Goal: Information Seeking & Learning: Learn about a topic

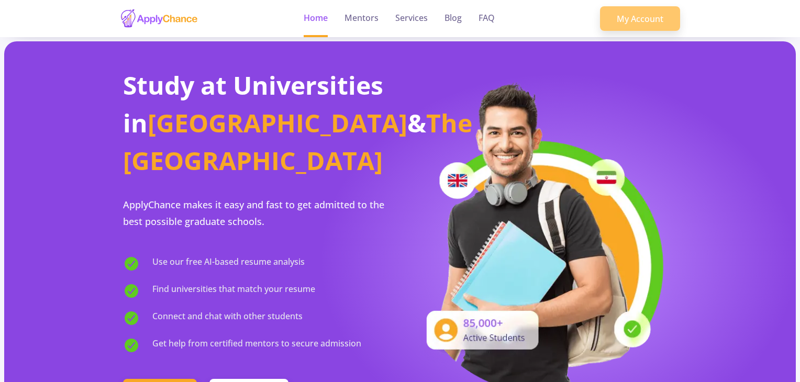
click at [630, 23] on link "My Account" at bounding box center [640, 18] width 80 height 25
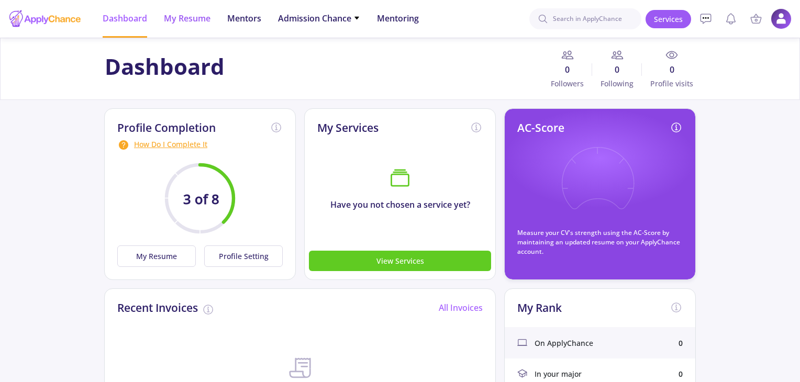
click at [209, 17] on span "My Resume" at bounding box center [187, 18] width 47 height 13
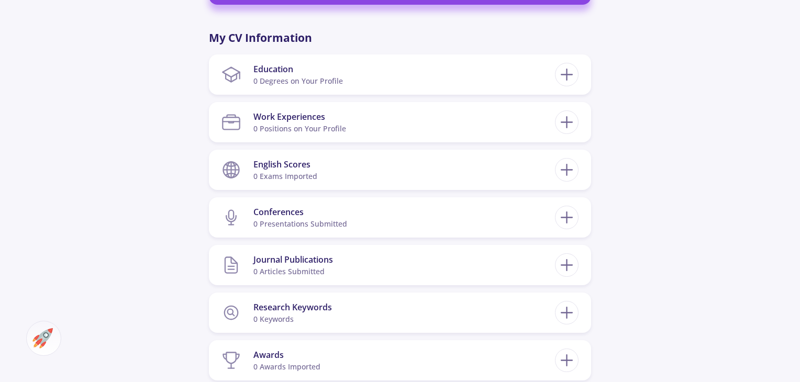
scroll to position [314, 0]
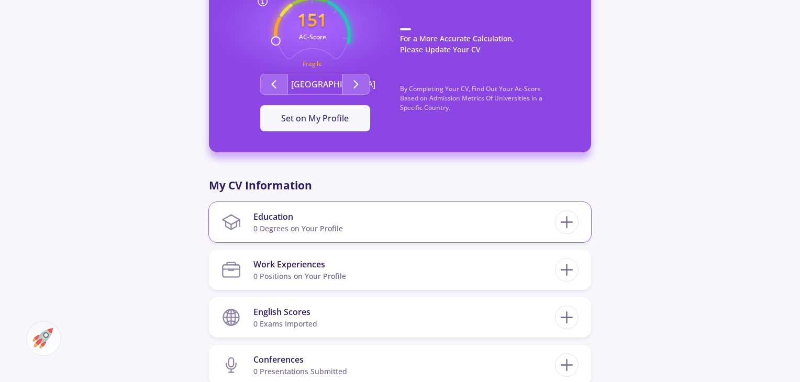
click at [326, 224] on div "0 Degrees on Your Profile" at bounding box center [299, 228] width 90 height 11
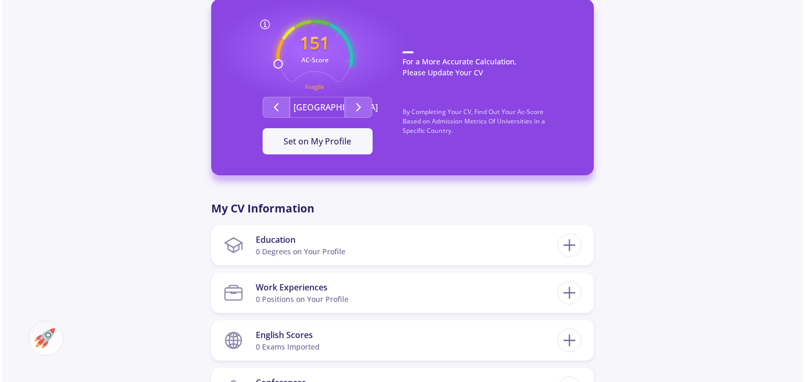
scroll to position [262, 0]
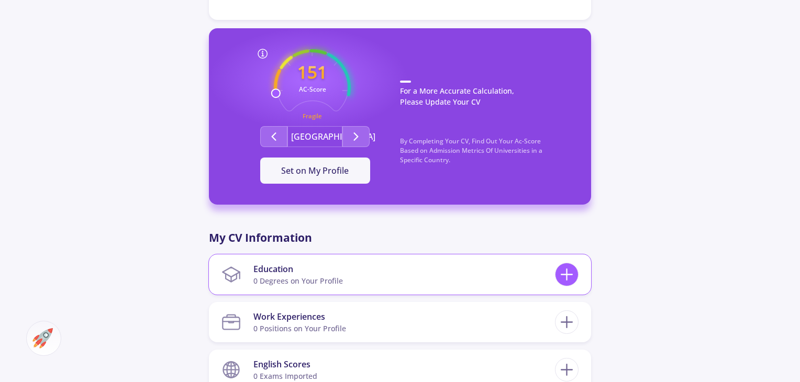
click at [568, 277] on icon at bounding box center [566, 274] width 19 height 19
checkbox input "false"
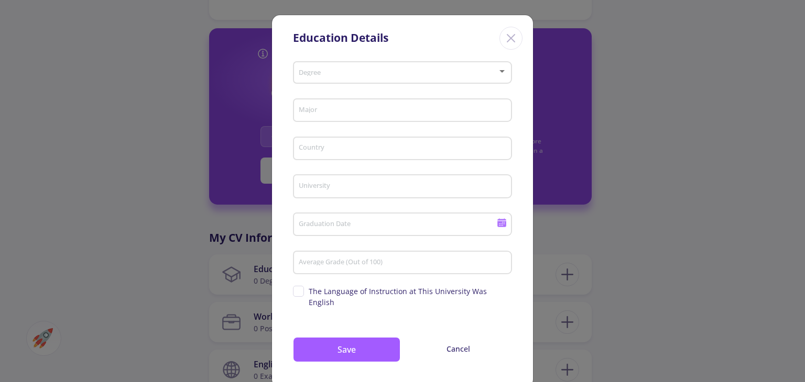
click at [364, 73] on span at bounding box center [399, 72] width 197 height 7
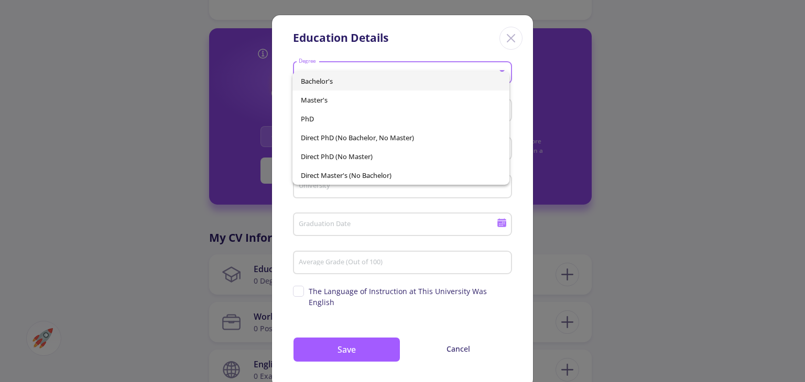
click at [327, 84] on span "Bachelor's" at bounding box center [401, 81] width 200 height 19
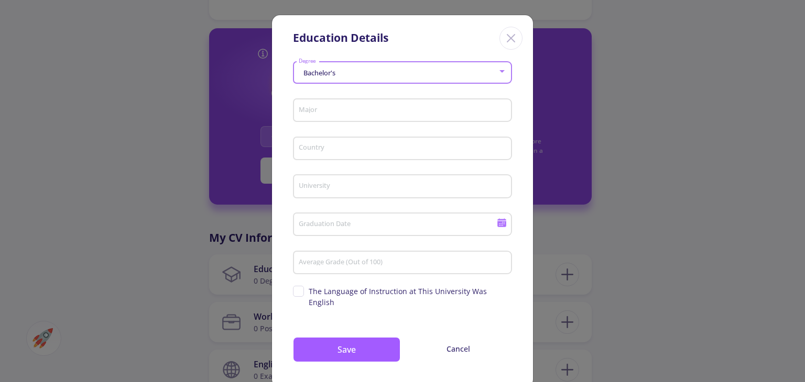
click at [327, 111] on input "Major" at bounding box center [404, 110] width 212 height 9
type input "Industrial Design"
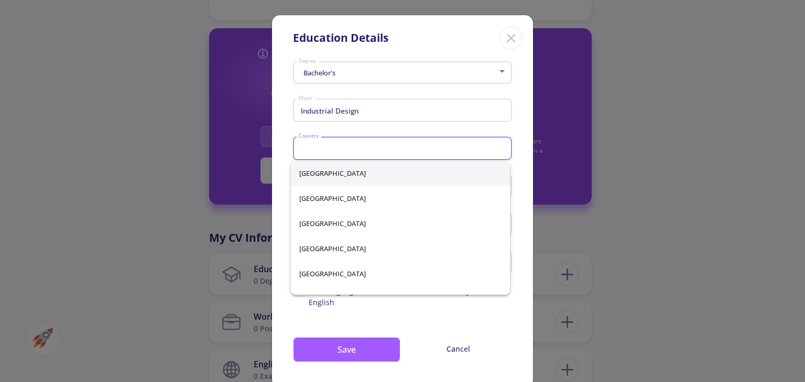
click at [342, 152] on input "Country" at bounding box center [404, 149] width 212 height 9
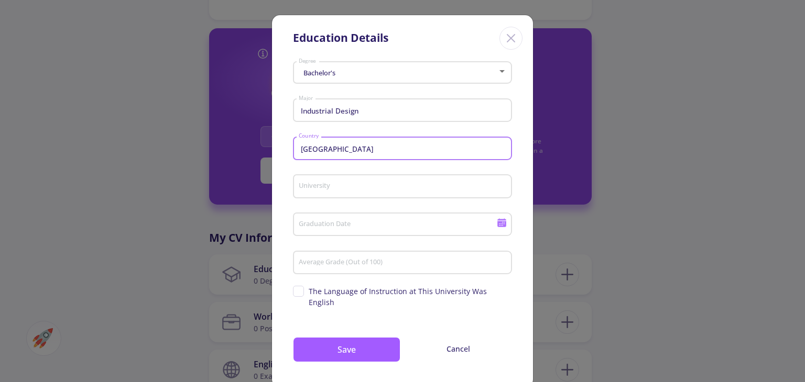
type input "[GEOGRAPHIC_DATA]"
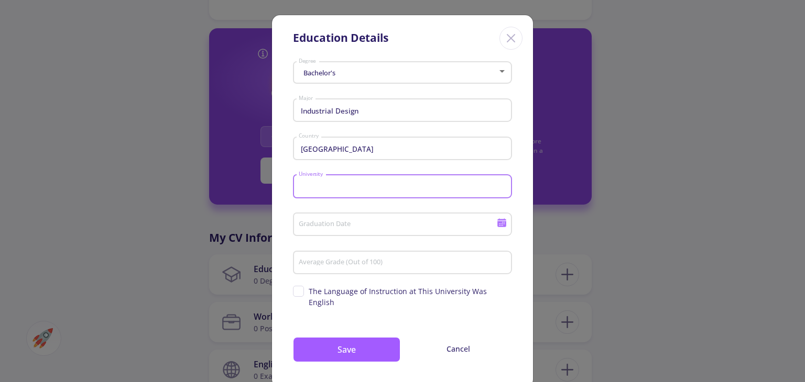
click at [346, 187] on input "University" at bounding box center [404, 186] width 212 height 9
type input "[PERSON_NAME] nstitute of Higher Education"
click at [356, 227] on input "Graduation Date" at bounding box center [399, 225] width 202 height 9
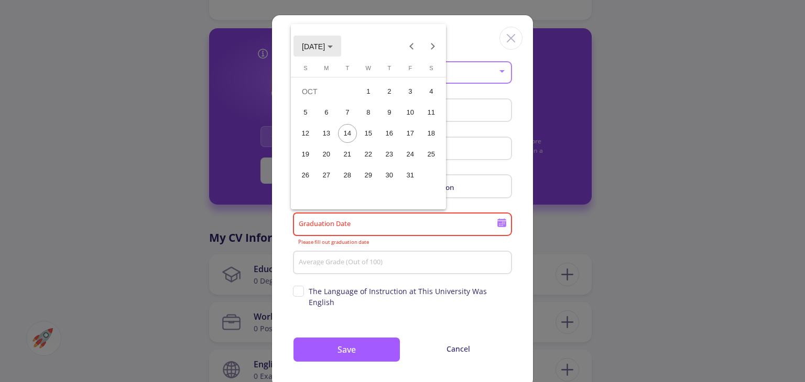
click at [325, 45] on span "[DATE]" at bounding box center [313, 46] width 23 height 8
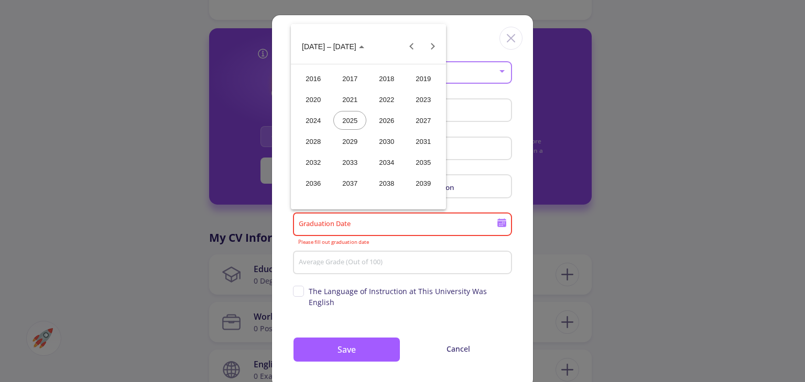
click at [388, 96] on div "2022" at bounding box center [386, 99] width 33 height 19
click at [380, 120] on div "[DATE]" at bounding box center [386, 120] width 33 height 19
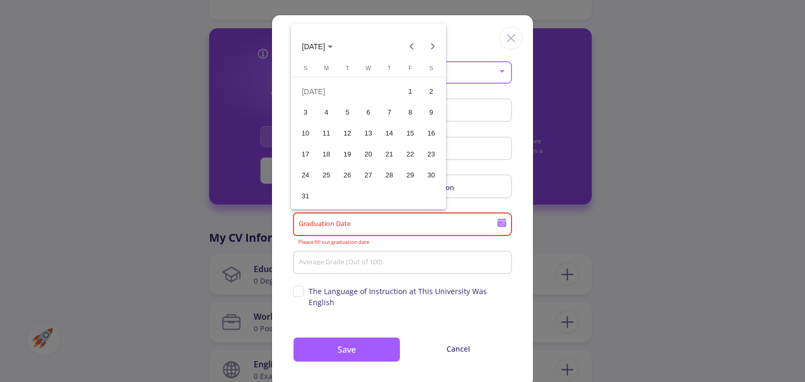
click at [325, 45] on span "[DATE]" at bounding box center [313, 46] width 23 height 8
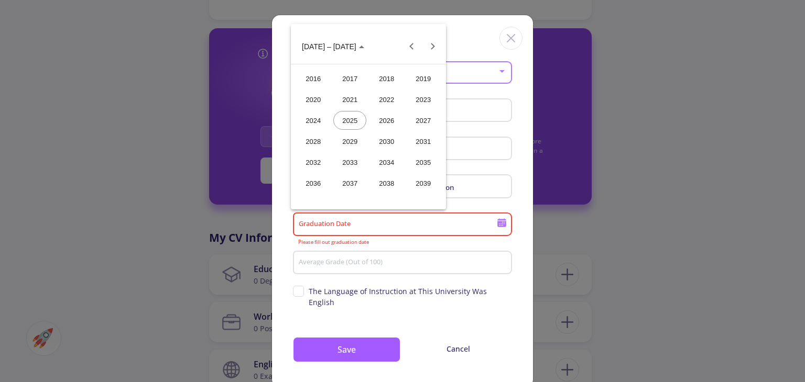
click at [381, 99] on div "2022" at bounding box center [386, 99] width 33 height 19
click at [349, 122] on div "JUN" at bounding box center [349, 120] width 33 height 19
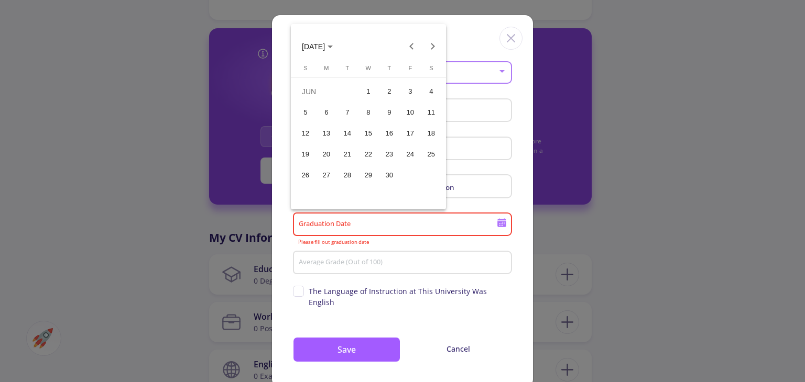
click at [367, 133] on div "15" at bounding box center [368, 133] width 19 height 19
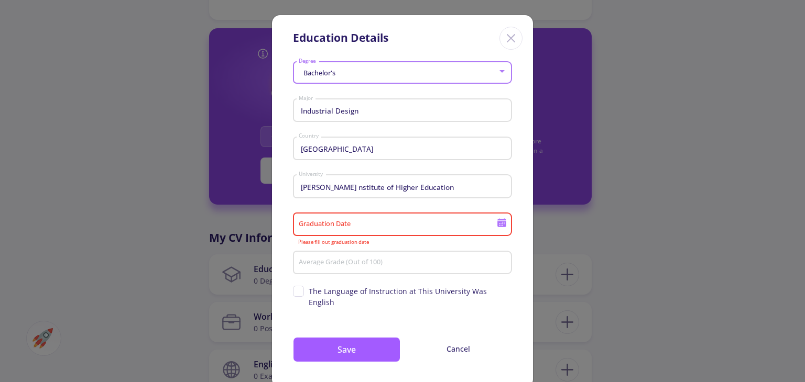
type input "[DATE]"
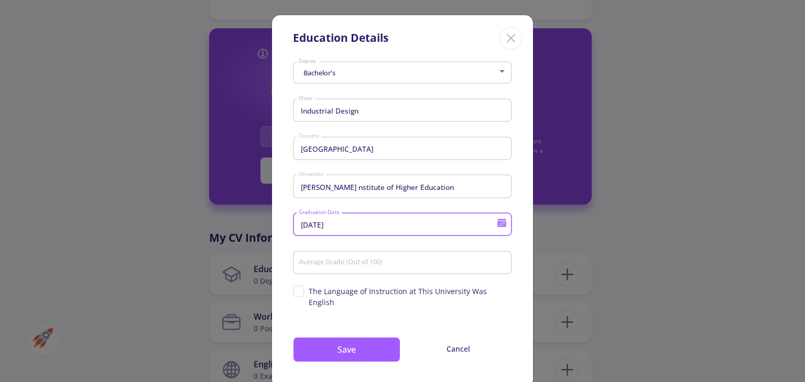
click at [327, 260] on input "Average Grade (Out of 100)" at bounding box center [404, 263] width 212 height 9
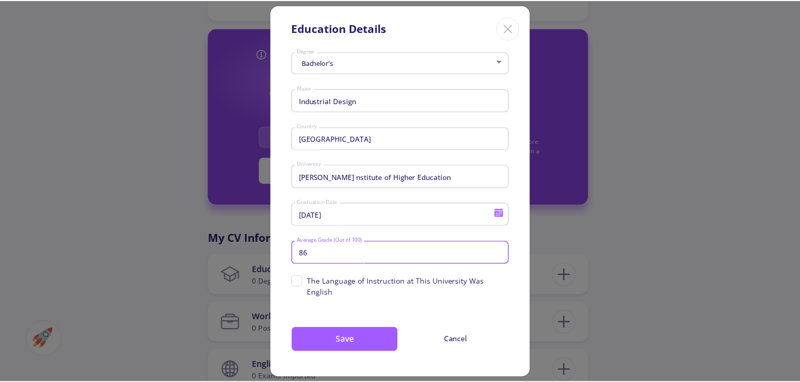
scroll to position [10, 0]
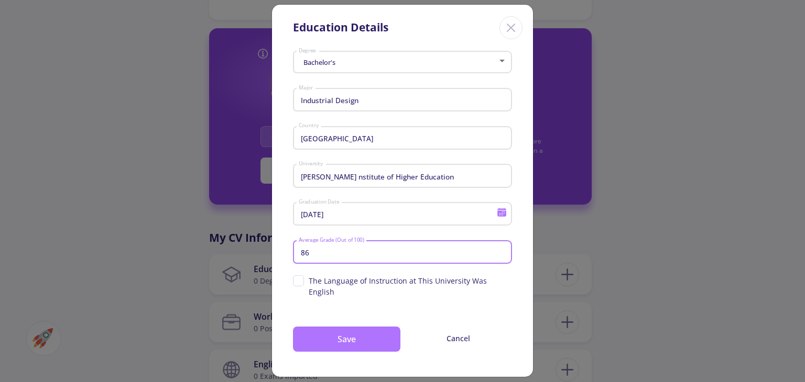
type input "86"
click at [345, 327] on button "Save" at bounding box center [346, 339] width 107 height 25
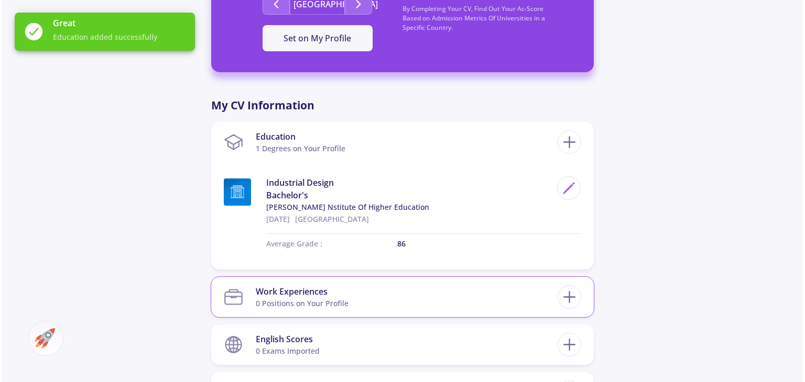
scroll to position [367, 0]
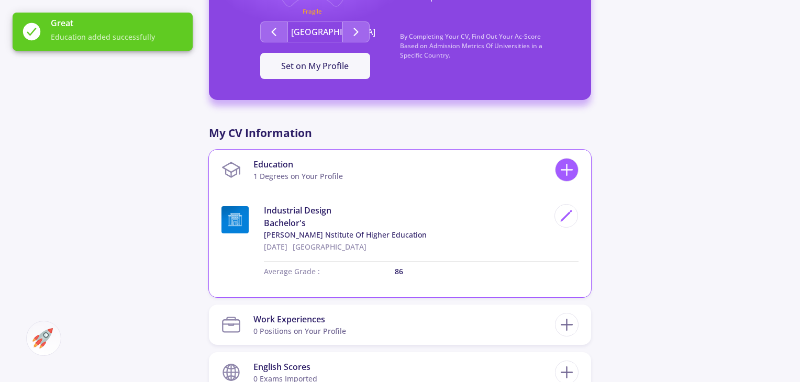
click at [570, 162] on icon at bounding box center [566, 169] width 19 height 19
checkbox input "false"
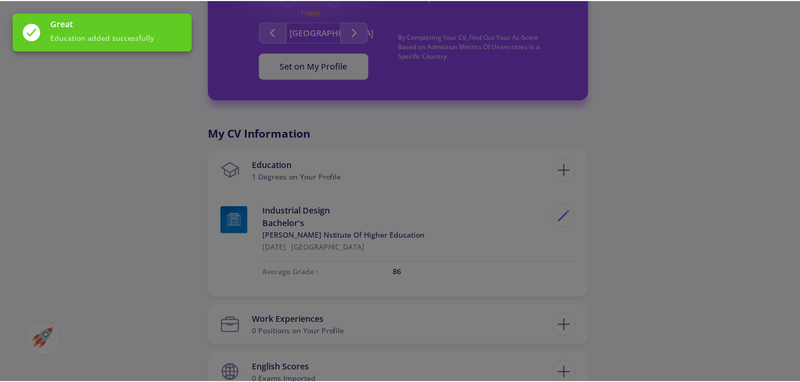
scroll to position [0, 0]
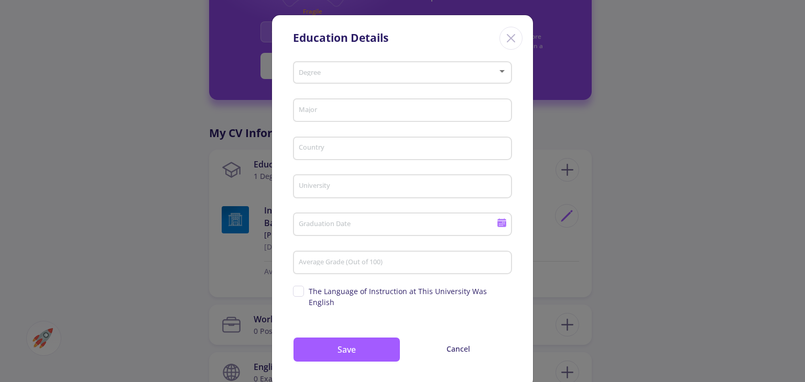
click at [348, 70] on span at bounding box center [399, 72] width 197 height 7
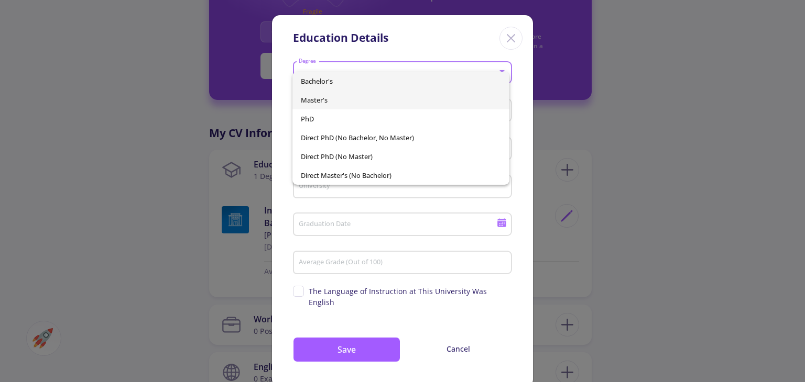
click at [336, 103] on span "Master's" at bounding box center [401, 100] width 200 height 19
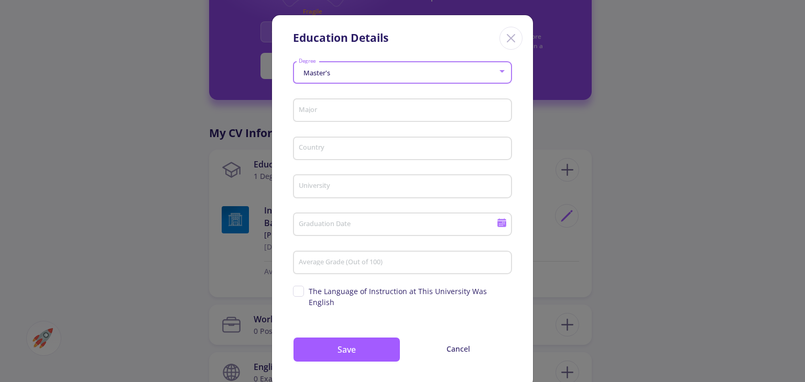
click at [342, 116] on div "Major" at bounding box center [402, 108] width 209 height 27
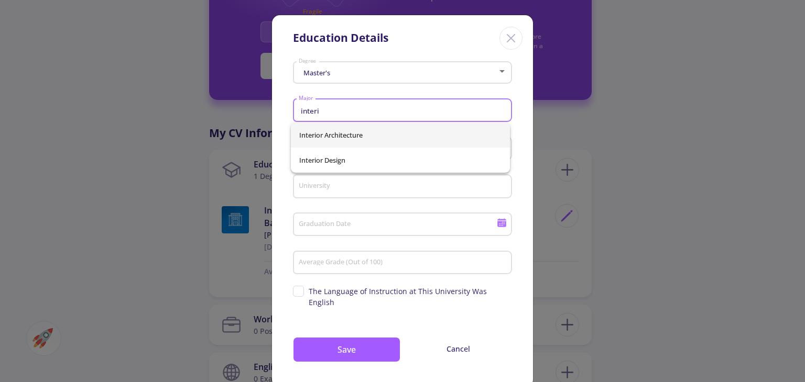
type input "interi"
click at [333, 139] on div "Interior Architecture Interior Design" at bounding box center [400, 148] width 219 height 50
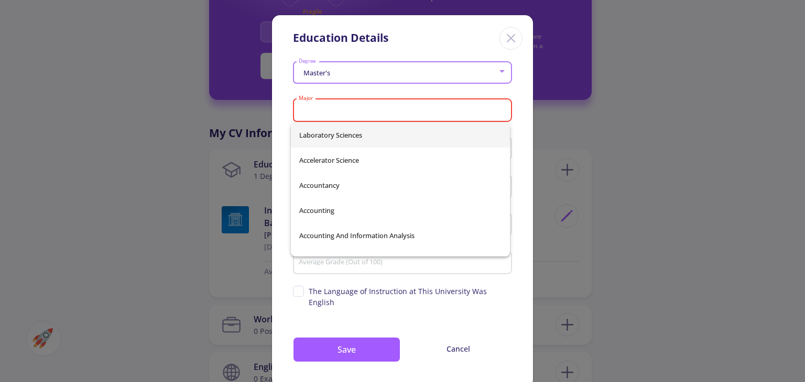
click at [322, 115] on input "Major" at bounding box center [404, 110] width 212 height 9
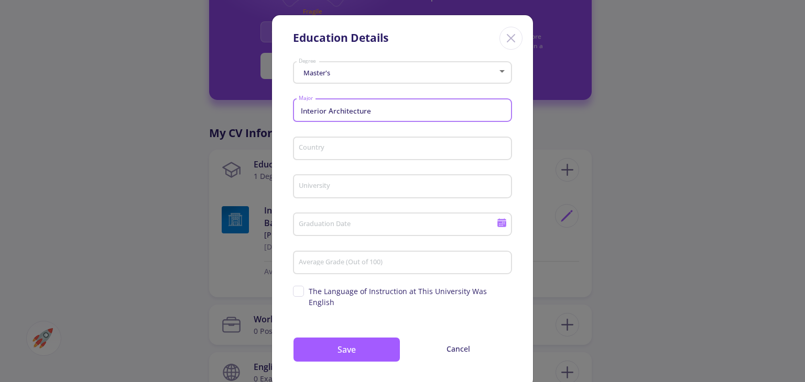
type input "Interior Architecture"
click at [330, 145] on input "Country" at bounding box center [404, 149] width 212 height 9
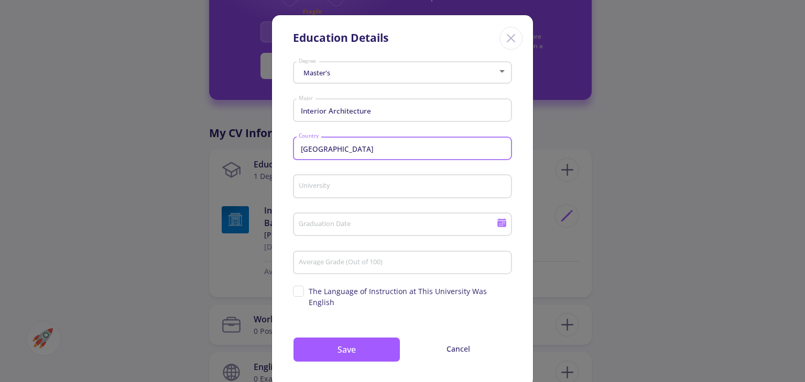
type input "[GEOGRAPHIC_DATA]"
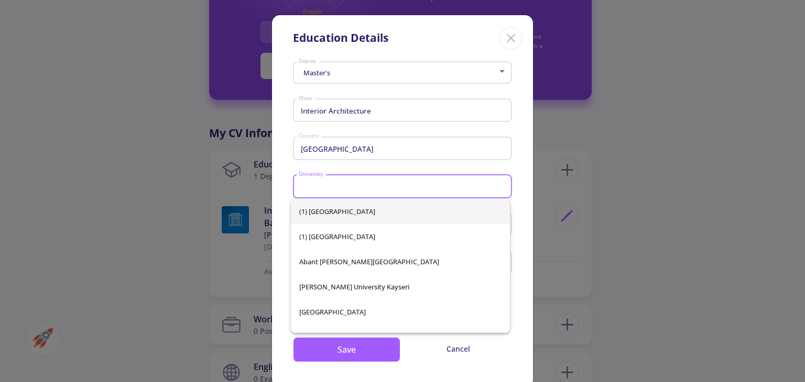
click at [331, 189] on input "University" at bounding box center [404, 186] width 212 height 9
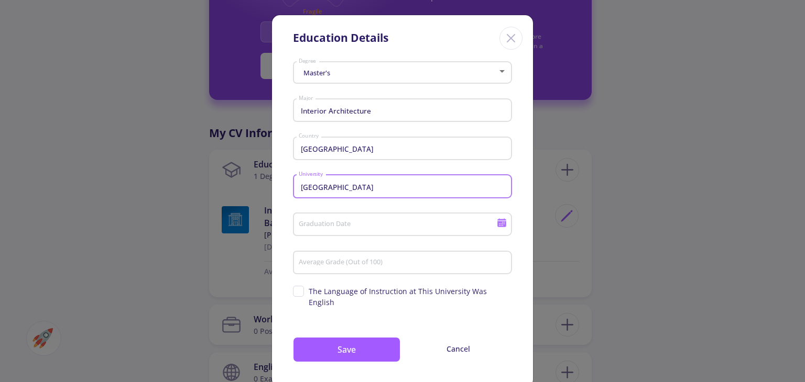
type input "[GEOGRAPHIC_DATA]"
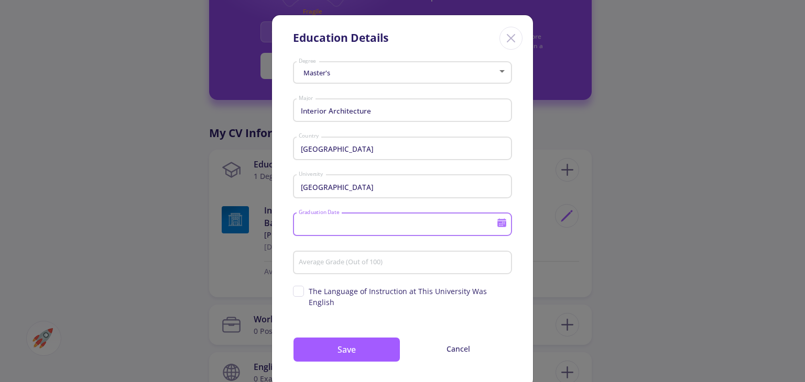
click at [337, 225] on input "Graduation Date" at bounding box center [399, 225] width 202 height 9
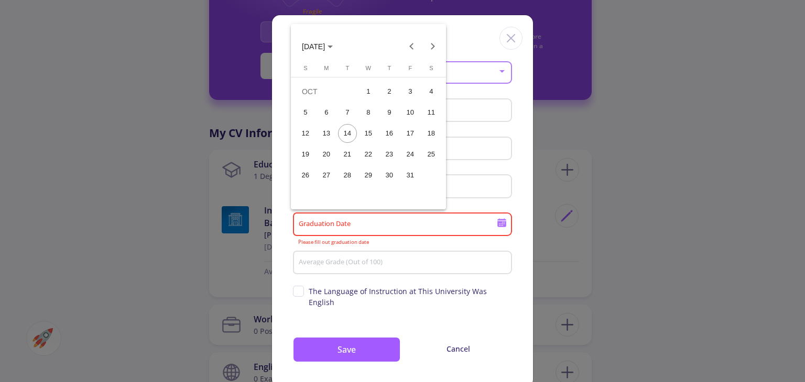
click at [325, 42] on span "[DATE]" at bounding box center [313, 46] width 23 height 8
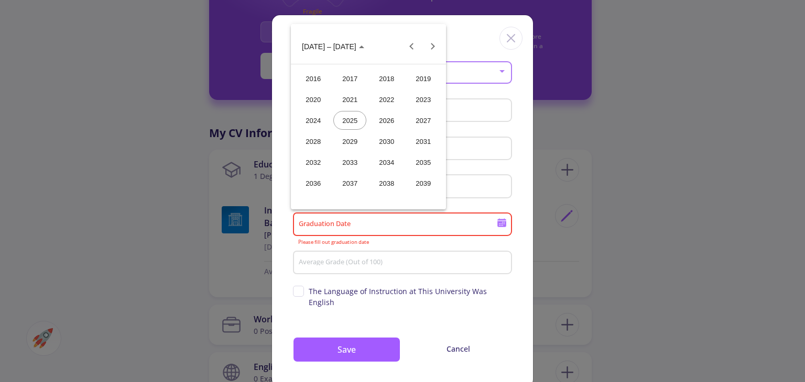
click at [379, 122] on div "2026" at bounding box center [386, 120] width 33 height 19
click at [393, 117] on div "[DATE]" at bounding box center [386, 120] width 33 height 19
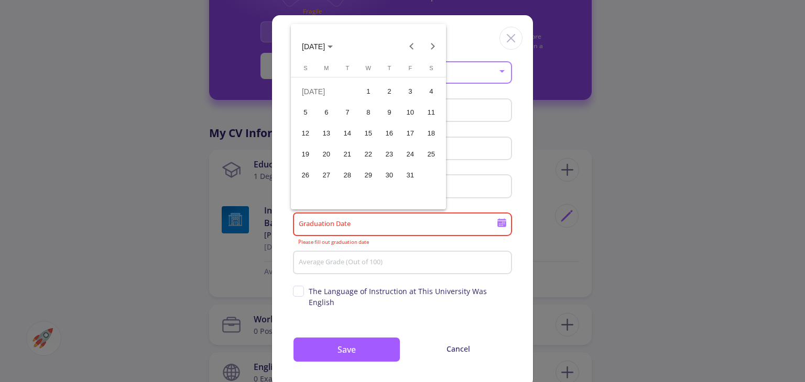
click at [322, 47] on span "[DATE]" at bounding box center [313, 46] width 23 height 8
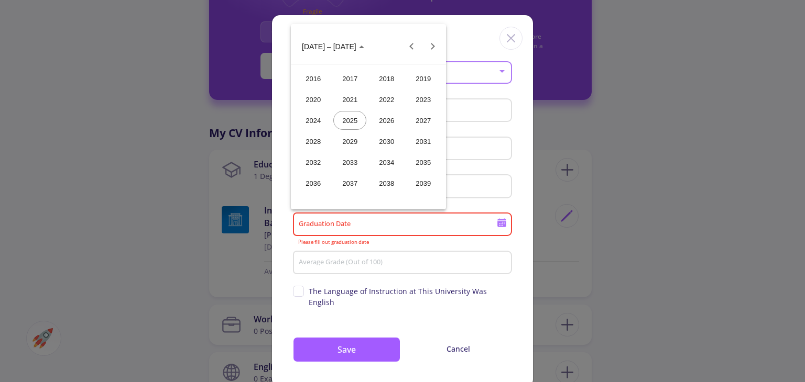
click at [352, 118] on div "2025" at bounding box center [349, 120] width 33 height 19
click at [318, 141] on div "SEP" at bounding box center [312, 141] width 33 height 19
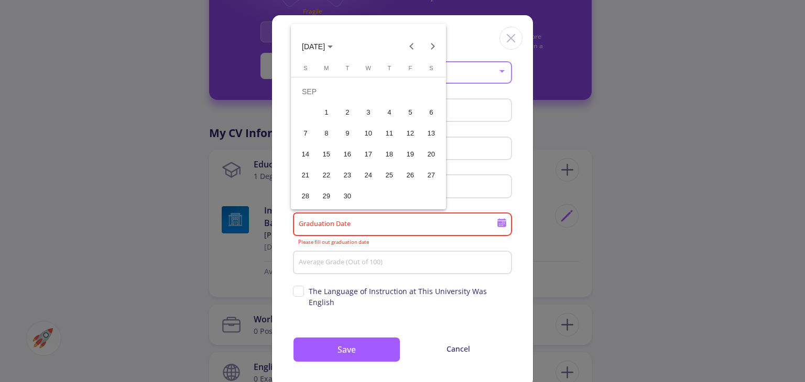
click at [351, 145] on div "16" at bounding box center [347, 154] width 19 height 19
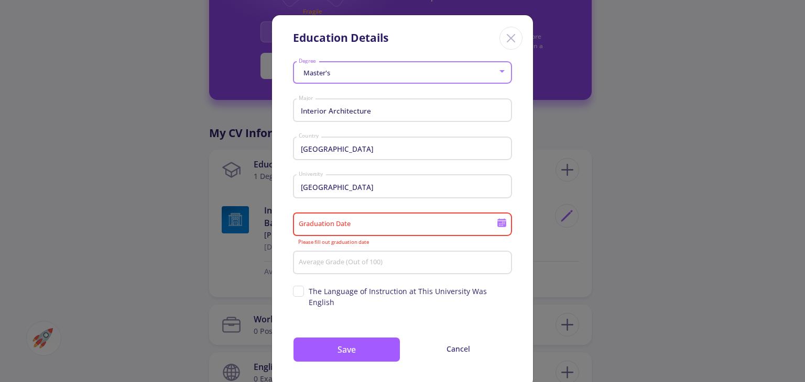
type input "[DATE]"
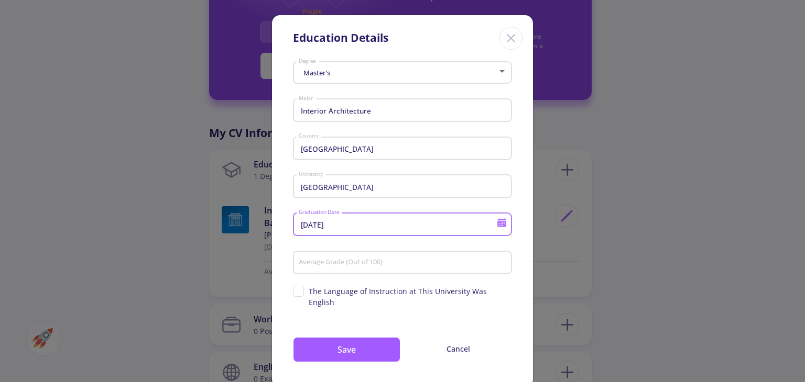
click at [336, 258] on div "Average Grade (Out of 100)" at bounding box center [402, 260] width 209 height 27
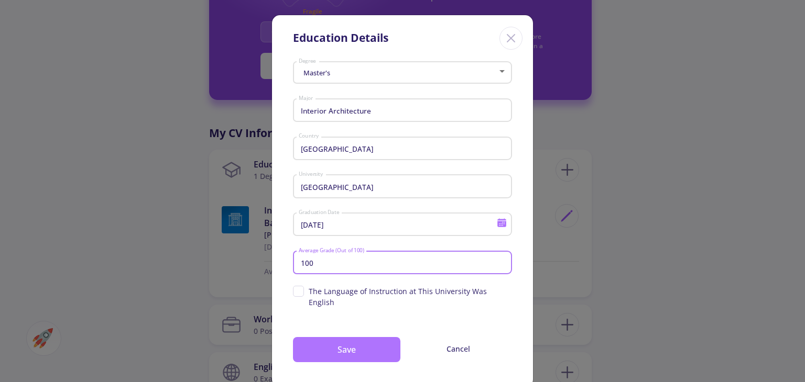
type input "100"
click at [367, 337] on button "Save" at bounding box center [346, 349] width 107 height 25
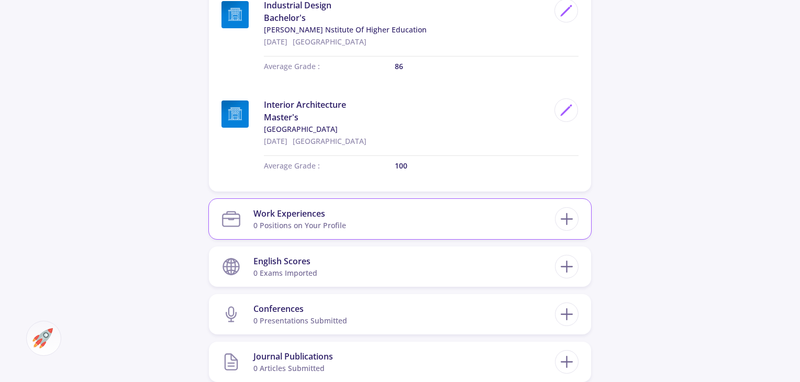
scroll to position [576, 0]
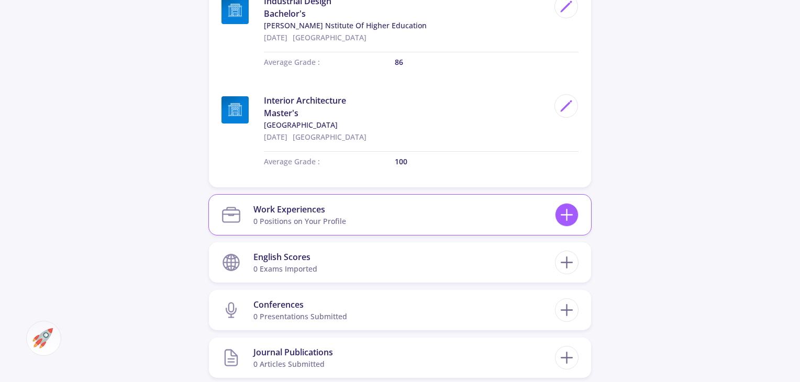
click at [566, 207] on icon at bounding box center [566, 214] width 19 height 19
checkbox input "false"
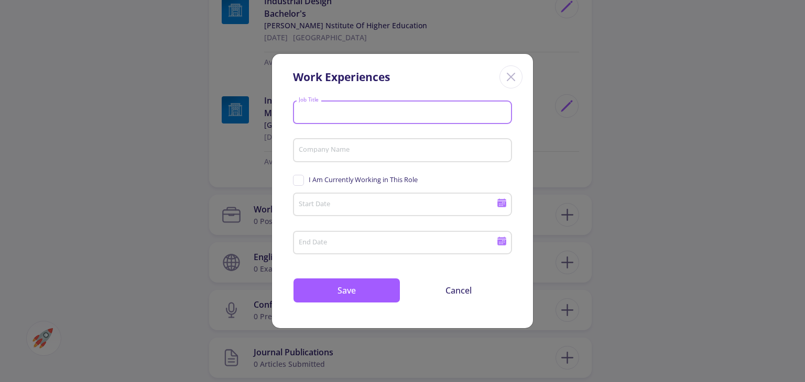
click at [389, 110] on input "Job Title" at bounding box center [404, 112] width 212 height 9
click at [389, 110] on input "3d" at bounding box center [404, 112] width 212 height 9
drag, startPoint x: 389, startPoint y: 110, endPoint x: 235, endPoint y: 117, distance: 154.2
click at [235, 117] on div "Work Experiences 3d Job Title Company Name I Am Currently Working in This Role …" at bounding box center [402, 191] width 805 height 382
type input "animation studio"
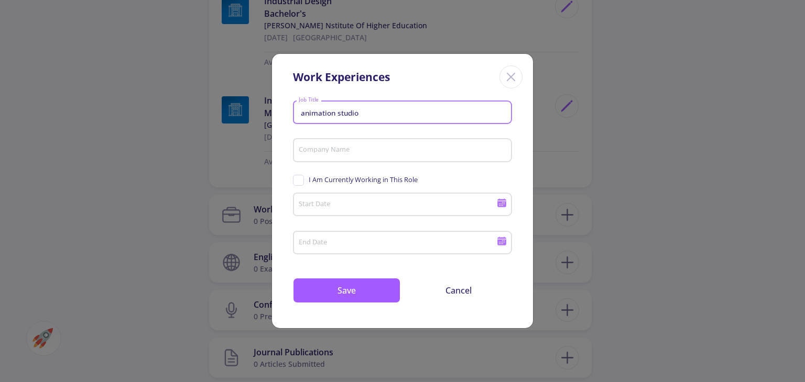
click at [365, 149] on input "Company Name" at bounding box center [404, 150] width 212 height 9
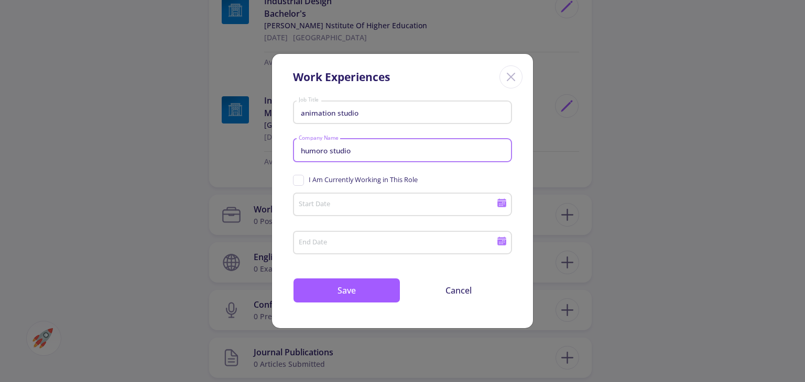
type input "humoro studio"
click at [367, 204] on input "Start Date" at bounding box center [399, 205] width 202 height 9
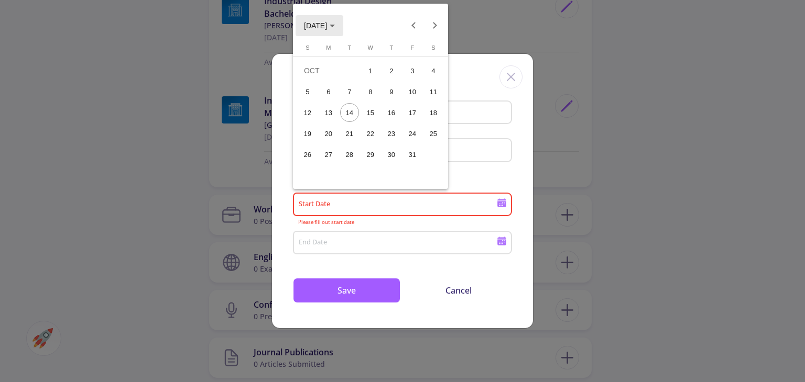
click at [327, 26] on span "[DATE]" at bounding box center [315, 25] width 23 height 8
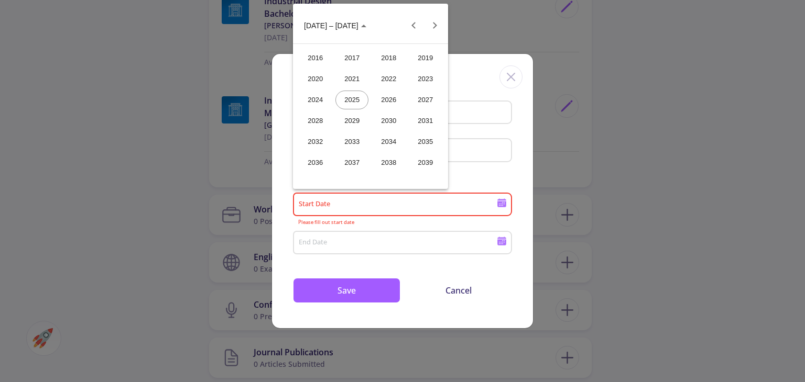
click at [322, 79] on div "2020" at bounding box center [315, 79] width 33 height 19
click at [353, 80] on div "FEB" at bounding box center [351, 79] width 33 height 19
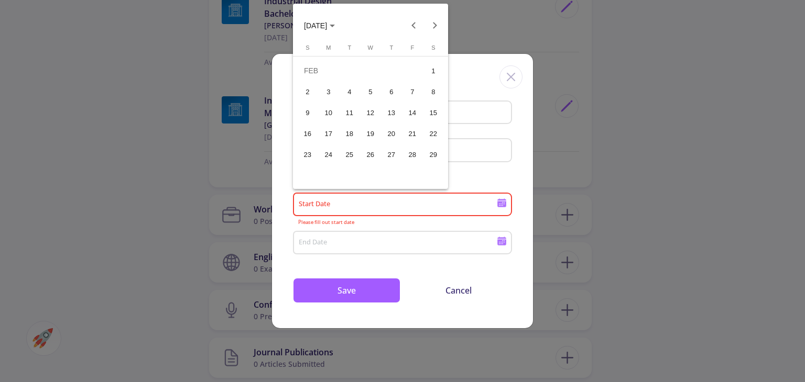
click at [350, 117] on div "11" at bounding box center [349, 112] width 19 height 19
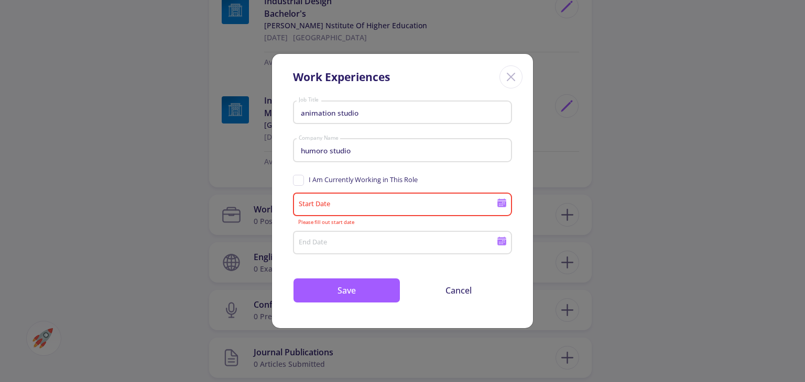
type input "[DATE]"
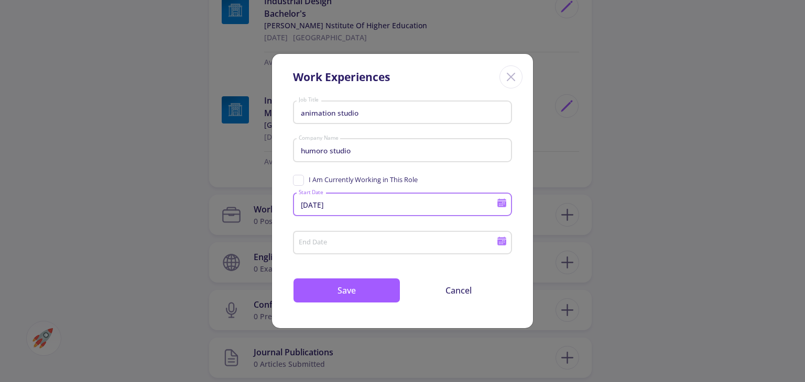
click at [360, 244] on input "End Date" at bounding box center [399, 243] width 202 height 9
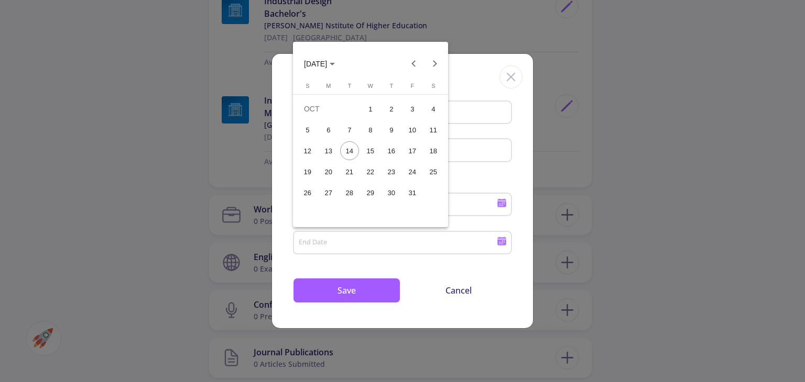
click at [335, 63] on icon "Choose month and year" at bounding box center [332, 64] width 5 height 3
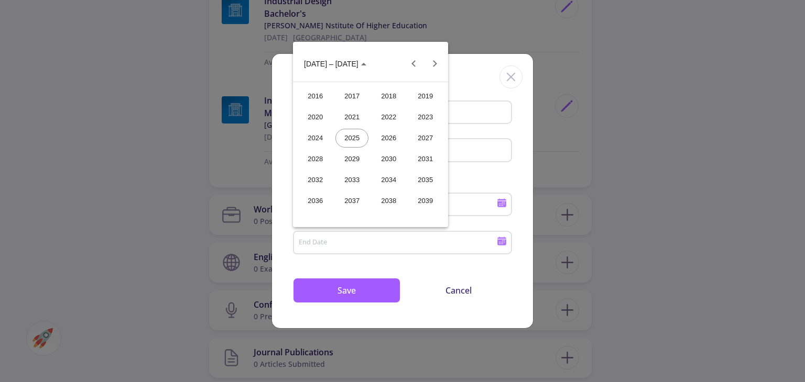
click at [352, 116] on div "2021" at bounding box center [351, 117] width 33 height 19
click at [347, 125] on div "FEB" at bounding box center [351, 117] width 33 height 19
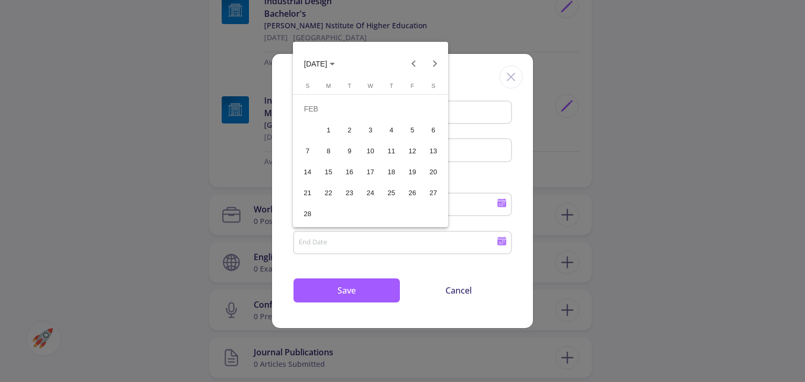
click at [350, 134] on div "2" at bounding box center [349, 129] width 19 height 19
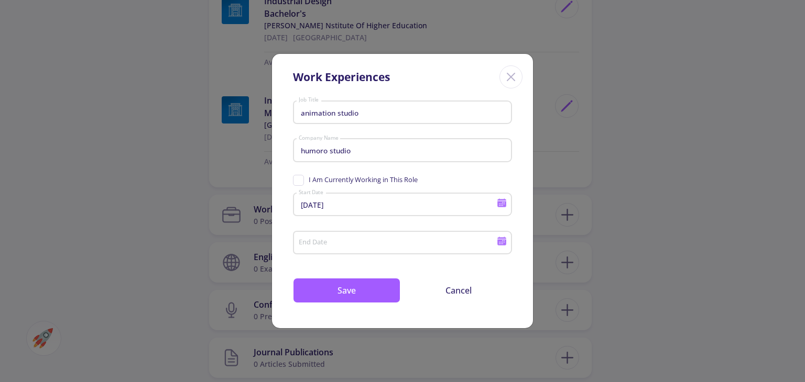
type input "[DATE]"
click at [375, 291] on button "Save" at bounding box center [346, 290] width 107 height 25
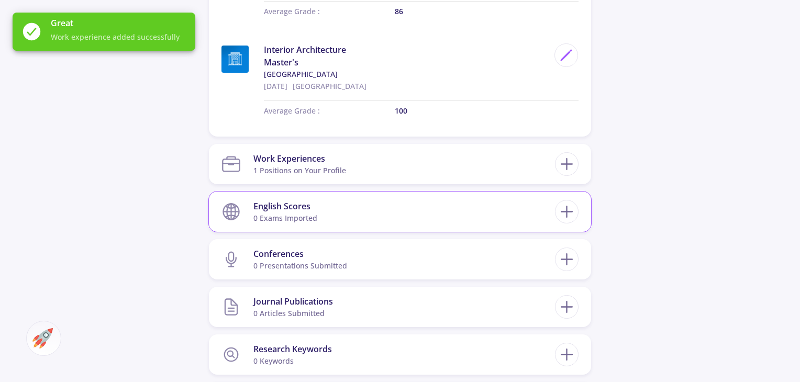
scroll to position [629, 0]
click at [342, 211] on section "English Scores 0 exams imported" at bounding box center [389, 210] width 334 height 32
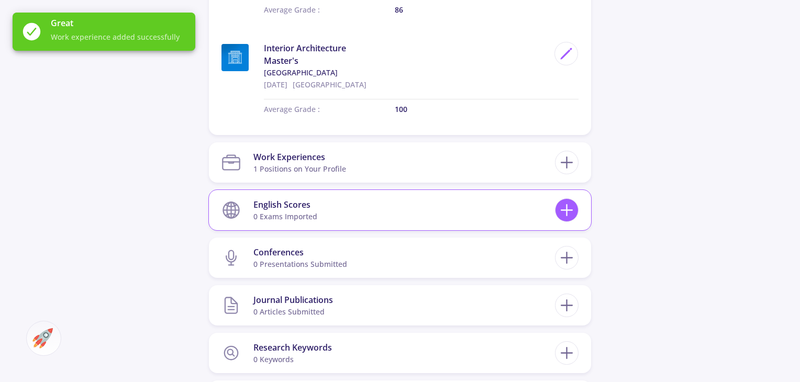
click at [570, 206] on icon at bounding box center [566, 210] width 19 height 19
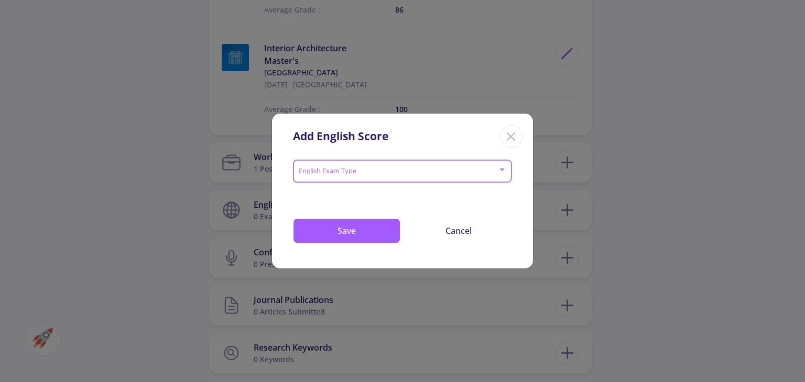
click at [371, 172] on span at bounding box center [399, 171] width 197 height 7
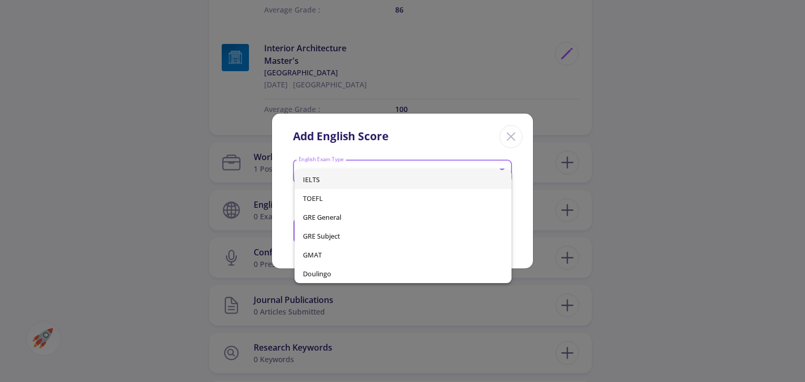
click at [328, 183] on span "IELTS" at bounding box center [403, 179] width 200 height 19
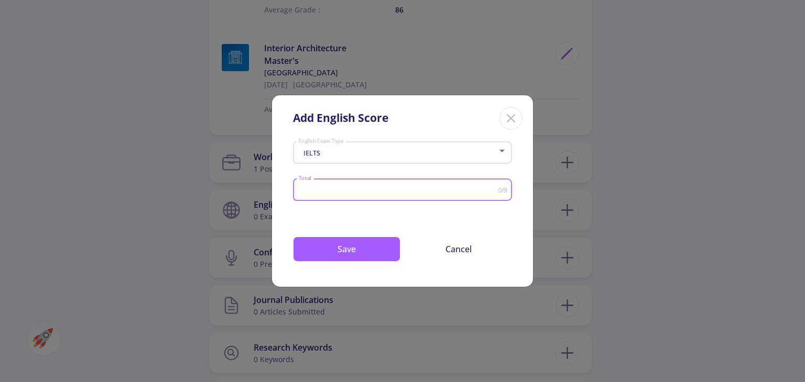
click at [342, 192] on input "Total" at bounding box center [398, 190] width 200 height 8
type input "6.5"
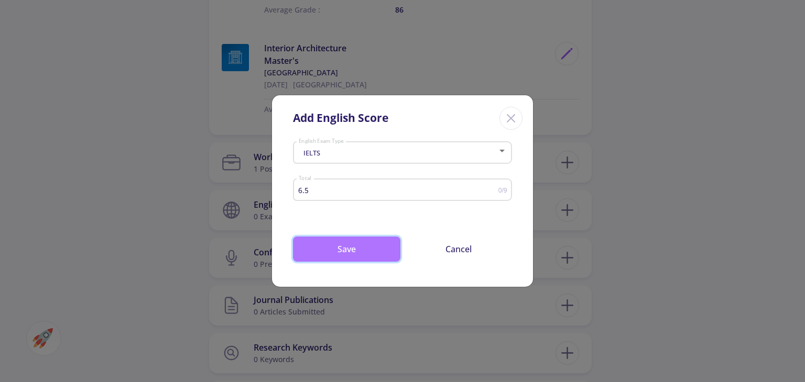
click at [337, 250] on button "Save" at bounding box center [346, 249] width 107 height 25
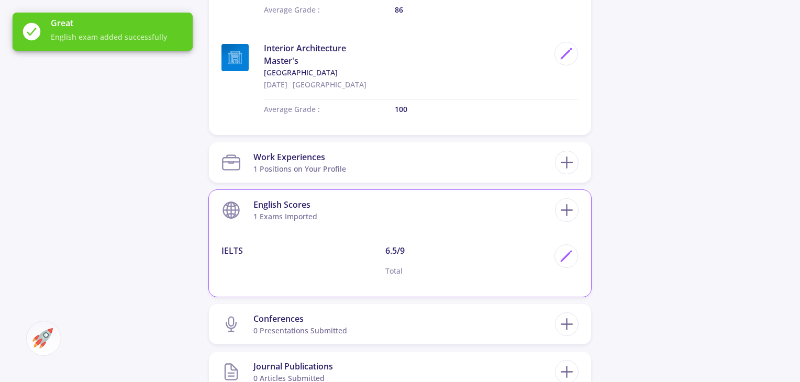
scroll to position [681, 0]
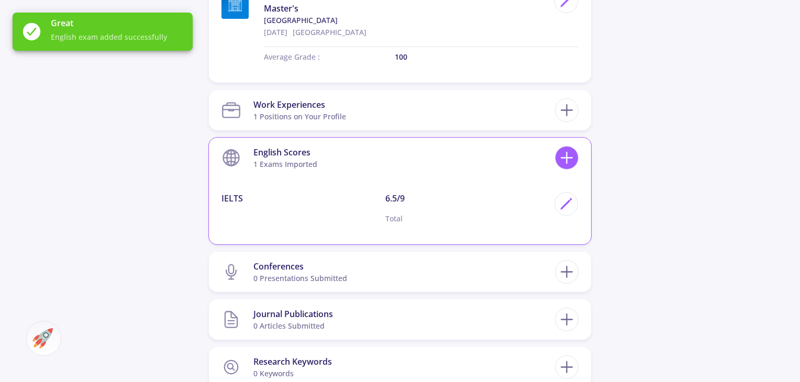
click at [567, 150] on icon at bounding box center [566, 157] width 19 height 19
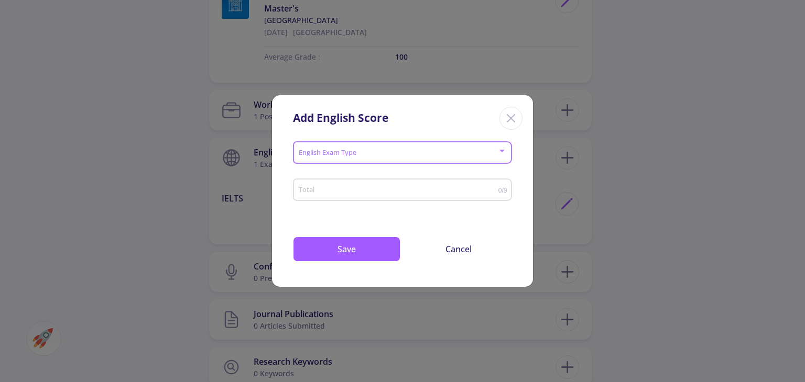
click at [372, 154] on span at bounding box center [399, 152] width 197 height 7
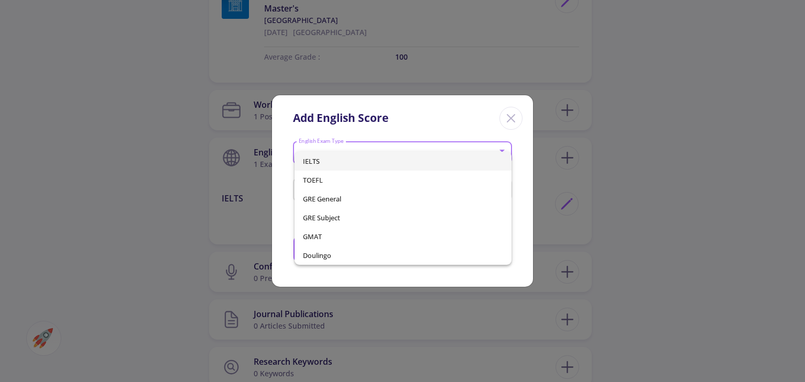
click at [511, 114] on div at bounding box center [402, 191] width 805 height 382
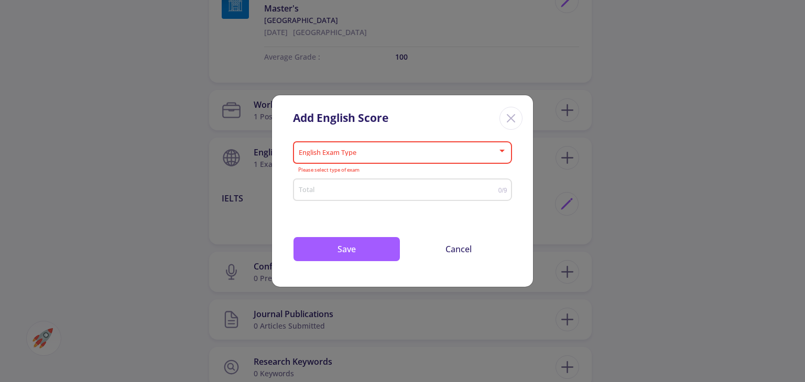
click at [658, 151] on div "Add English Score English Exam Type Please select type of exam Total 0/9 Drop y…" at bounding box center [402, 191] width 805 height 382
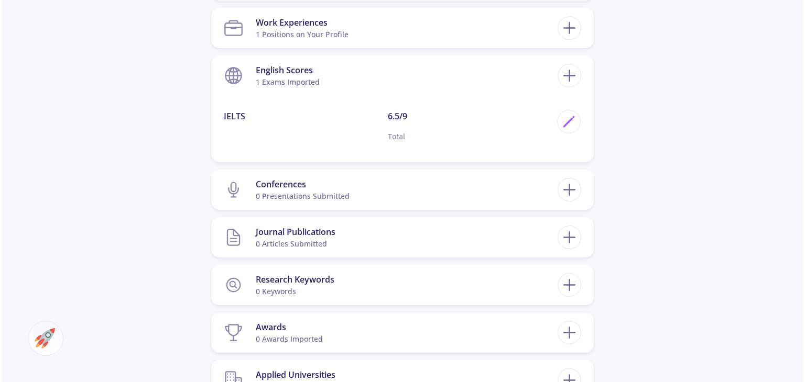
scroll to position [786, 0]
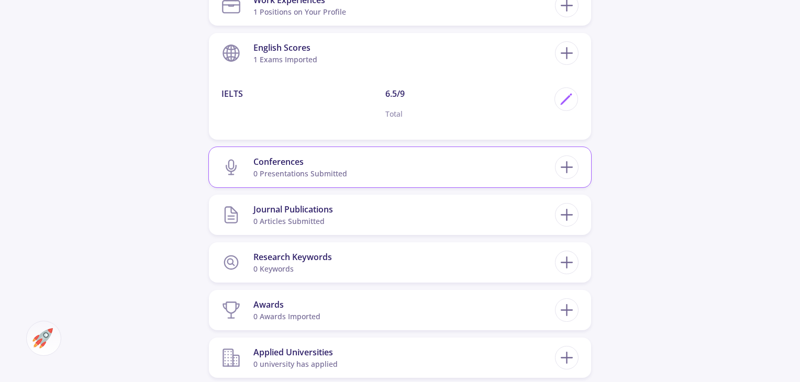
click at [314, 160] on div "Conferences" at bounding box center [301, 162] width 94 height 13
click at [580, 160] on div "Conferences 0 presentations submitted" at bounding box center [400, 167] width 382 height 40
click at [573, 163] on icon at bounding box center [566, 167] width 19 height 19
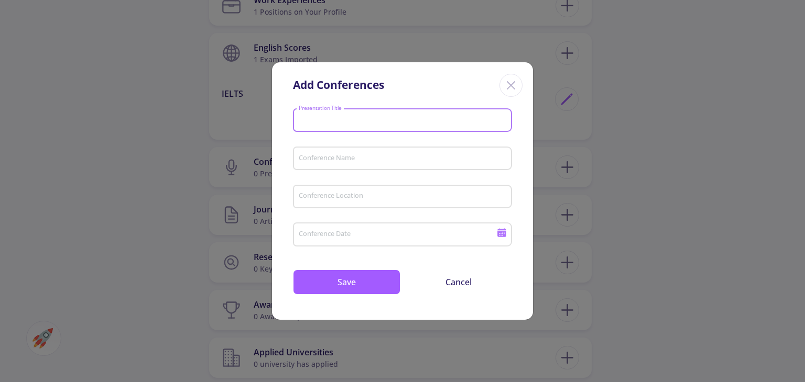
click at [353, 122] on input "Presentation Title" at bounding box center [404, 120] width 212 height 9
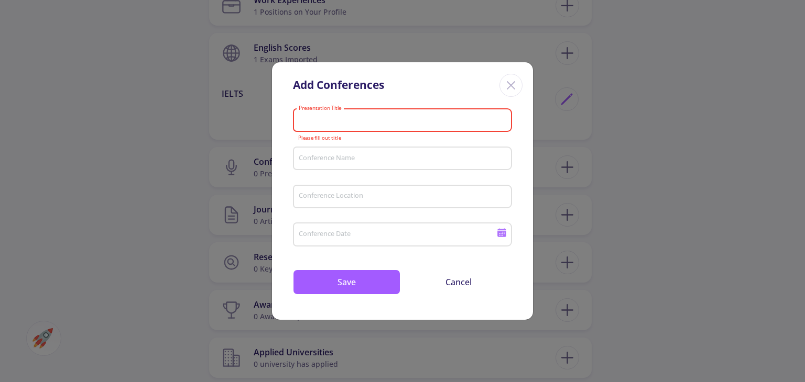
paste input "From Bauhaus to Industry 5.0, the evolution of the relationship between technol…"
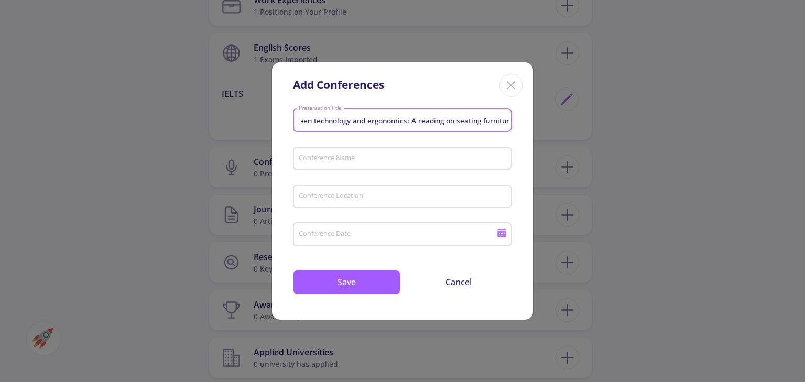
type input "From Bauhaus to Industry 5.0, the evolution of the relationship between technol…"
click at [328, 156] on input "Conference Name" at bounding box center [404, 159] width 212 height 9
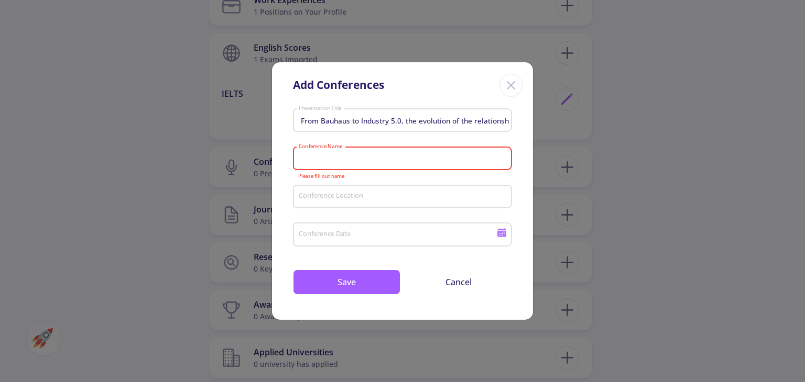
paste input "12th Selçuk International Conf"
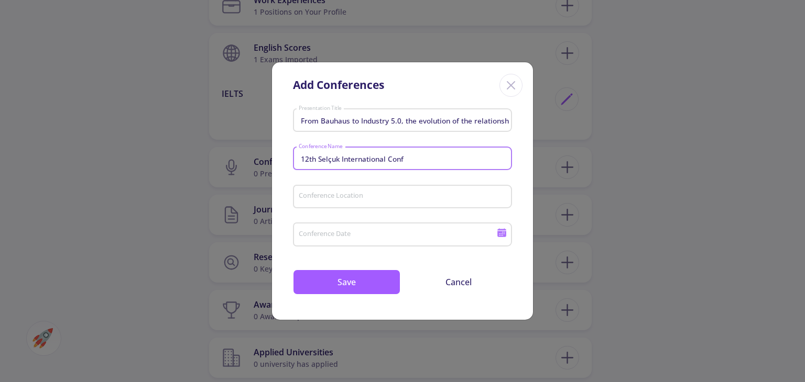
type input "12th Selçuk International Conf"
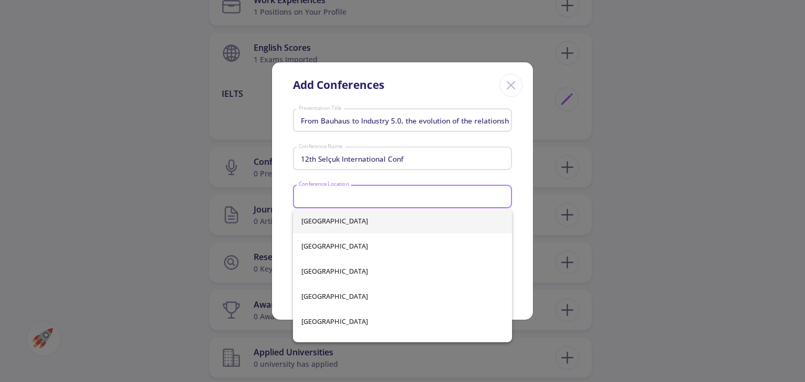
click at [334, 198] on input "Conference Location" at bounding box center [404, 196] width 212 height 9
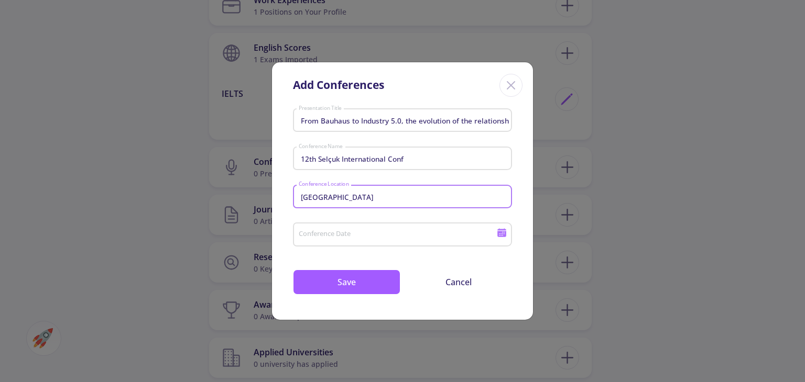
type input "[GEOGRAPHIC_DATA]"
click at [339, 229] on div "Conference Date" at bounding box center [397, 232] width 199 height 27
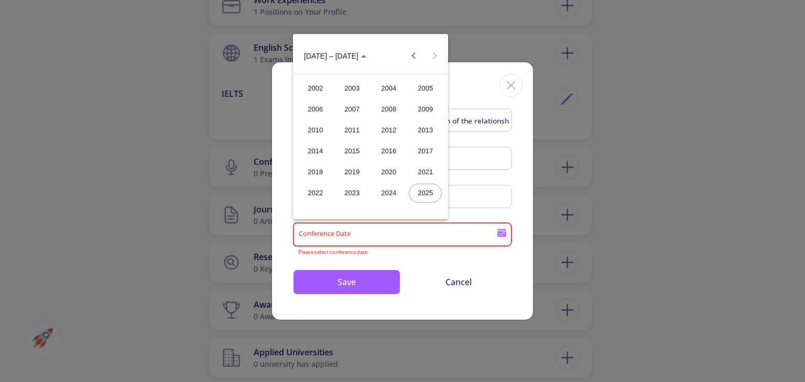
click at [432, 195] on div "2025" at bounding box center [425, 193] width 33 height 19
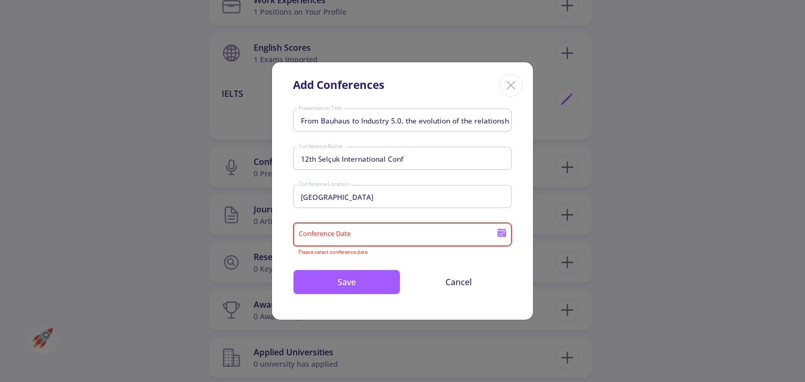
type input "2025"
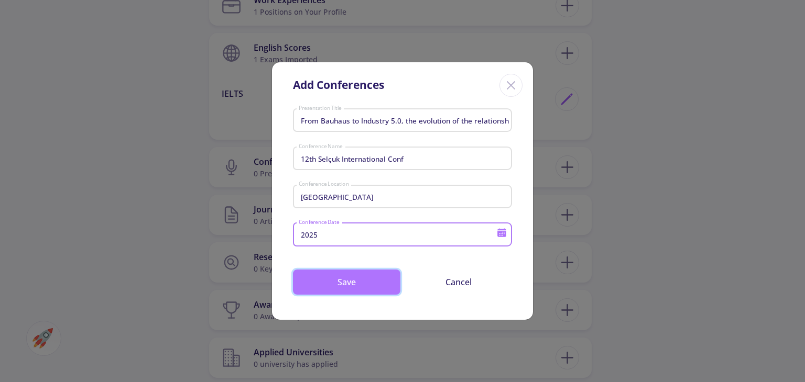
click at [361, 279] on button "Save" at bounding box center [346, 282] width 107 height 25
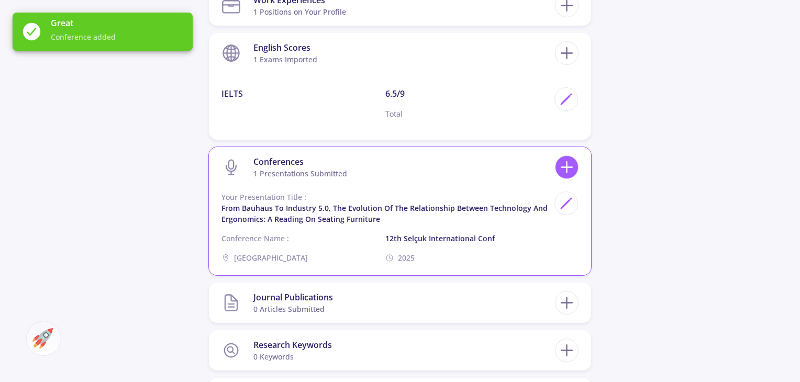
click at [569, 163] on icon at bounding box center [566, 167] width 19 height 19
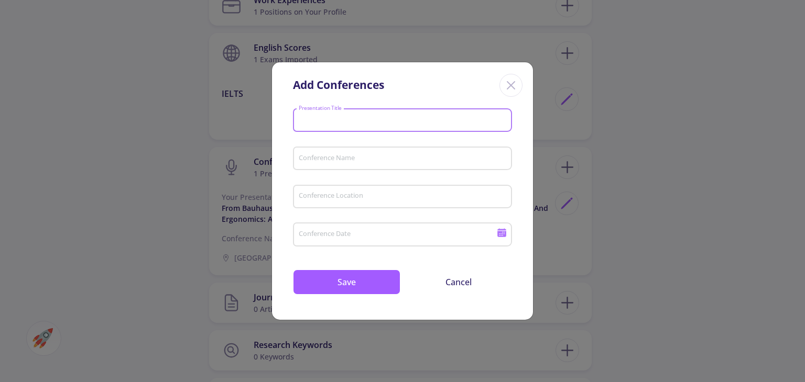
click at [336, 118] on input "Presentation Title" at bounding box center [404, 120] width 212 height 9
paste input "SUFFICIENT/INSUFFICIENT LIGHT AESTHETICS IN ARCHITECTURE: THE CASE OF [PERSON_N…"
type input "SUFFICIENT/INSUFFICIENT LIGHT AESTHETICS IN ARCHITECTURE: THE CASE OF [PERSON_N…"
drag, startPoint x: 343, startPoint y: 157, endPoint x: 355, endPoint y: 152, distance: 13.1
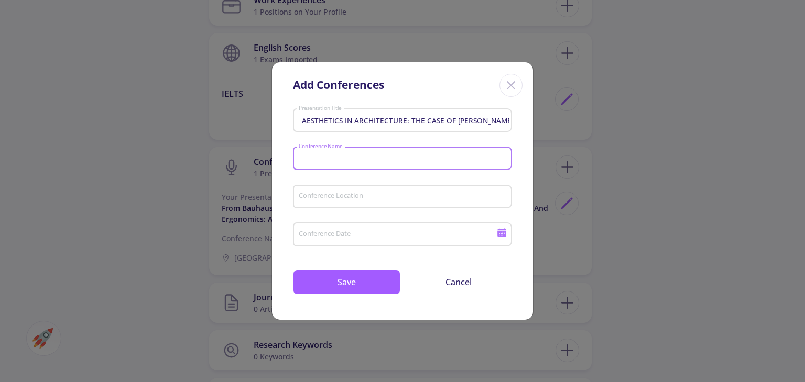
click at [343, 157] on input "Conference Name" at bounding box center [404, 159] width 212 height 9
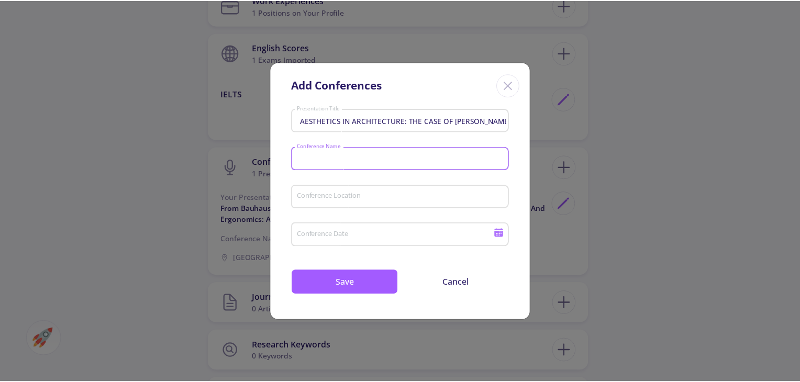
scroll to position [0, 0]
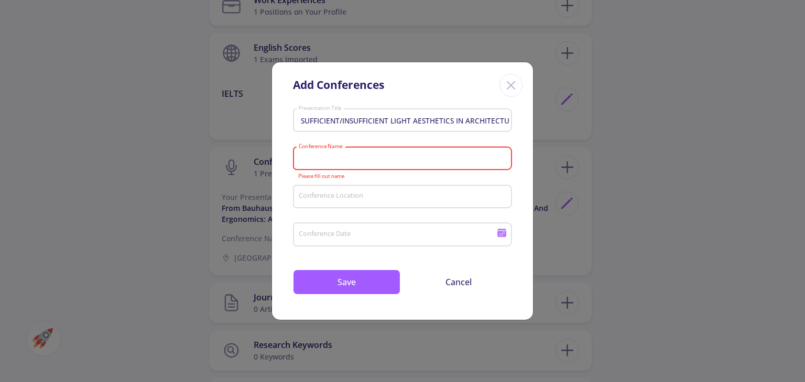
paste input "LivenARCH IX International Con"
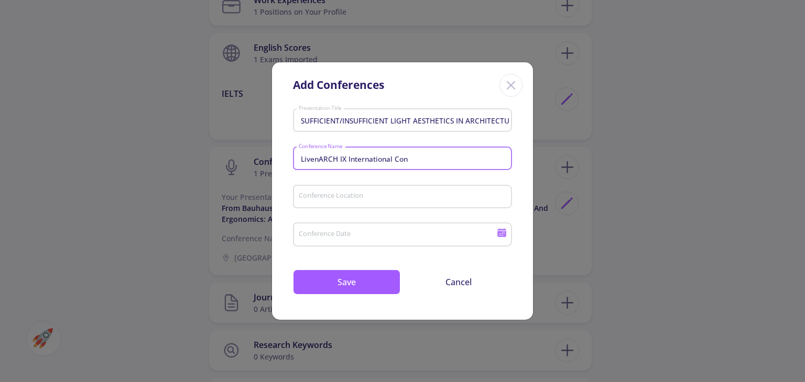
type input "LivenARCH IX International Con"
click at [346, 202] on div "Conference Location" at bounding box center [402, 194] width 209 height 27
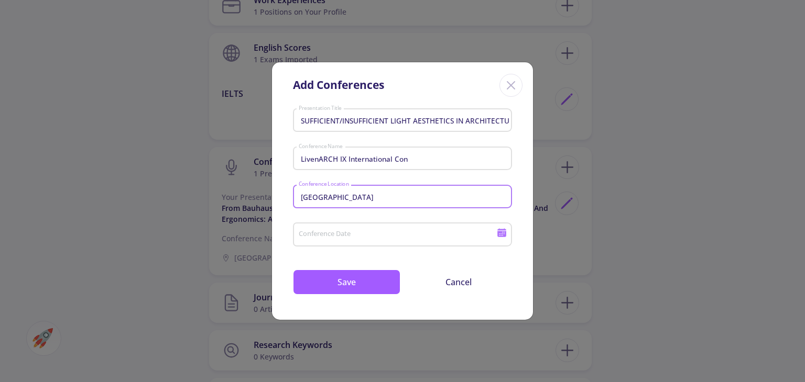
type input "[GEOGRAPHIC_DATA]"
click at [506, 233] on icon at bounding box center [501, 235] width 9 height 6
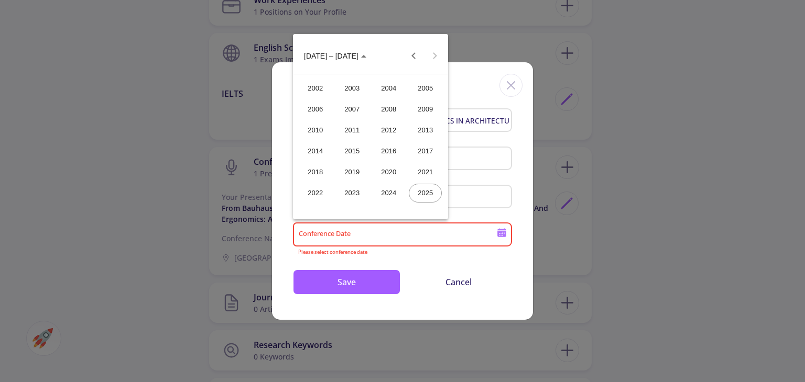
click at [423, 191] on div "2025" at bounding box center [425, 193] width 33 height 19
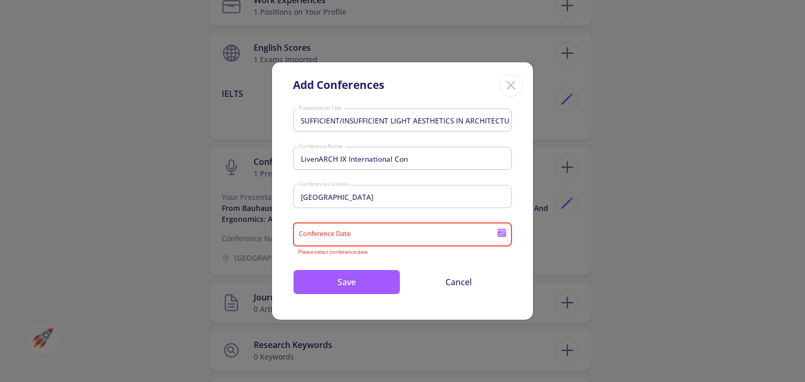
type input "2025"
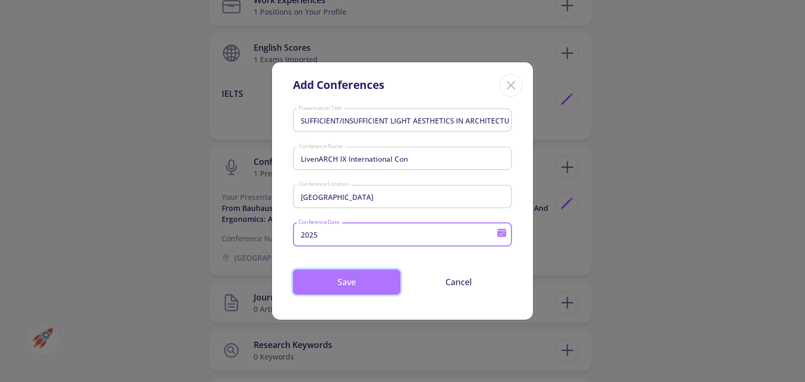
click at [361, 284] on button "Save" at bounding box center [346, 282] width 107 height 25
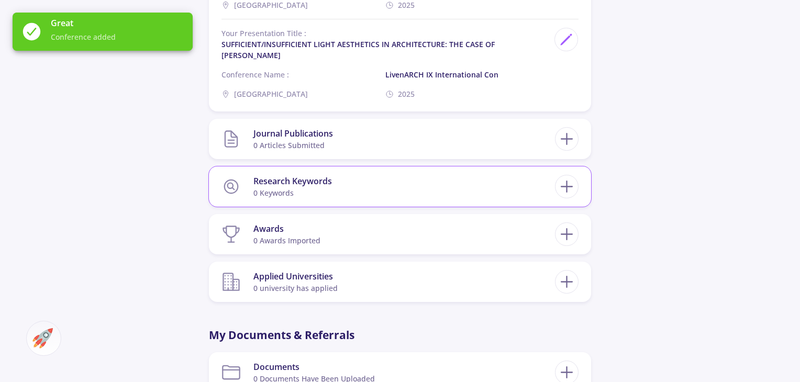
scroll to position [1048, 0]
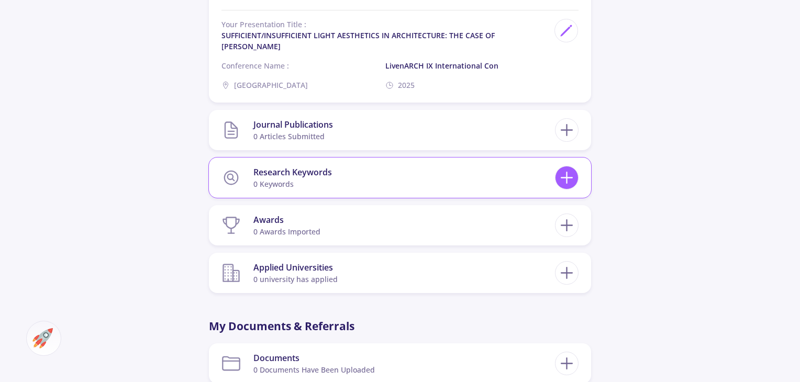
click at [564, 175] on icon at bounding box center [566, 177] width 19 height 19
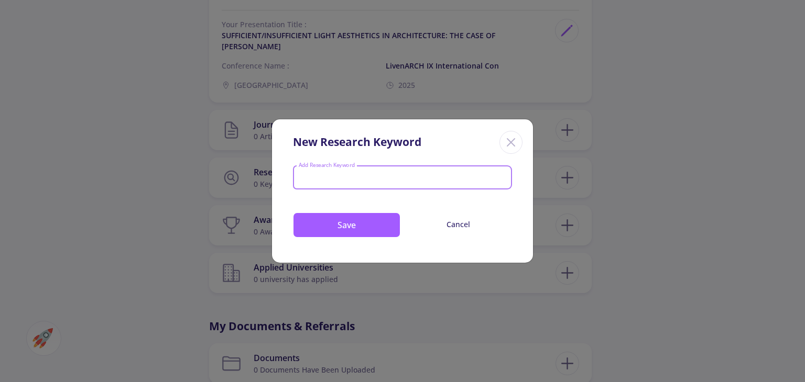
click at [384, 178] on input "Add Research Keyword" at bounding box center [402, 178] width 209 height 9
type input "design"
click at [333, 214] on button "Save" at bounding box center [346, 225] width 107 height 25
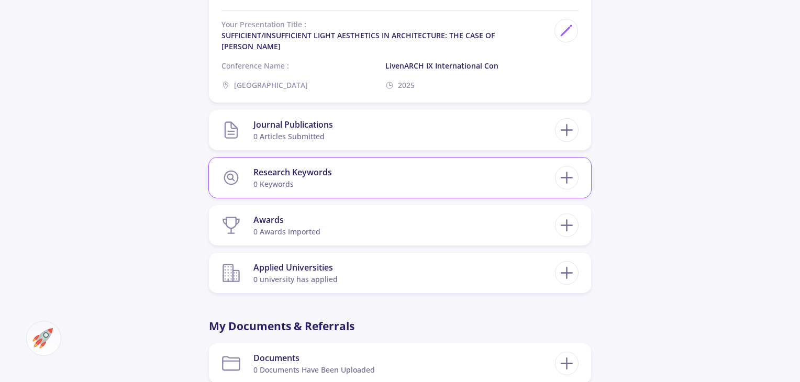
click at [336, 184] on section "Research Keywords 0 keywords" at bounding box center [389, 178] width 334 height 32
click at [568, 178] on line at bounding box center [567, 178] width 11 height 0
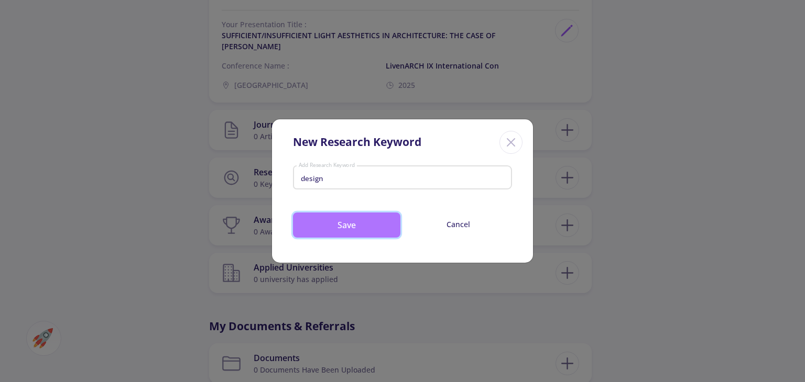
click at [351, 226] on button "Save" at bounding box center [346, 225] width 107 height 25
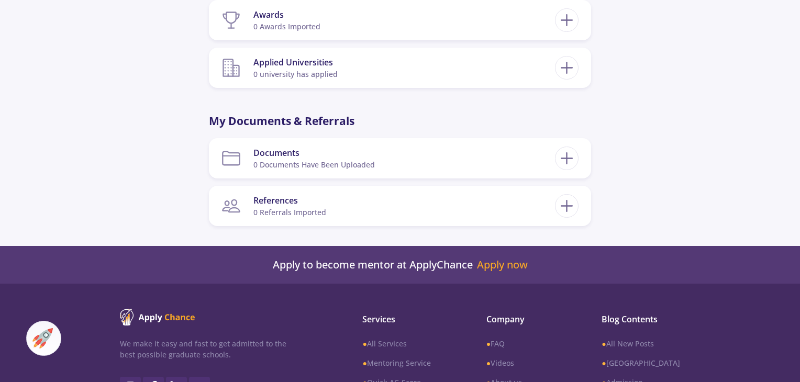
scroll to position [1257, 0]
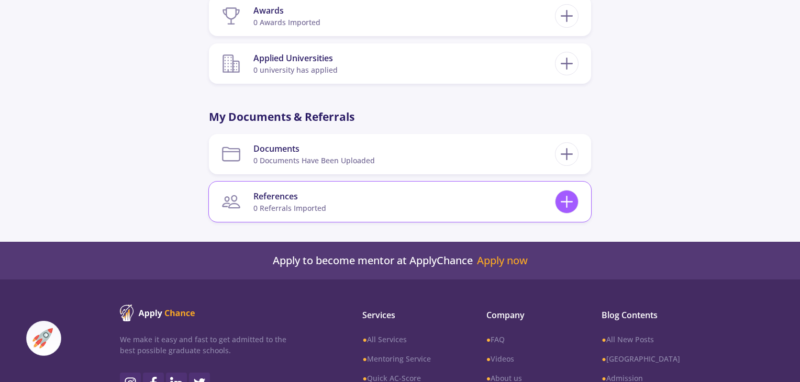
click at [559, 200] on icon at bounding box center [566, 201] width 19 height 19
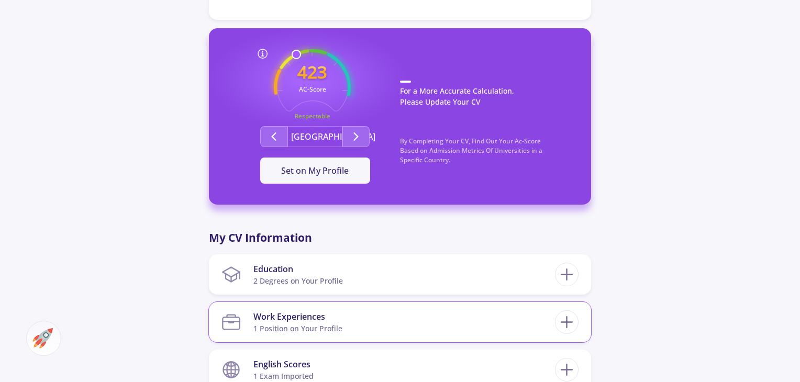
scroll to position [262, 0]
click at [354, 137] on icon "Second group" at bounding box center [356, 136] width 13 height 13
click at [273, 139] on icon "Second group" at bounding box center [274, 136] width 13 height 13
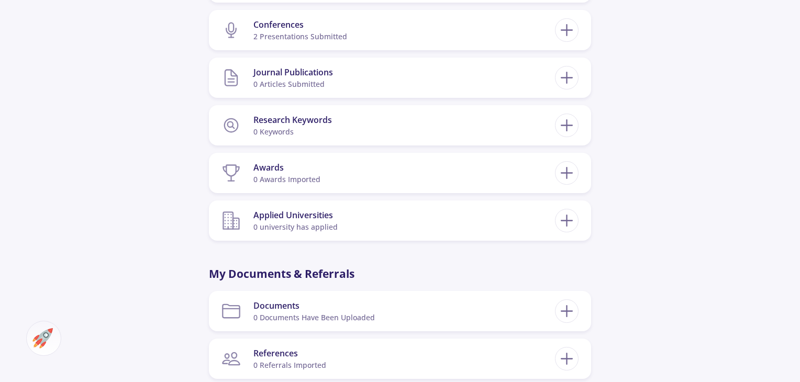
scroll to position [681, 0]
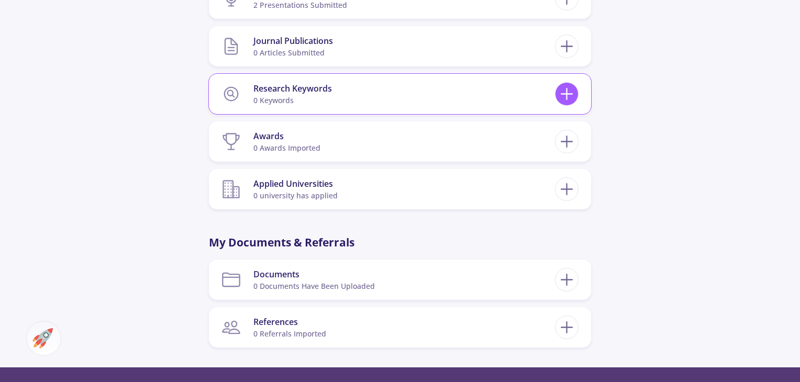
click at [572, 96] on icon at bounding box center [566, 93] width 19 height 19
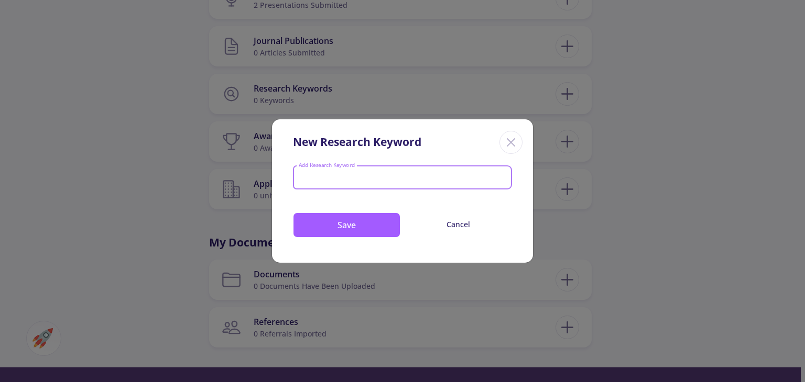
click at [339, 183] on div at bounding box center [402, 179] width 213 height 14
type input "ergonomics / design / furniture design"
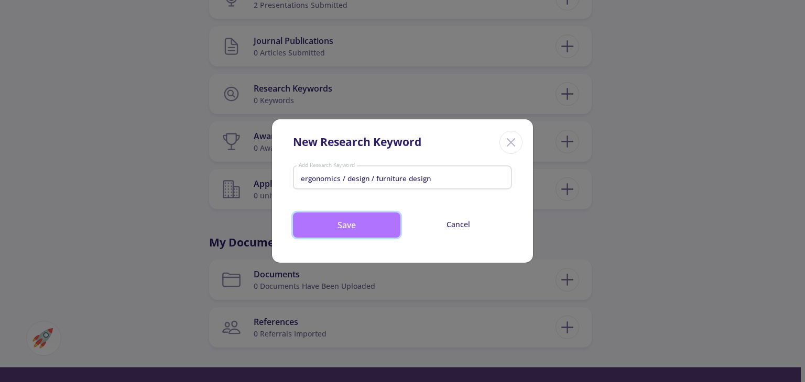
click at [326, 227] on button "Save" at bounding box center [346, 225] width 107 height 25
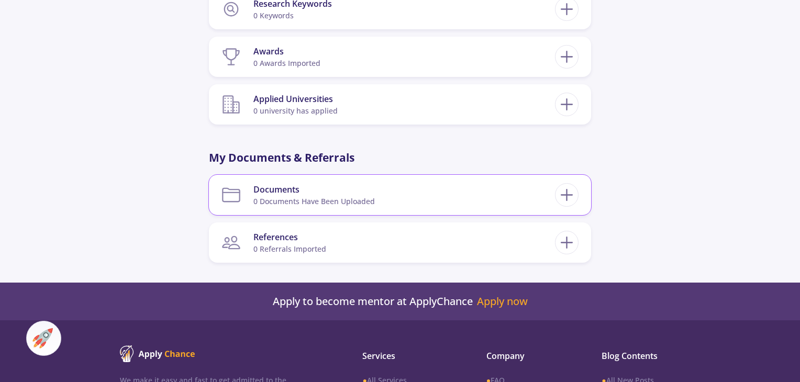
scroll to position [786, 0]
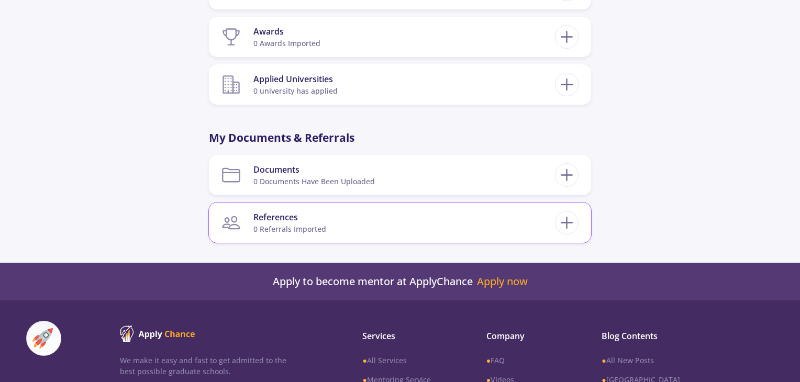
click at [361, 223] on section "References 0 referrals imported" at bounding box center [389, 223] width 334 height 32
click at [570, 219] on icon at bounding box center [566, 222] width 19 height 19
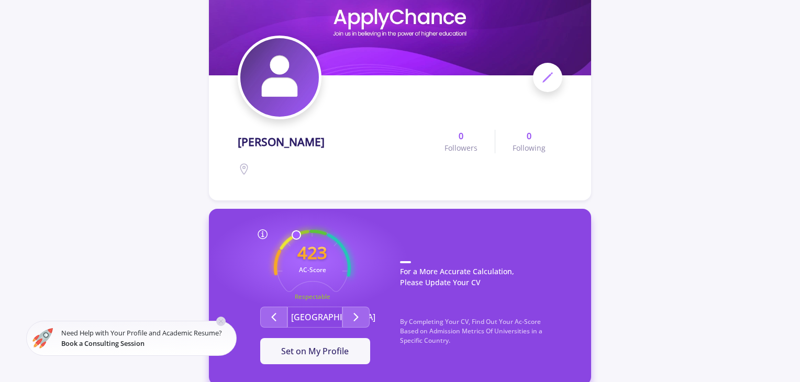
scroll to position [262, 0]
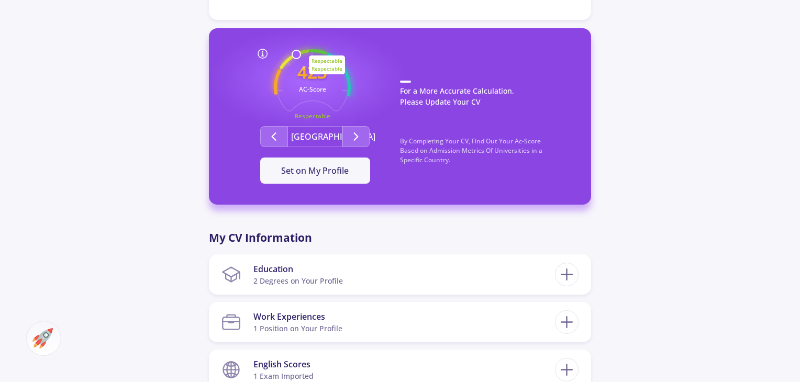
click at [304, 51] on circle at bounding box center [312, 88] width 101 height 101
drag, startPoint x: 296, startPoint y: 54, endPoint x: 304, endPoint y: 51, distance: 8.3
click at [304, 51] on div "423 AC-Score Respectable Respectable Respectable" at bounding box center [315, 87] width 77 height 77
click at [338, 72] on icon "423 AC-Score Respectable" at bounding box center [312, 87] width 77 height 77
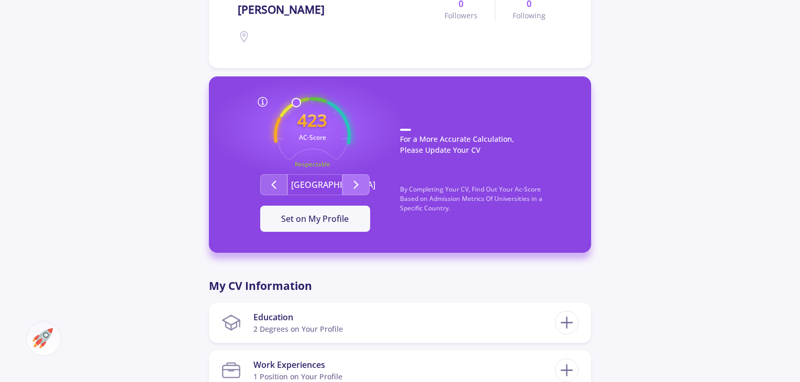
scroll to position [203, 0]
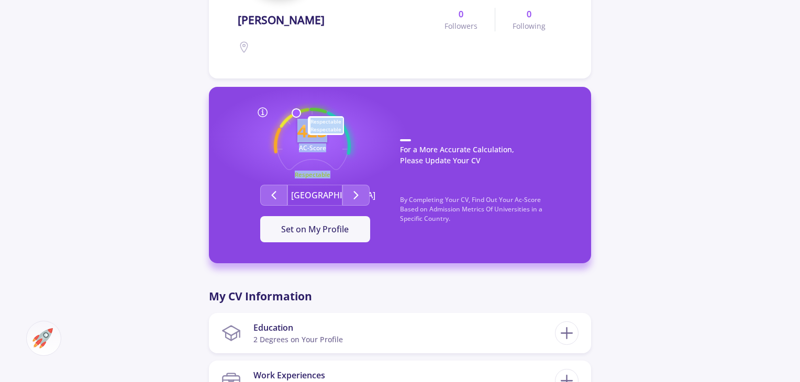
drag, startPoint x: 295, startPoint y: 113, endPoint x: 303, endPoint y: 111, distance: 8.0
click at [303, 111] on div "423 AC-Score Respectable Respectable Respectable" at bounding box center [315, 146] width 77 height 77
click at [327, 173] on text "Respectable" at bounding box center [313, 175] width 36 height 8
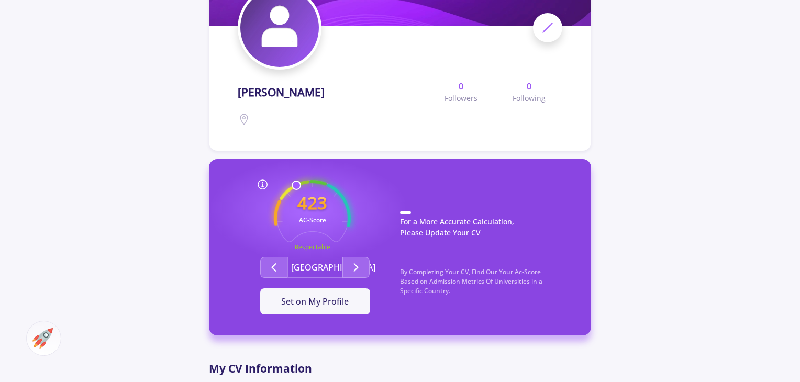
scroll to position [0, 0]
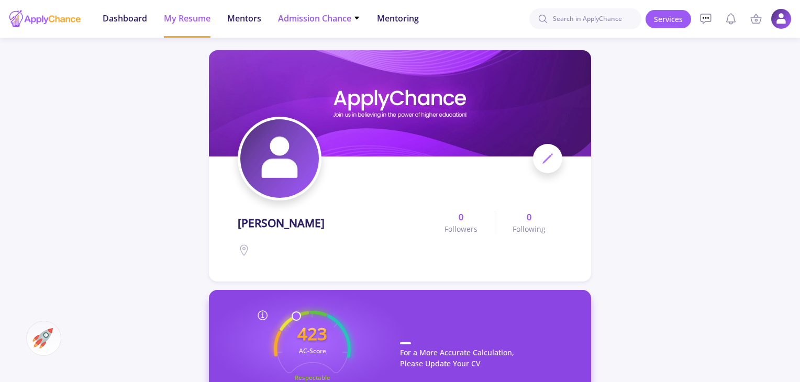
click at [335, 15] on span "Admission Chance" at bounding box center [319, 18] width 82 height 13
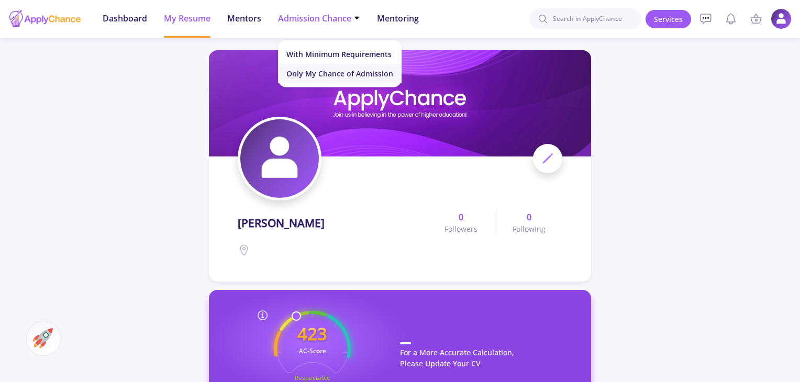
click at [328, 77] on link "Only My Chance of Admission" at bounding box center [340, 73] width 124 height 19
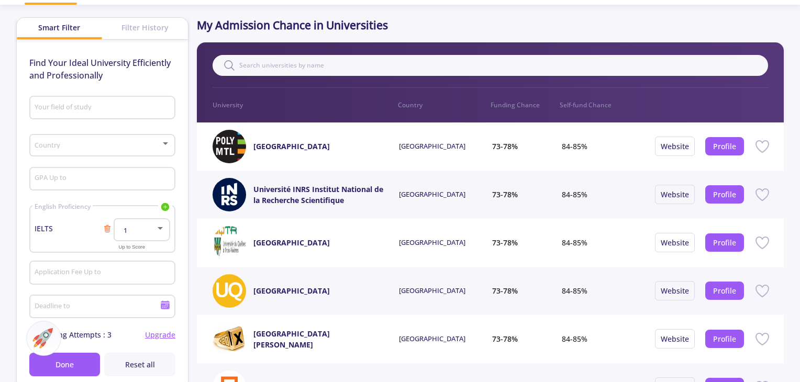
scroll to position [52, 0]
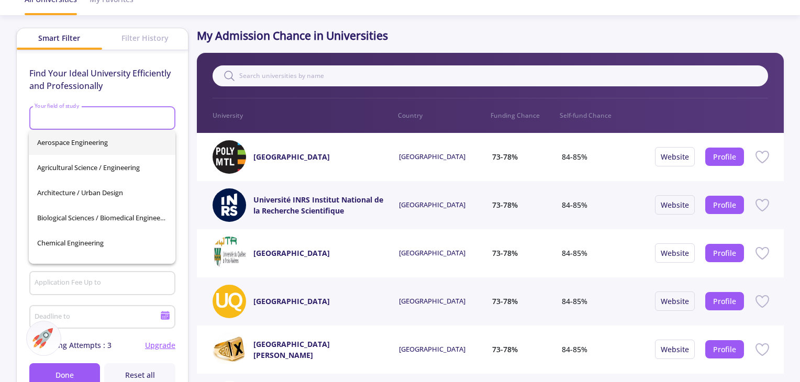
click at [146, 116] on input "Your field of study" at bounding box center [103, 118] width 139 height 9
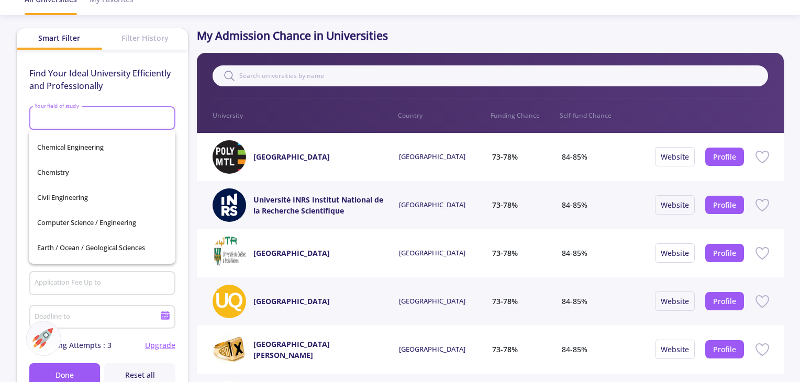
scroll to position [105, 0]
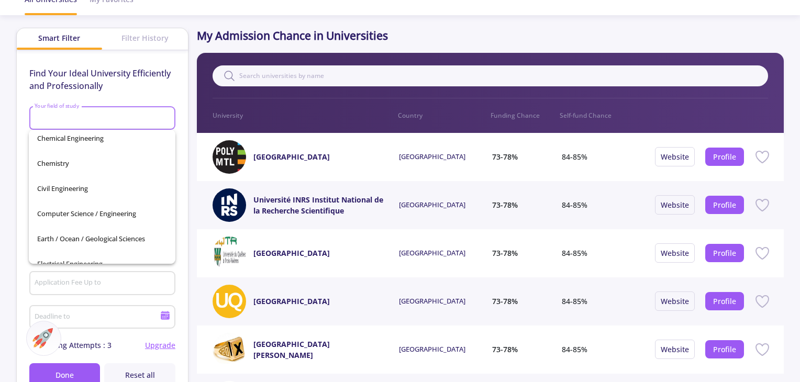
click at [110, 122] on input "Your field of study" at bounding box center [103, 118] width 139 height 9
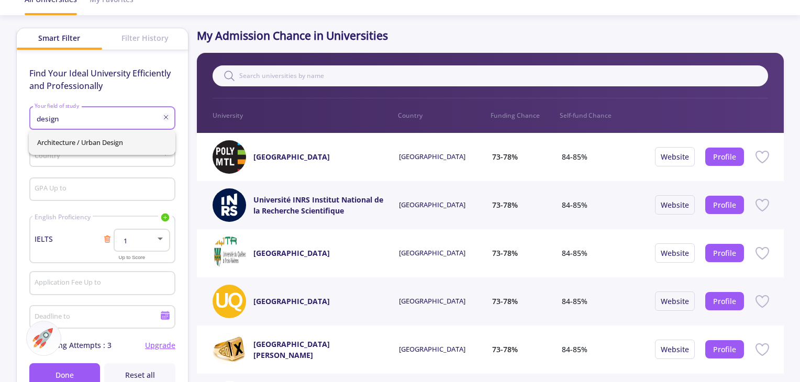
drag, startPoint x: 43, startPoint y: 124, endPoint x: 0, endPoint y: 122, distance: 43.0
click at [0, 122] on app-admission-chance "All Universities My Favorites Smart Filter Filter History Find Your Ideal Unive…" at bounding box center [400, 352] width 800 height 734
type input "indus"
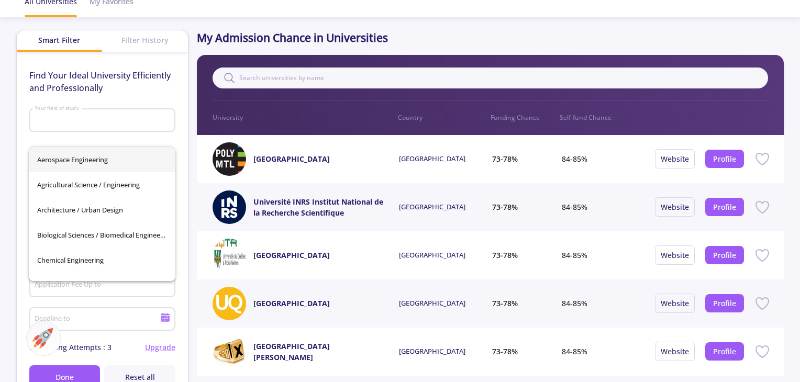
scroll to position [52, 0]
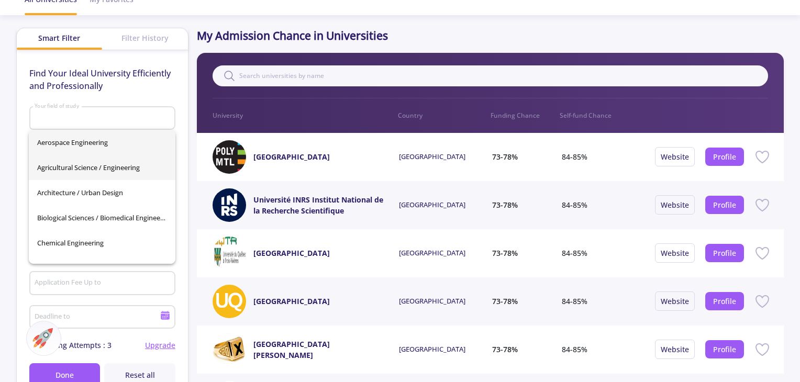
click at [49, 177] on span "Agricultural Science / Engineering" at bounding box center [102, 167] width 130 height 25
type input "Agricultural Science / Engineering"
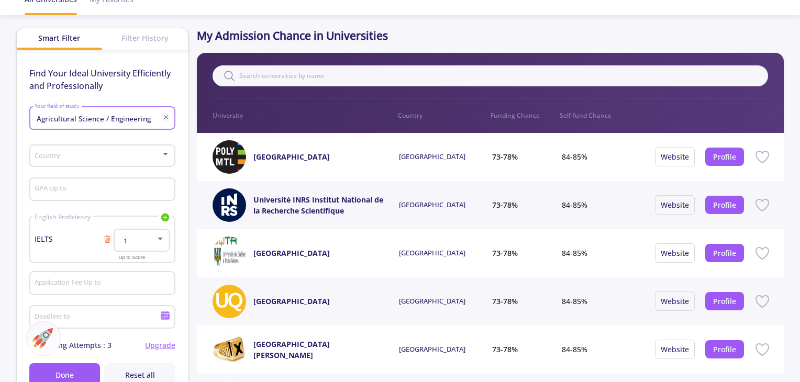
click at [53, 158] on span at bounding box center [99, 155] width 124 height 7
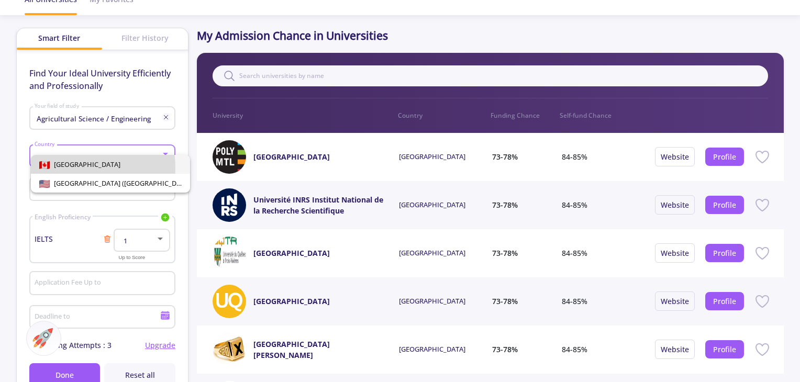
click at [62, 168] on span "[GEOGRAPHIC_DATA]" at bounding box center [85, 164] width 71 height 9
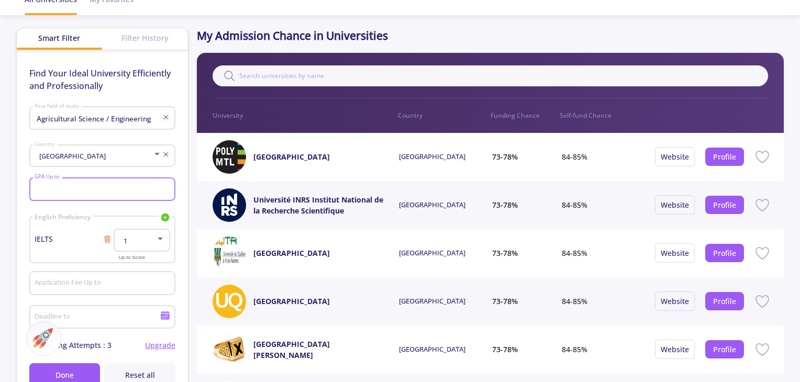
click at [60, 191] on input "GPA Up to" at bounding box center [103, 189] width 139 height 9
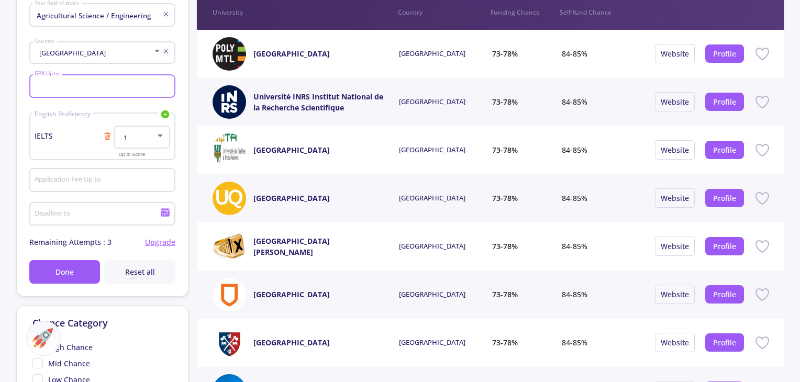
scroll to position [157, 0]
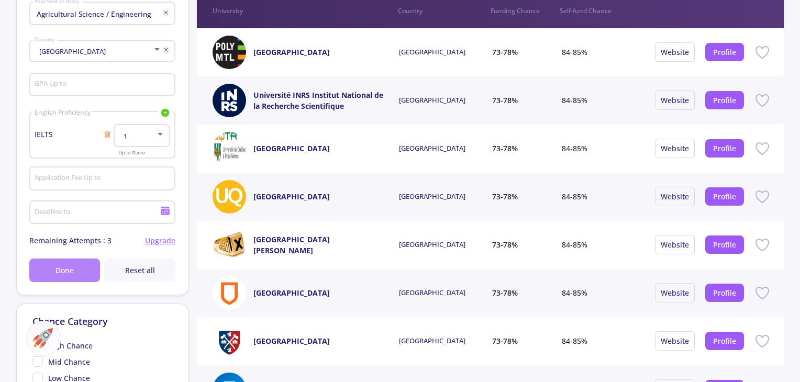
click at [78, 274] on button "Done" at bounding box center [64, 271] width 71 height 24
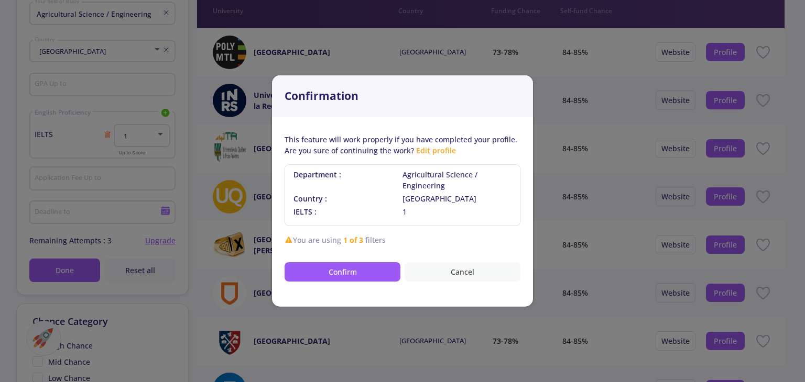
click at [455, 270] on button "Cancel" at bounding box center [462, 271] width 116 height 19
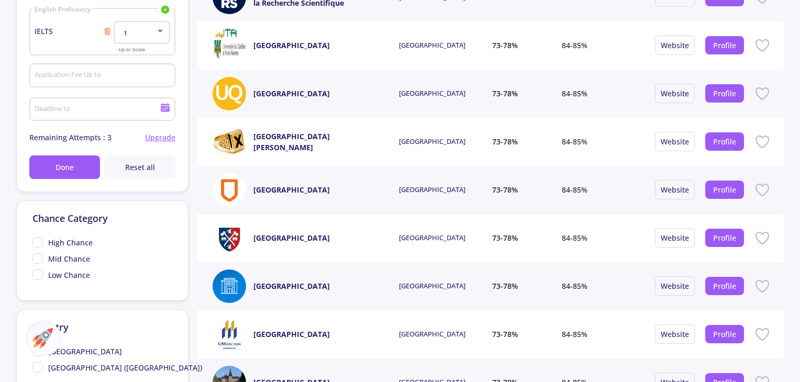
scroll to position [262, 0]
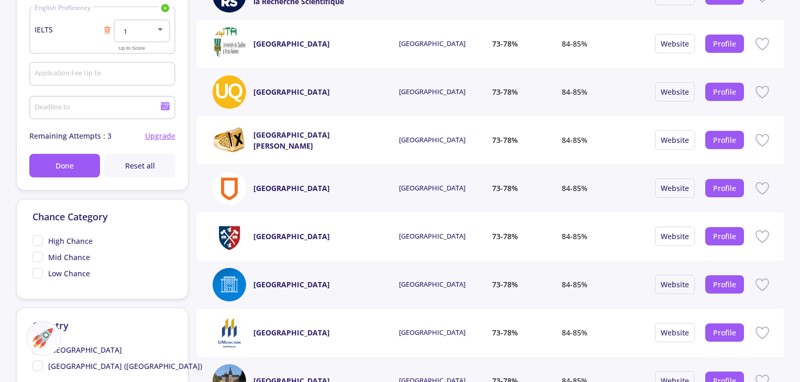
click at [38, 241] on span "High Chance" at bounding box center [62, 241] width 60 height 11
click at [38, 241] on input "High Chance" at bounding box center [35, 239] width 7 height 7
checkbox input "true"
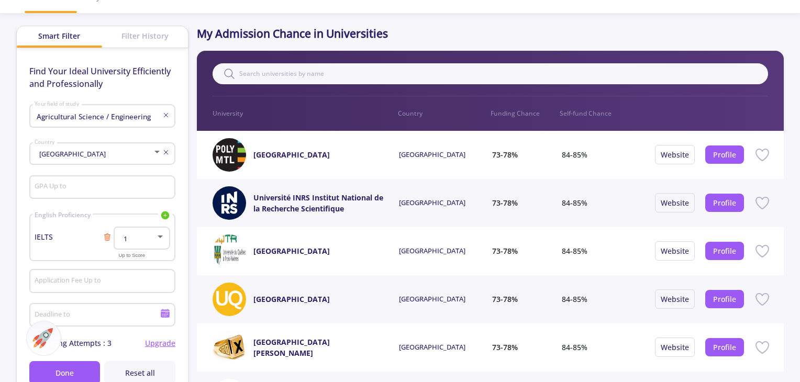
scroll to position [52, 0]
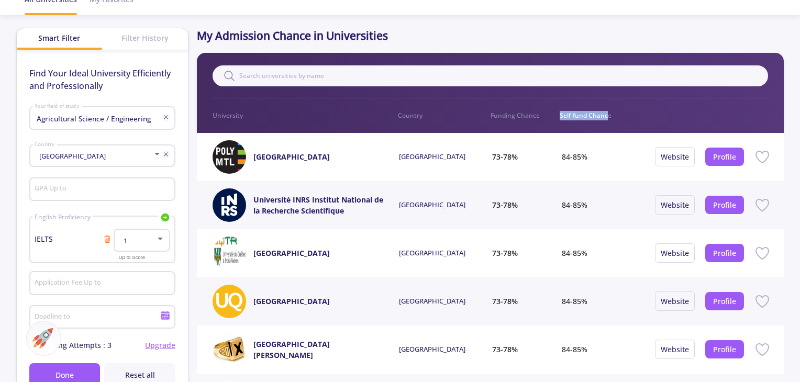
drag, startPoint x: 557, startPoint y: 116, endPoint x: 608, endPoint y: 111, distance: 51.0
click at [608, 111] on div "University Country Funding Chance Self-fund Chance" at bounding box center [491, 115] width 556 height 9
click at [610, 117] on p "Self-fund Chance" at bounding box center [595, 115] width 70 height 9
click at [722, 158] on link "Profile" at bounding box center [724, 157] width 23 height 10
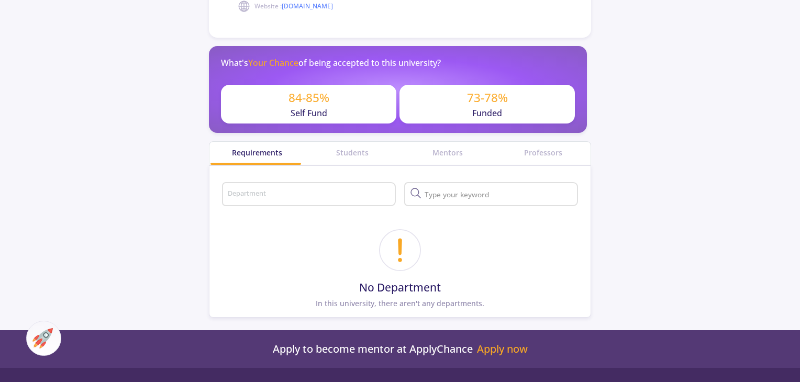
scroll to position [314, 0]
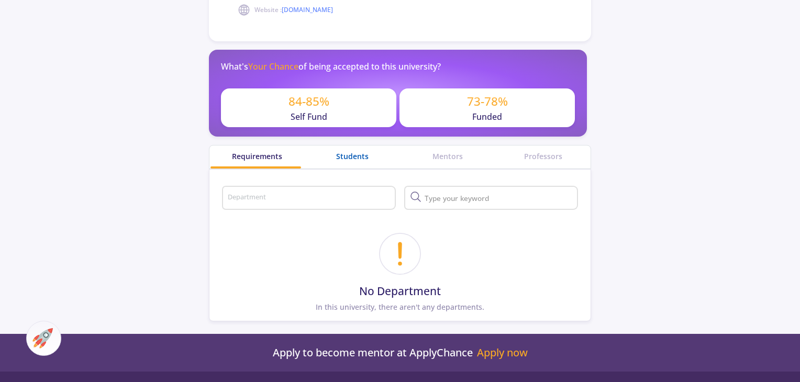
click at [354, 160] on div "Students" at bounding box center [352, 156] width 95 height 11
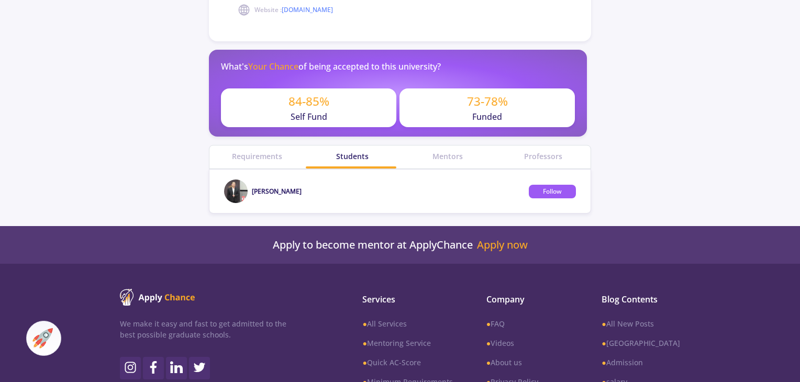
click at [239, 193] on img at bounding box center [236, 192] width 24 height 24
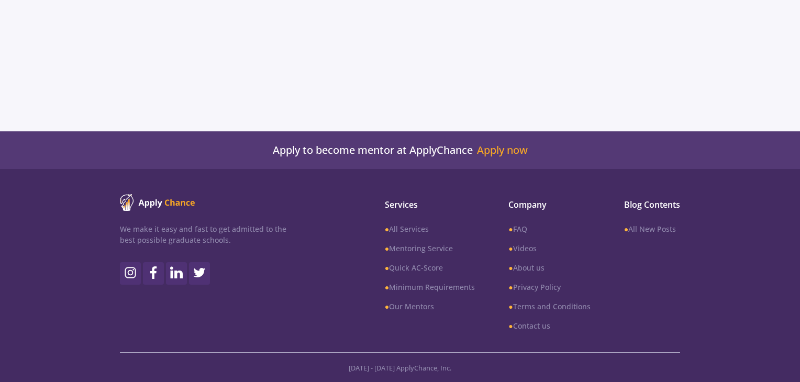
scroll to position [314, 0]
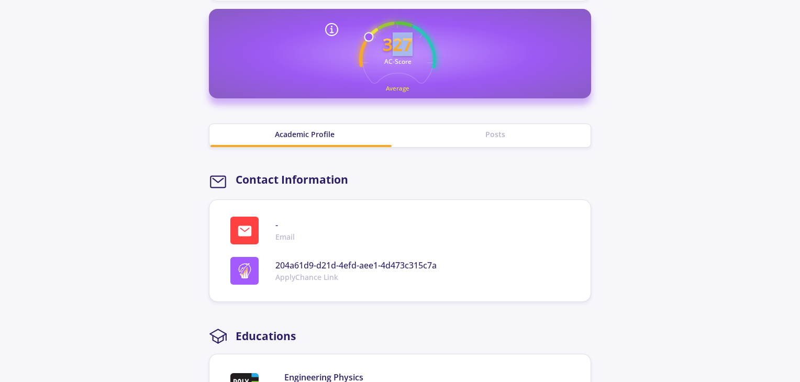
drag, startPoint x: 389, startPoint y: 47, endPoint x: 415, endPoint y: 48, distance: 26.7
click at [415, 48] on icon "327 AC-Score Average" at bounding box center [397, 59] width 77 height 77
click at [427, 61] on icon "327 AC-Score Average" at bounding box center [397, 59] width 77 height 77
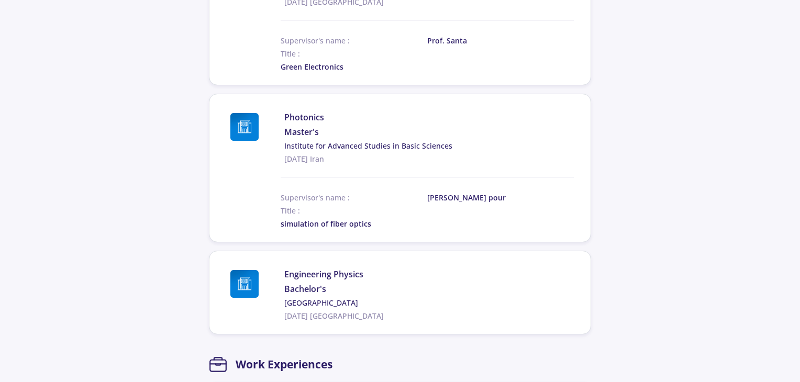
scroll to position [733, 0]
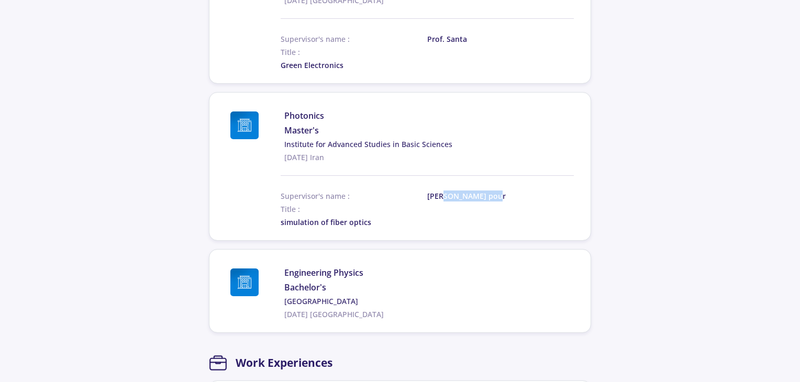
drag, startPoint x: 463, startPoint y: 194, endPoint x: 497, endPoint y: 193, distance: 34.6
click at [497, 193] on span "[PERSON_NAME] pour" at bounding box center [476, 196] width 98 height 11
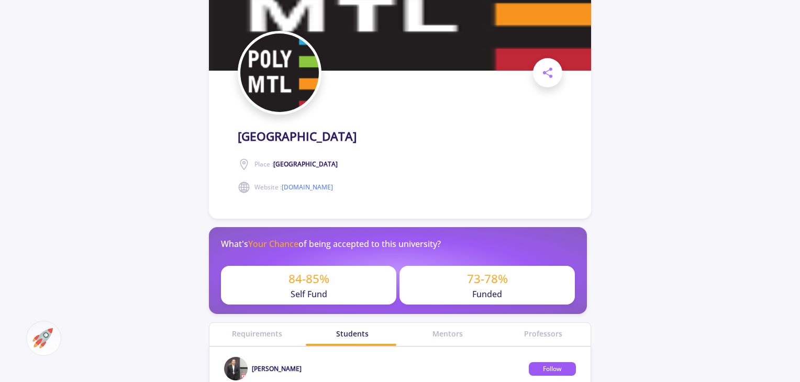
scroll to position [105, 0]
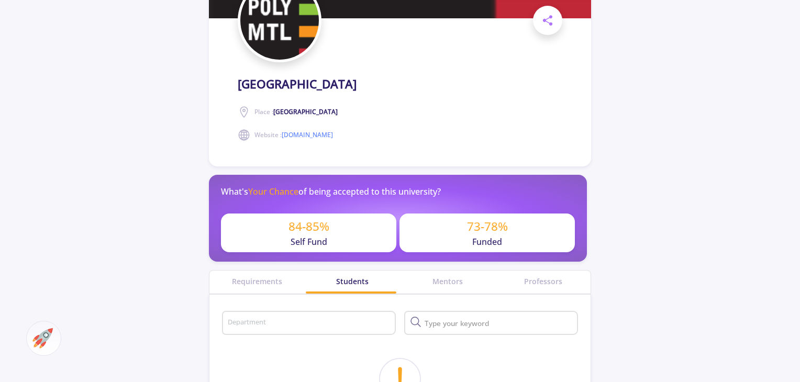
scroll to position [367, 0]
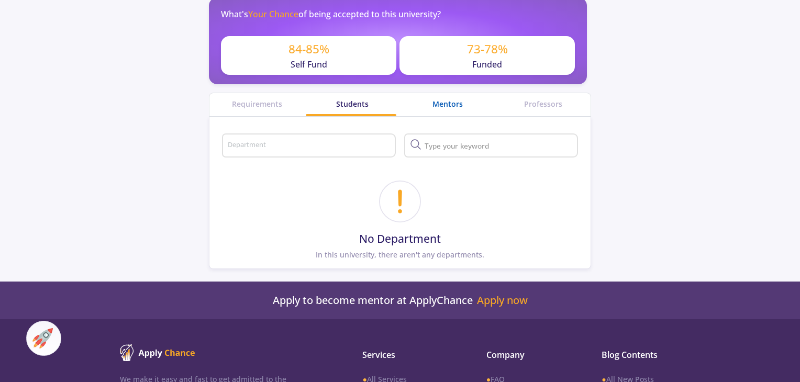
click at [444, 105] on div "Mentors" at bounding box center [447, 103] width 95 height 11
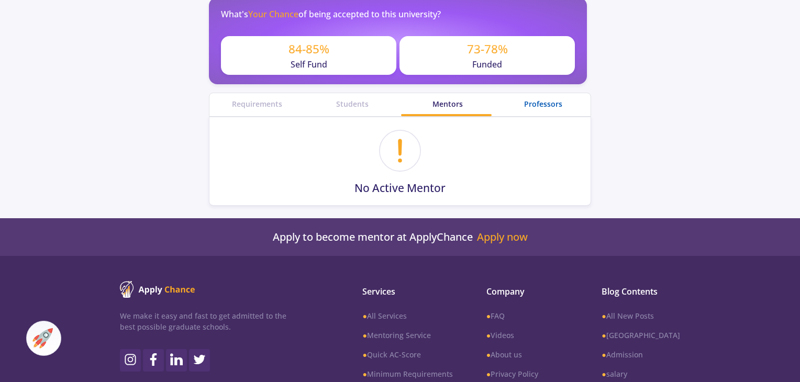
click at [519, 107] on div "Professors" at bounding box center [543, 103] width 95 height 11
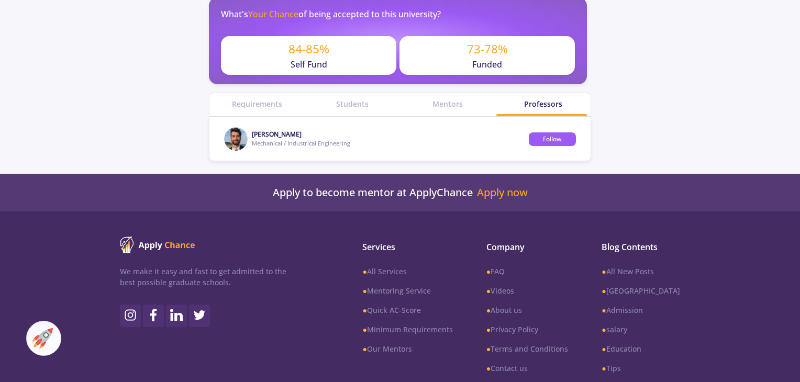
click at [241, 138] on img at bounding box center [236, 139] width 24 height 24
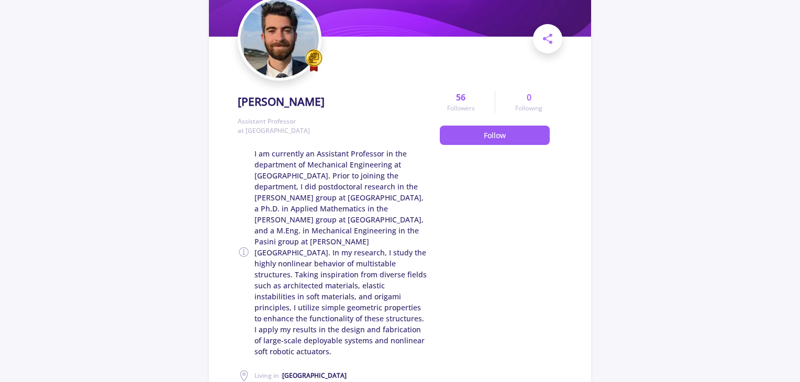
scroll to position [157, 0]
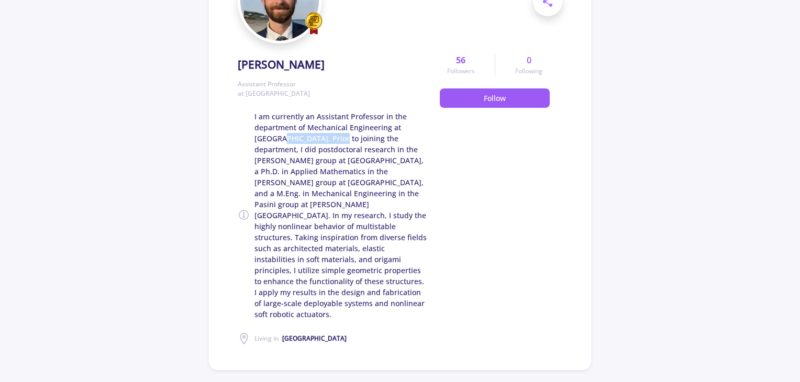
drag, startPoint x: 280, startPoint y: 138, endPoint x: 352, endPoint y: 141, distance: 72.4
click at [345, 141] on span "I am currently an Assistant Professor in the department of Mechanical Engineeri…" at bounding box center [341, 215] width 173 height 209
click at [366, 144] on span "I am currently an Assistant Professor in the department of Mechanical Engineeri…" at bounding box center [341, 215] width 173 height 209
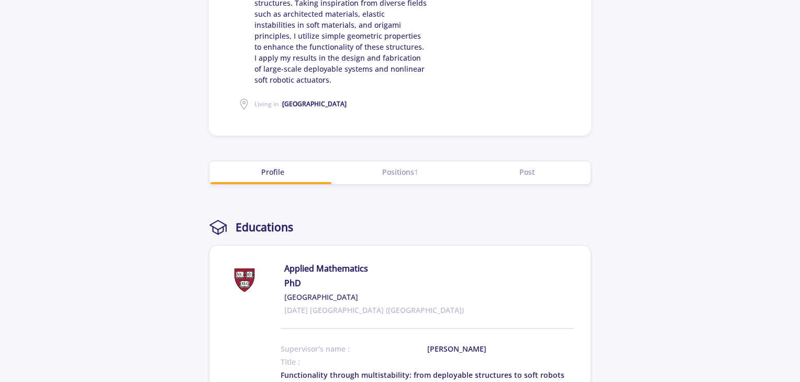
scroll to position [471, 0]
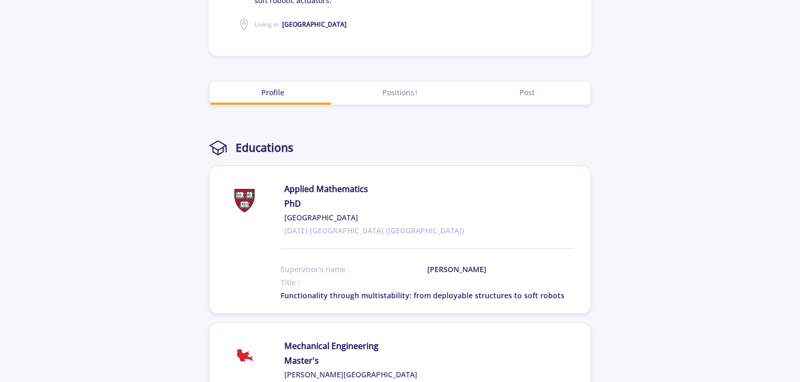
drag, startPoint x: 290, startPoint y: 183, endPoint x: 63, endPoint y: 62, distance: 257.1
click at [361, 208] on div "Applied Mathematics PhD [GEOGRAPHIC_DATA] [DATE] [GEOGRAPHIC_DATA] ([GEOGRAPHIC…" at bounding box center [429, 209] width 290 height 53
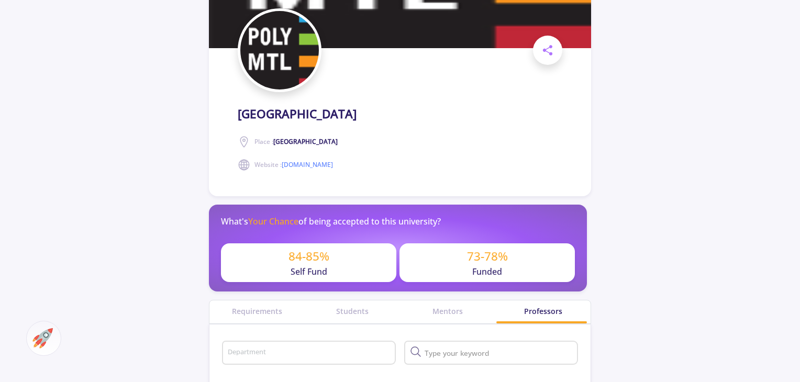
scroll to position [157, 0]
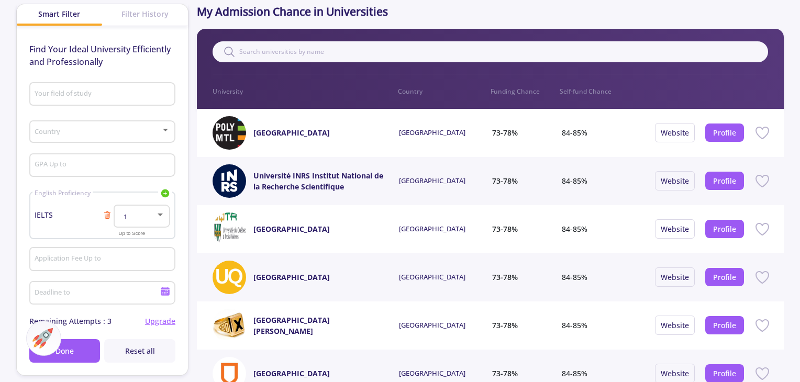
scroll to position [105, 0]
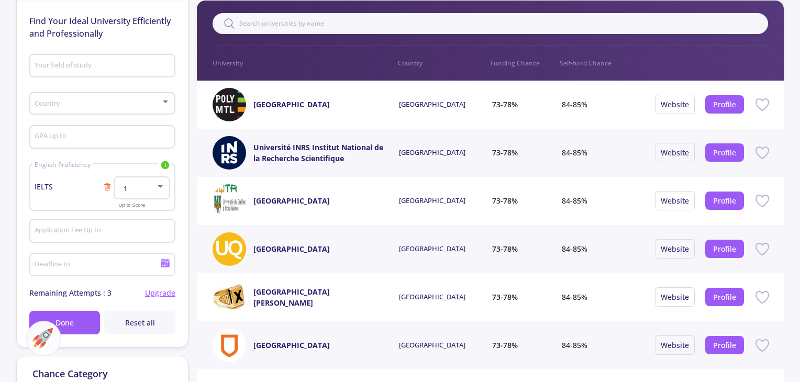
click at [106, 62] on input "Your field of study" at bounding box center [103, 66] width 139 height 9
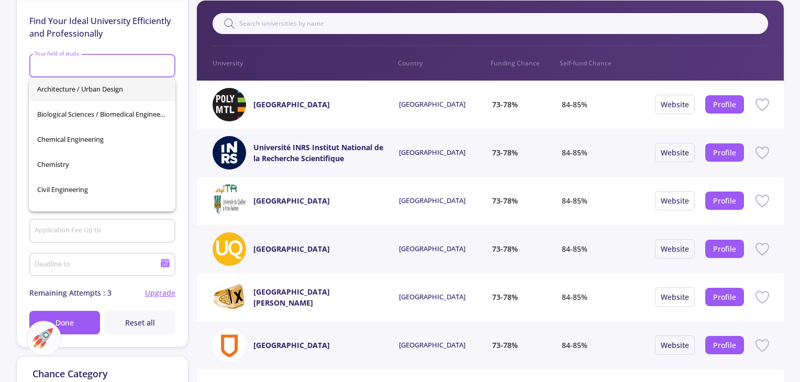
scroll to position [52, 0]
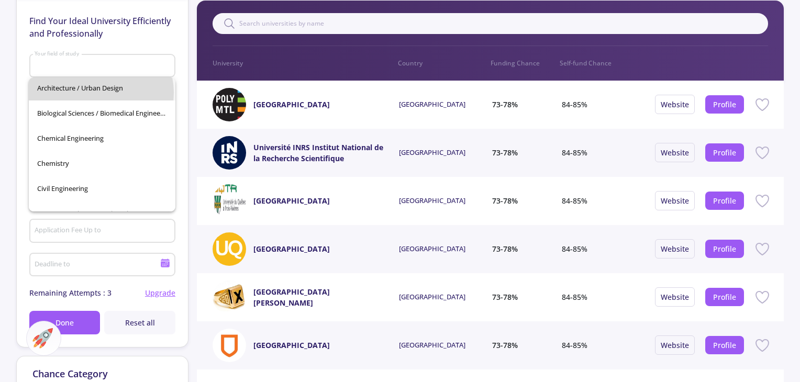
click at [101, 93] on span "Architecture / Urban Design" at bounding box center [102, 87] width 130 height 25
type input "Architecture / Urban Design"
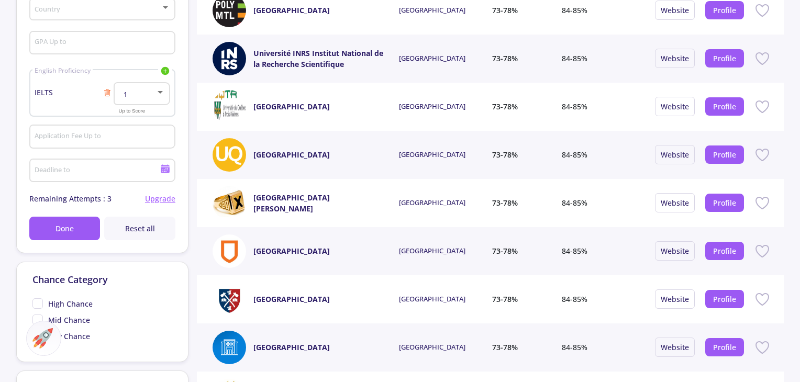
scroll to position [367, 0]
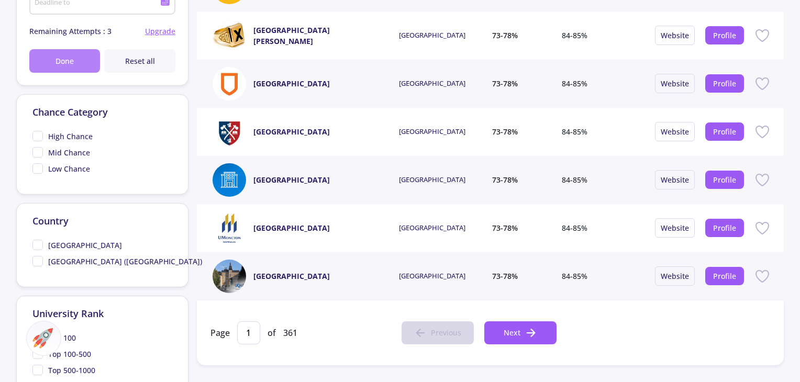
click at [71, 63] on span "Done" at bounding box center [65, 61] width 18 height 11
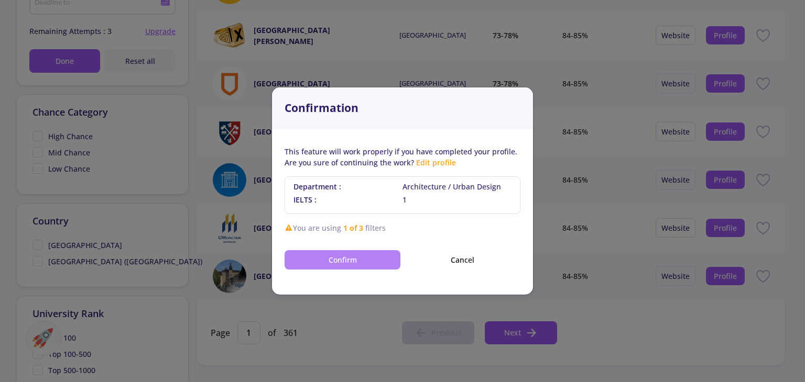
click at [359, 258] on button "Confirm" at bounding box center [342, 259] width 116 height 19
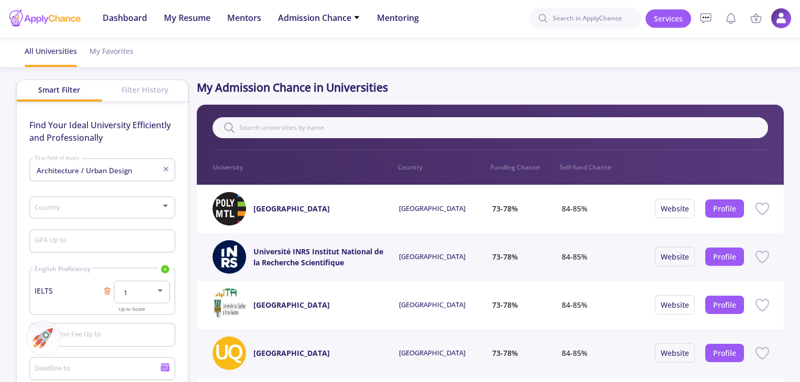
scroll to position [0, 0]
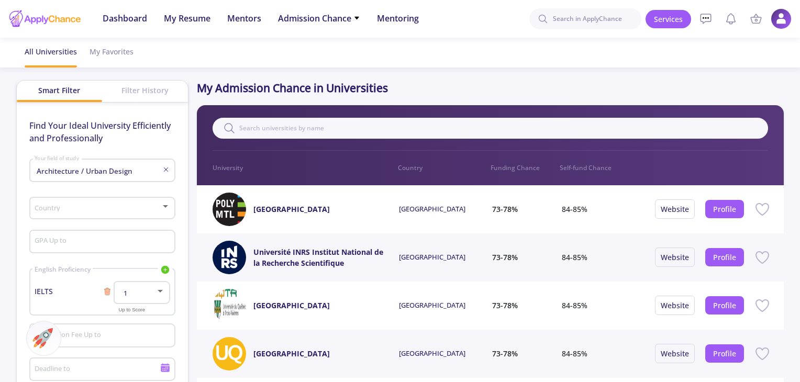
click at [136, 171] on input "Architecture / Urban Design" at bounding box center [99, 171] width 130 height 9
click at [167, 169] on icon at bounding box center [166, 170] width 8 height 8
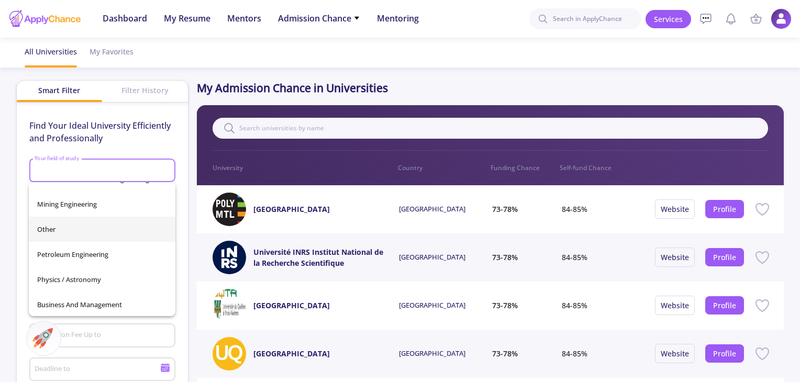
scroll to position [369, 0]
click at [47, 232] on span "Other" at bounding box center [102, 228] width 130 height 25
type input "Other"
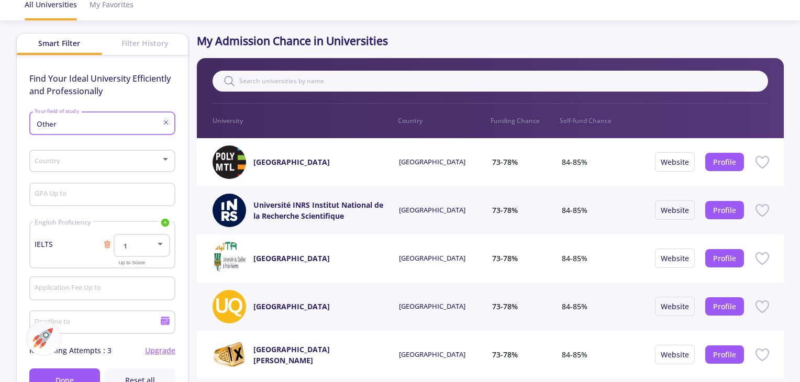
scroll to position [157, 0]
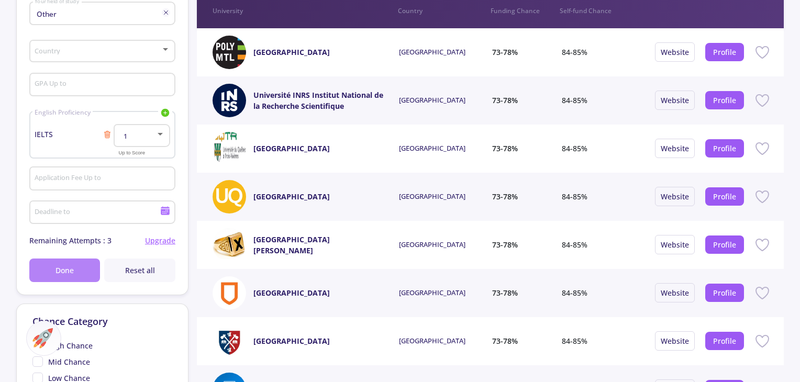
click at [72, 274] on span "Done" at bounding box center [65, 270] width 18 height 11
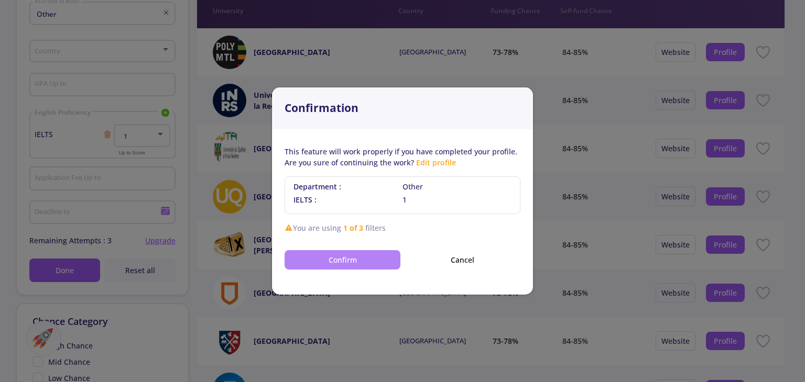
click at [350, 266] on button "Confirm" at bounding box center [342, 259] width 116 height 19
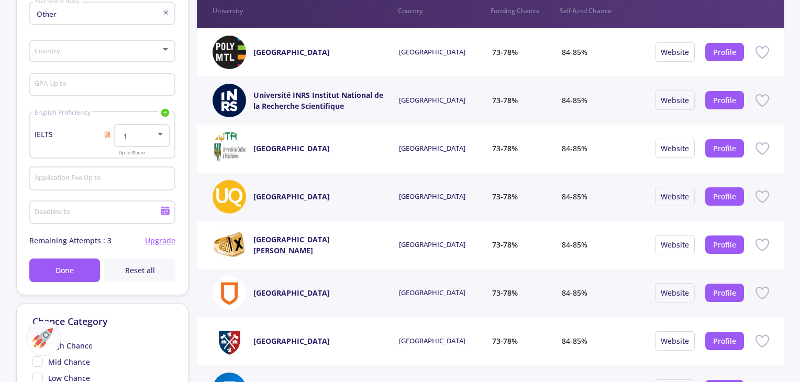
click at [352, 94] on link "Université INRS Institut National de la Recherche Scientifique" at bounding box center [320, 101] width 133 height 22
click at [719, 147] on link "Profile" at bounding box center [724, 149] width 23 height 10
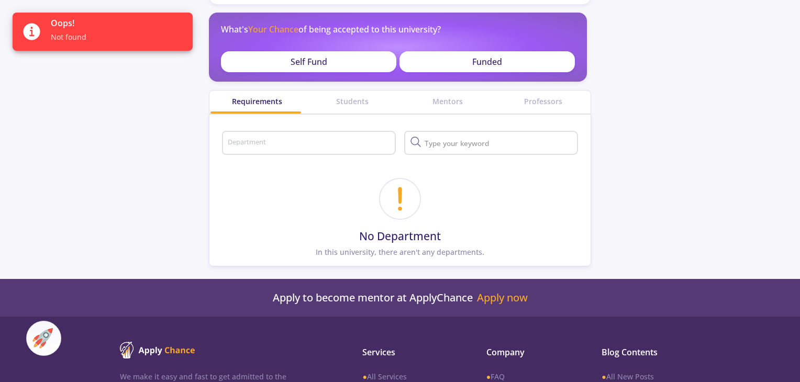
scroll to position [105, 0]
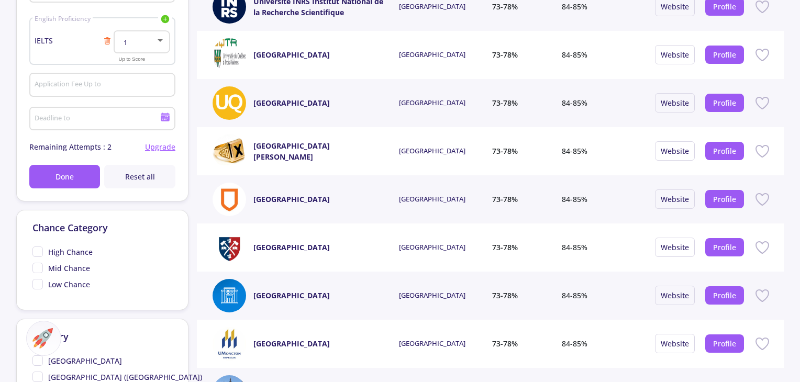
scroll to position [262, 0]
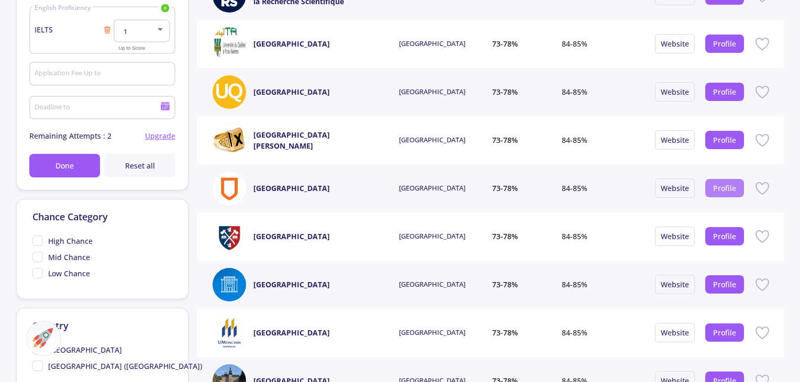
click at [725, 188] on link "Profile" at bounding box center [724, 188] width 23 height 10
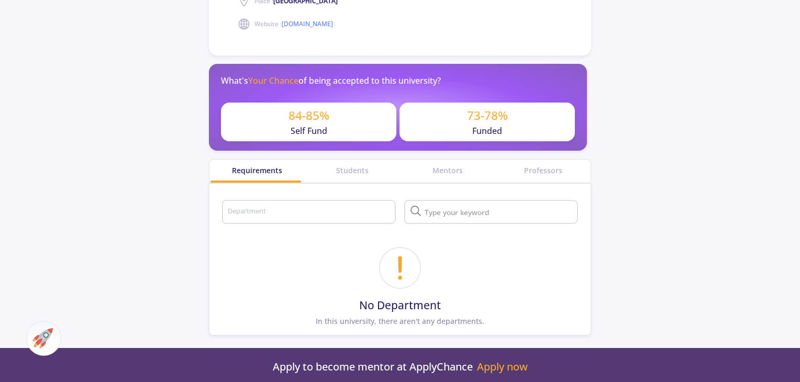
scroll to position [314, 0]
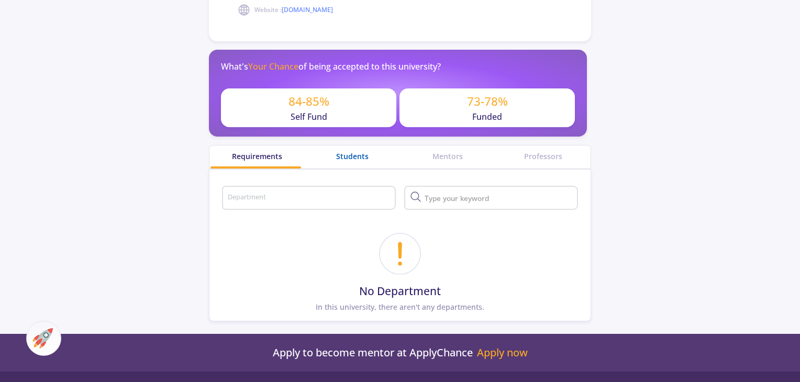
click at [339, 151] on div "Students" at bounding box center [352, 156] width 95 height 11
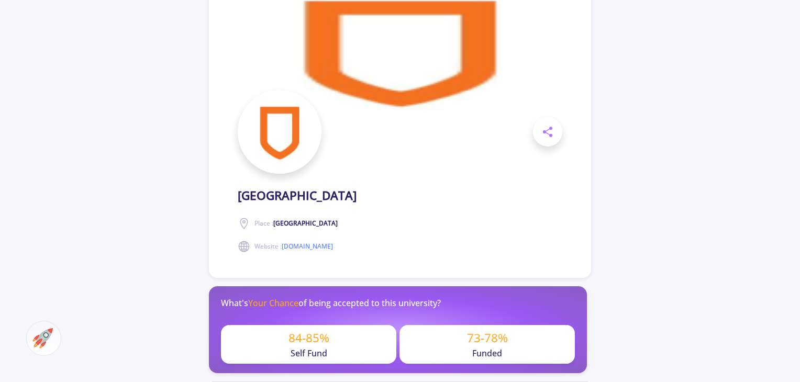
scroll to position [52, 0]
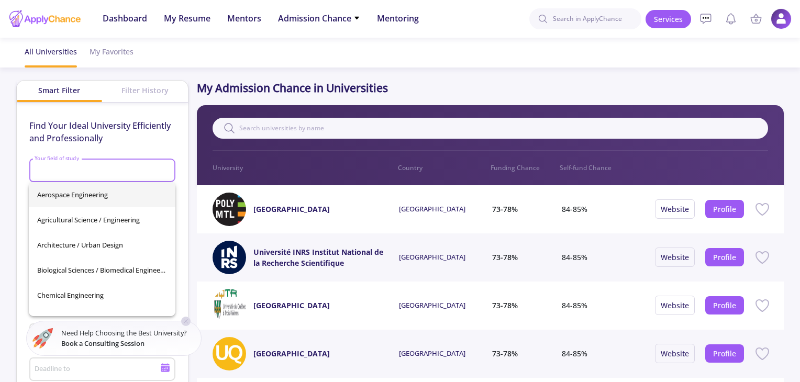
click at [98, 169] on input "Your field of study" at bounding box center [103, 171] width 139 height 9
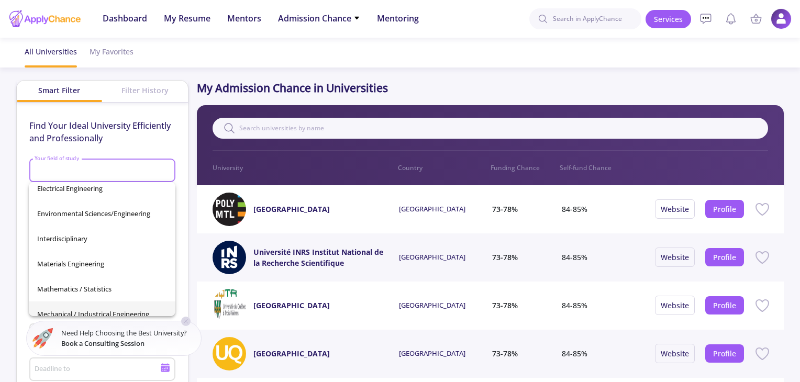
scroll to position [314, 0]
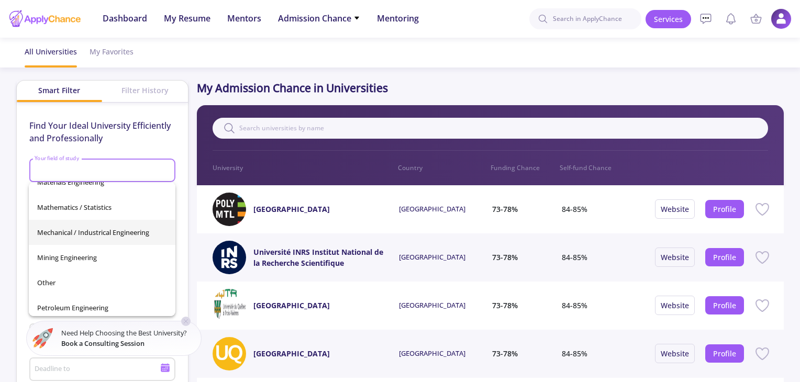
click at [83, 230] on span "Mechanical / Industrical Engineering" at bounding box center [102, 232] width 130 height 25
type input "Mechanical / Industrical Engineering"
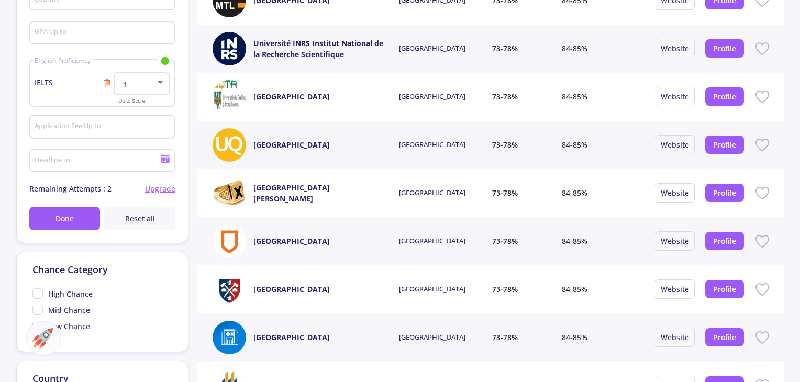
scroll to position [210, 0]
click at [68, 221] on span "Done" at bounding box center [65, 218] width 18 height 11
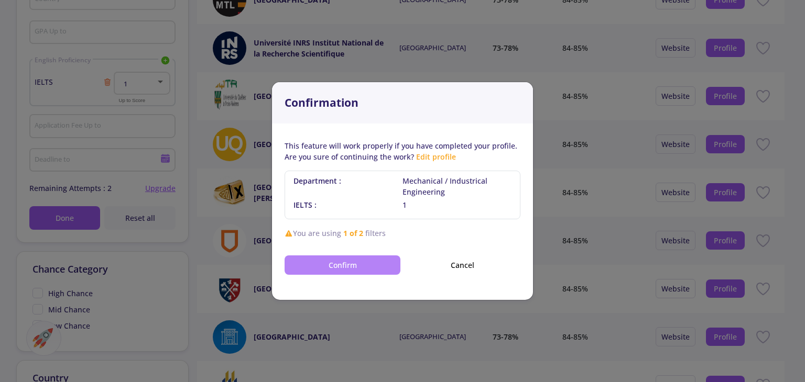
click at [341, 258] on button "Confirm" at bounding box center [342, 265] width 116 height 19
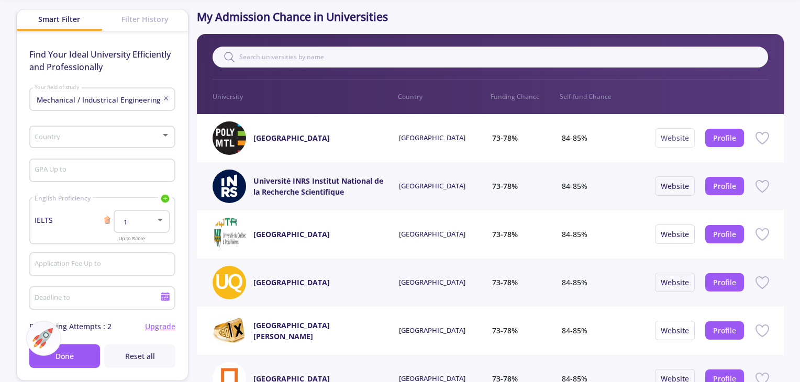
scroll to position [52, 0]
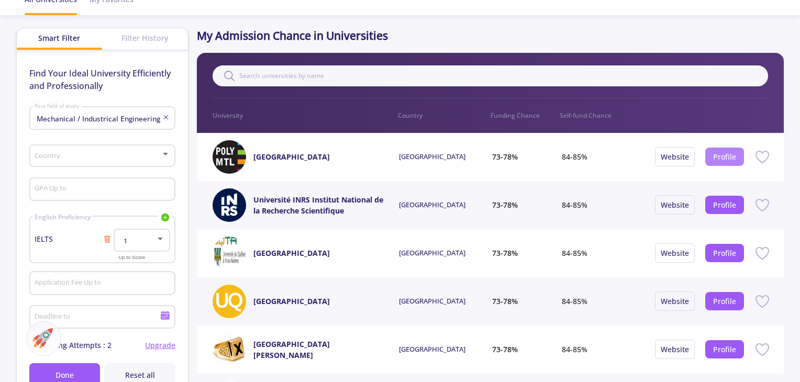
click at [727, 155] on link "Profile" at bounding box center [724, 157] width 23 height 10
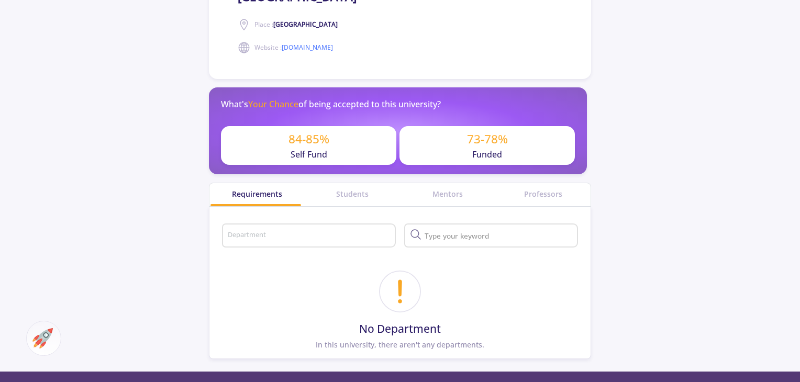
scroll to position [262, 0]
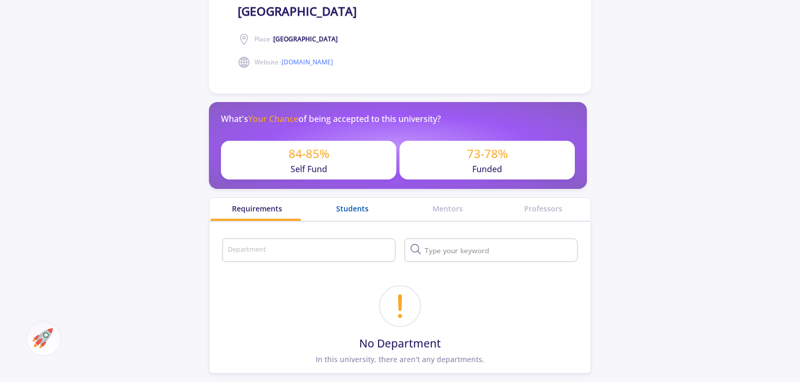
click at [358, 204] on div "Students" at bounding box center [352, 208] width 95 height 11
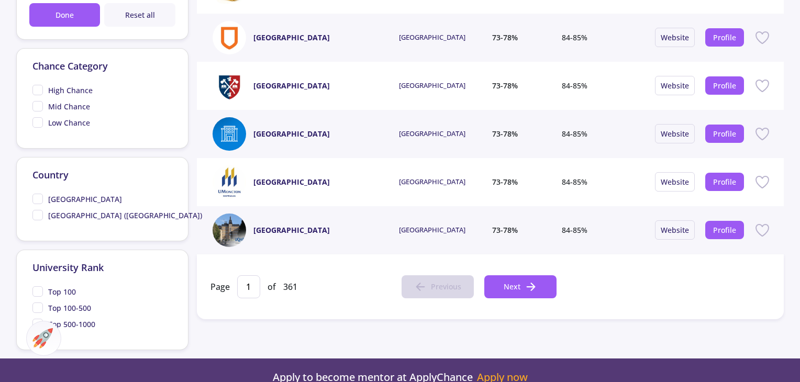
scroll to position [419, 0]
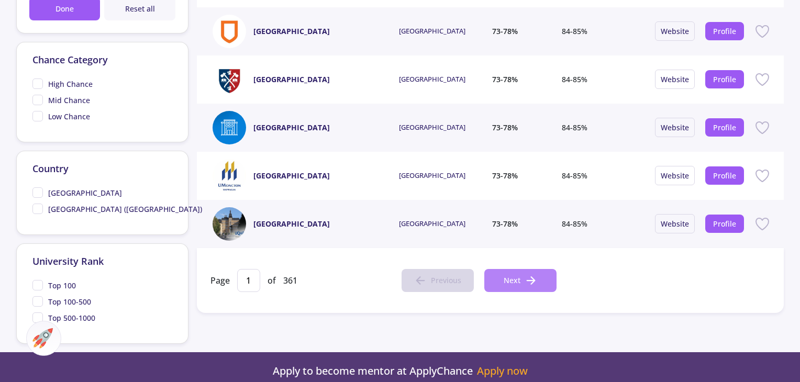
click at [503, 270] on button "Next" at bounding box center [521, 280] width 72 height 23
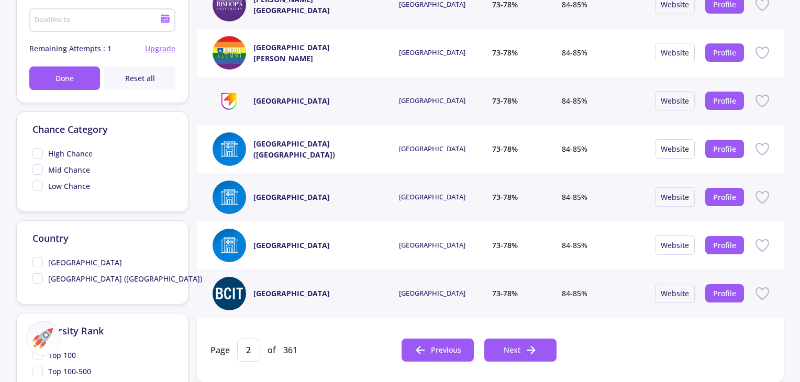
scroll to position [367, 0]
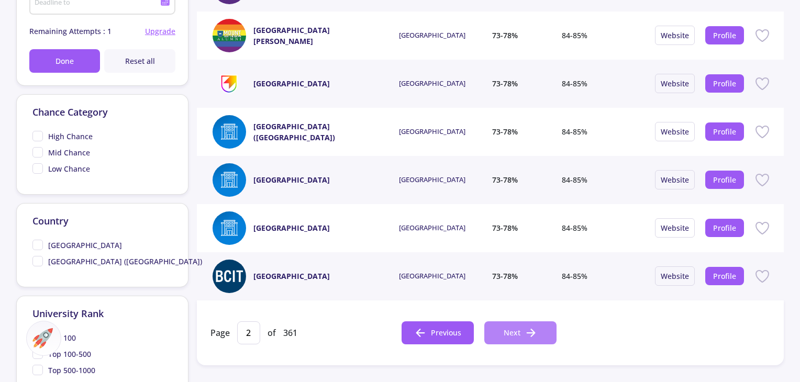
click at [521, 322] on button "Next" at bounding box center [521, 333] width 72 height 23
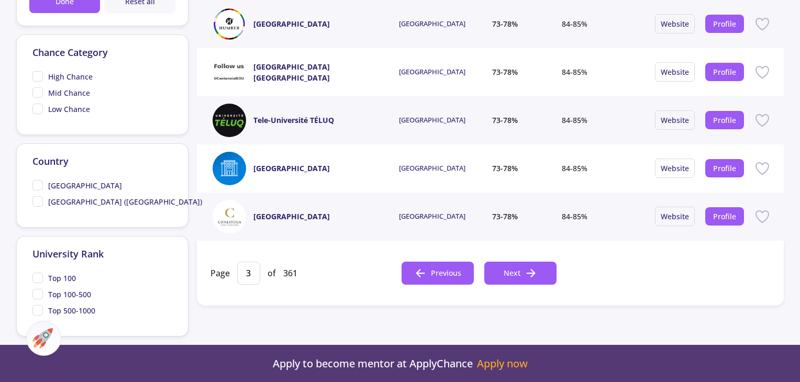
scroll to position [471, 0]
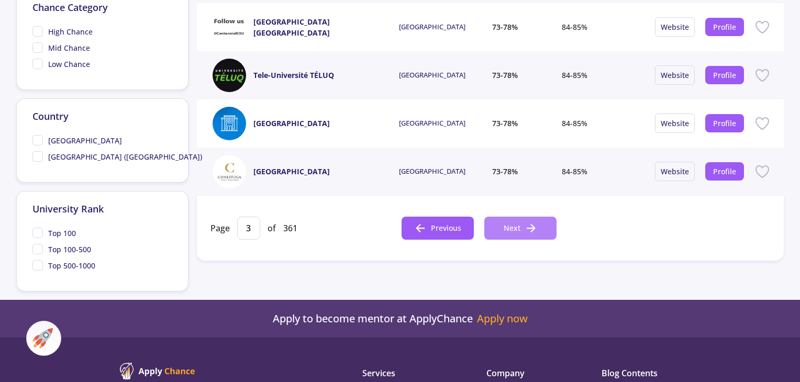
click at [507, 223] on span "Next" at bounding box center [512, 228] width 17 height 11
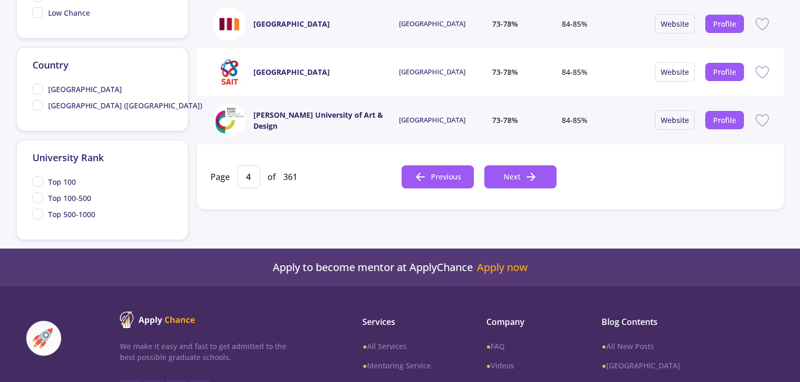
scroll to position [524, 0]
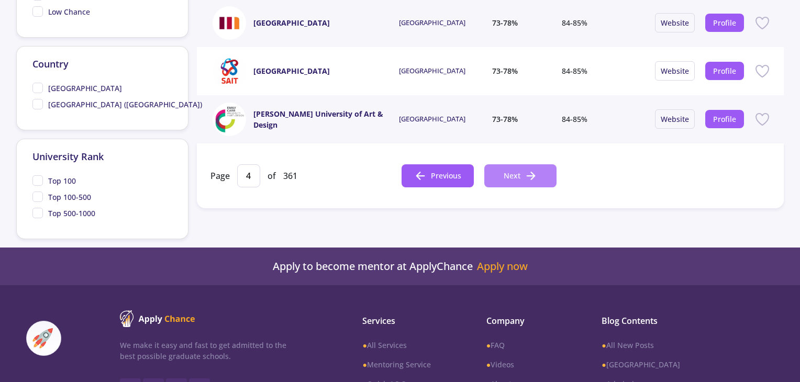
click at [501, 177] on button "Next" at bounding box center [521, 175] width 72 height 23
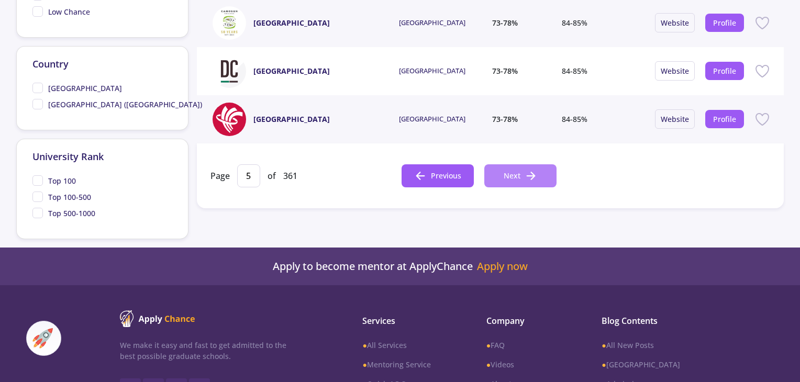
click at [501, 176] on button "Next" at bounding box center [521, 175] width 72 height 23
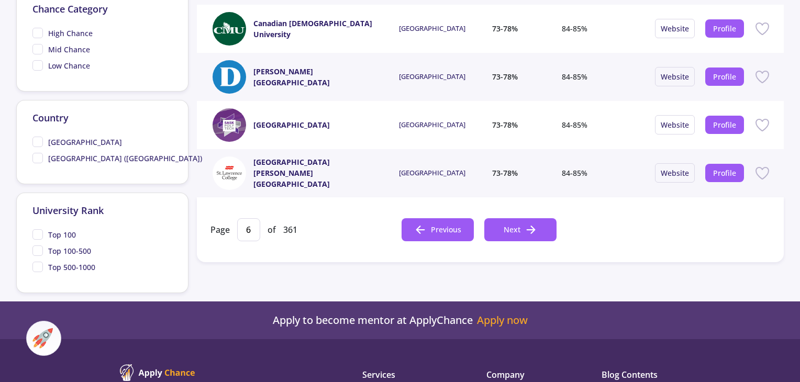
scroll to position [471, 0]
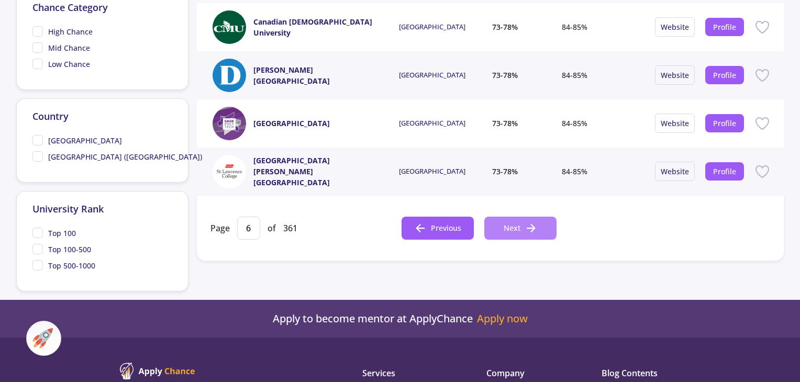
click at [509, 223] on span "Next" at bounding box center [512, 228] width 17 height 11
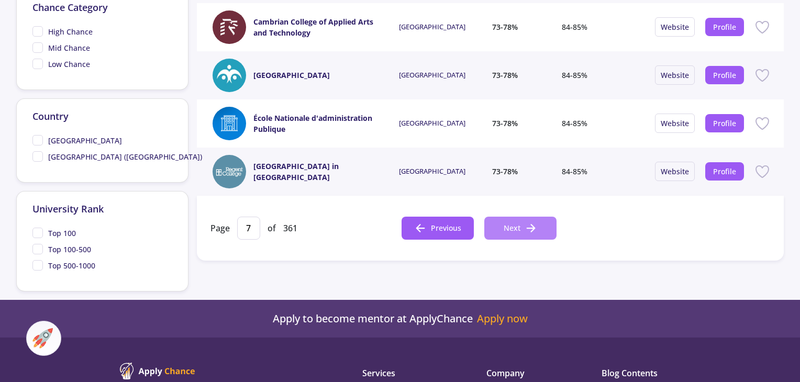
click at [493, 229] on button "Next" at bounding box center [521, 228] width 72 height 23
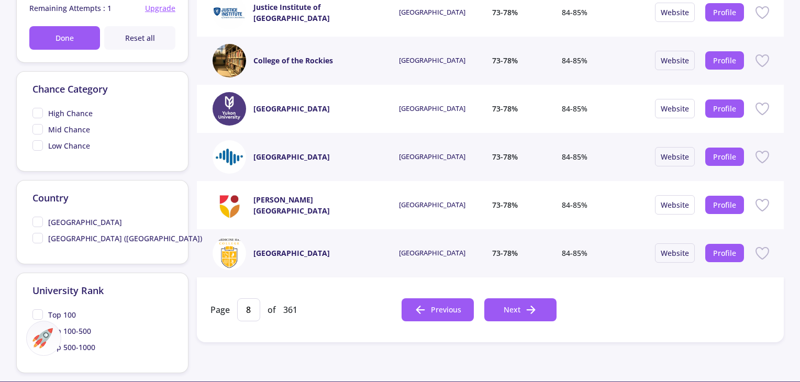
scroll to position [419, 0]
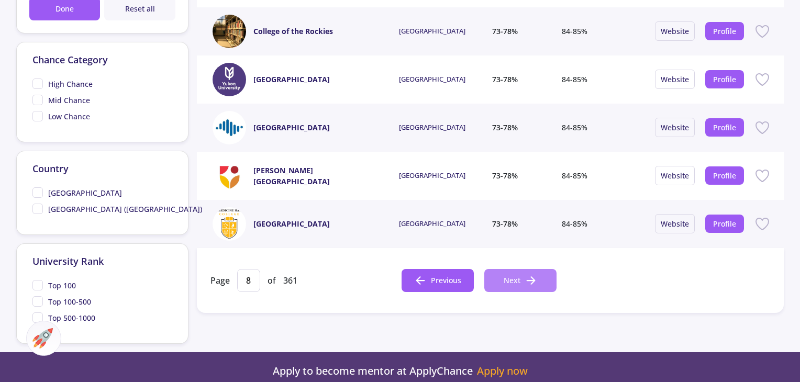
click at [502, 274] on button "Next" at bounding box center [521, 280] width 72 height 23
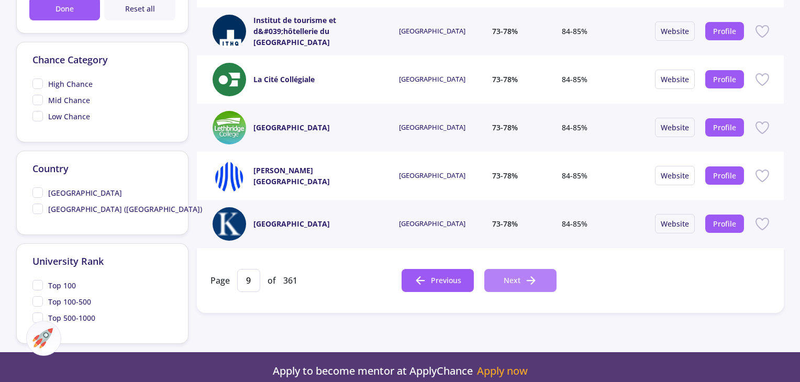
click at [509, 273] on button "Next" at bounding box center [521, 280] width 72 height 23
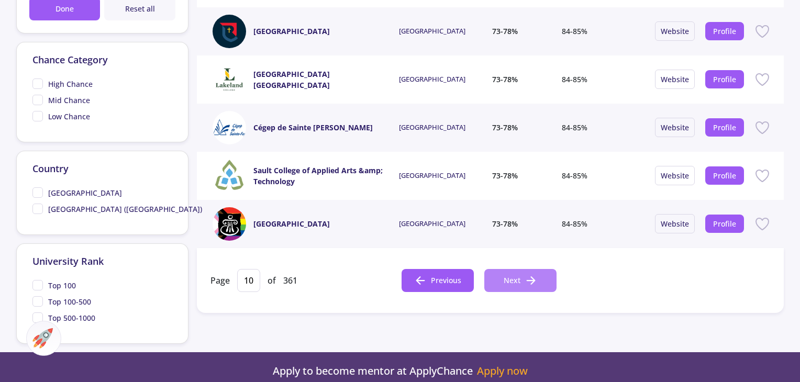
click at [519, 273] on button "Next" at bounding box center [521, 280] width 72 height 23
type input "11"
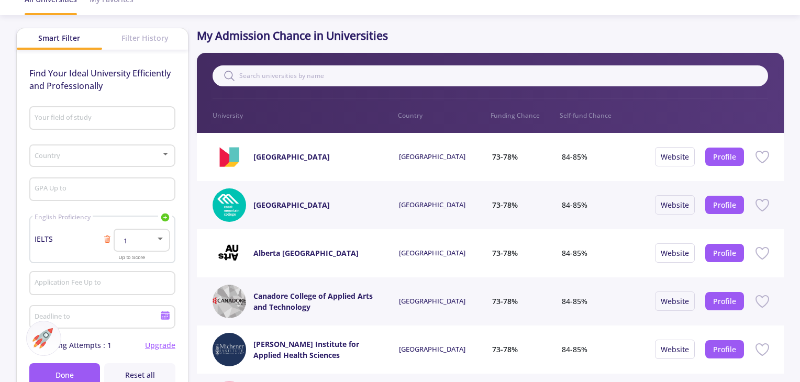
scroll to position [52, 0]
click at [53, 153] on span at bounding box center [99, 155] width 124 height 7
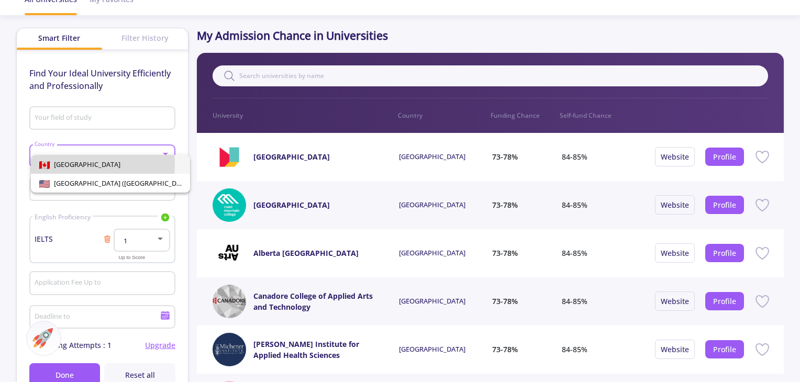
click at [53, 165] on span "[GEOGRAPHIC_DATA]" at bounding box center [85, 164] width 71 height 9
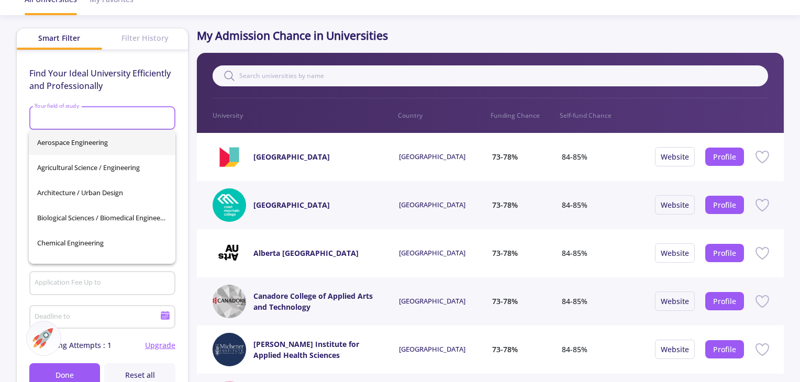
click at [75, 118] on input "Your field of study" at bounding box center [103, 118] width 139 height 9
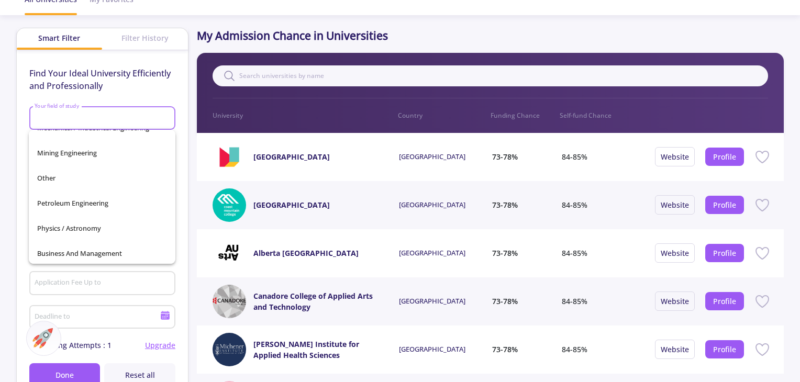
scroll to position [369, 0]
click at [75, 174] on span "Other" at bounding box center [102, 175] width 130 height 25
type input "Other"
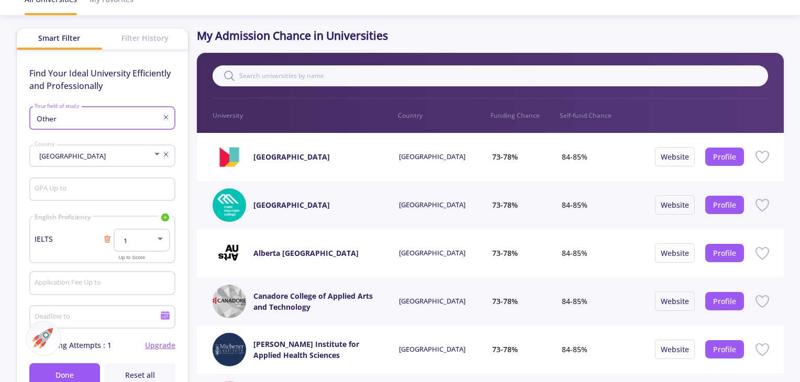
click at [61, 189] on input "GPA Up to" at bounding box center [103, 189] width 139 height 9
click at [33, 204] on div "GPA Up to" at bounding box center [102, 192] width 146 height 35
click at [159, 240] on div at bounding box center [160, 239] width 5 height 3
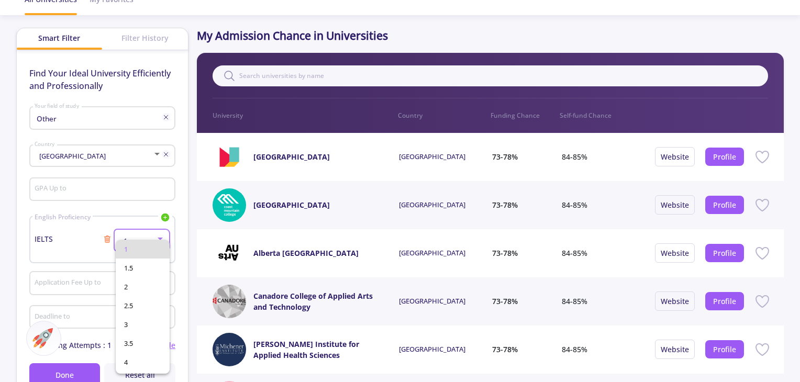
click at [85, 241] on div at bounding box center [400, 191] width 800 height 382
click at [163, 241] on div at bounding box center [160, 239] width 9 height 8
click at [146, 317] on span "6.5" at bounding box center [142, 323] width 37 height 19
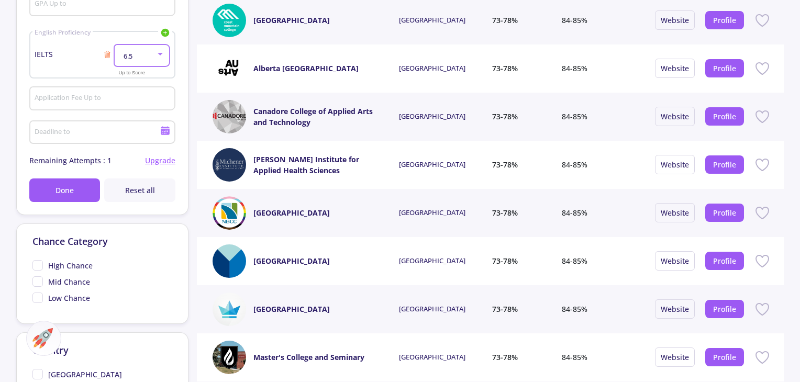
scroll to position [314, 0]
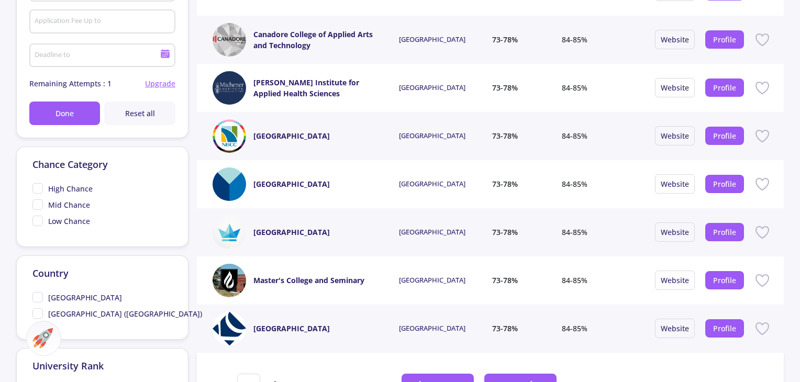
click at [44, 186] on span "High Chance" at bounding box center [62, 188] width 60 height 11
click at [39, 186] on input "High Chance" at bounding box center [35, 186] width 7 height 7
checkbox input "true"
type input "1"
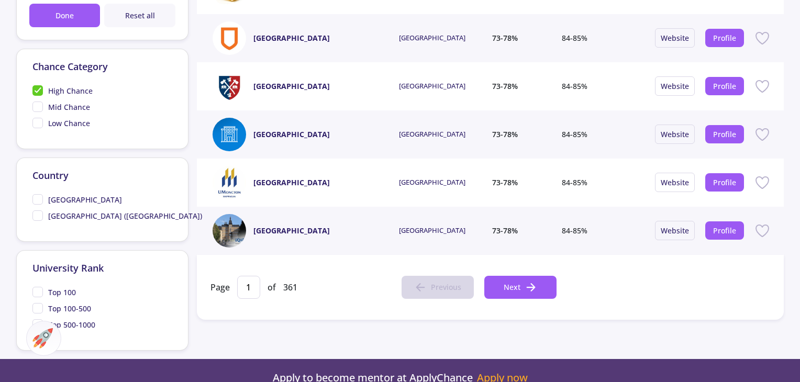
scroll to position [419, 0]
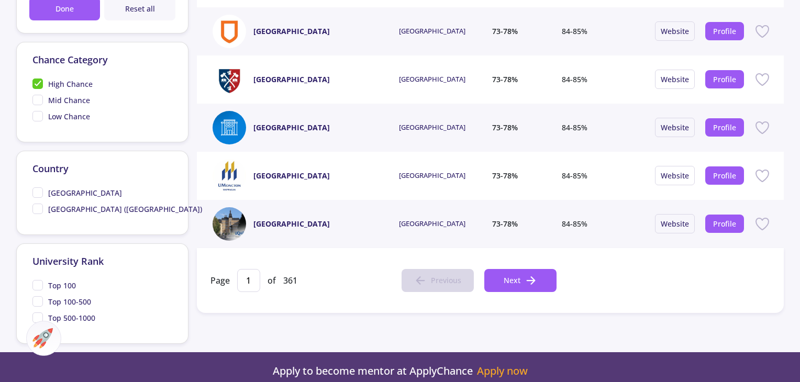
click at [40, 191] on span "[GEOGRAPHIC_DATA]" at bounding box center [77, 193] width 90 height 11
click at [39, 191] on input "[GEOGRAPHIC_DATA]" at bounding box center [35, 191] width 7 height 7
checkbox input "true"
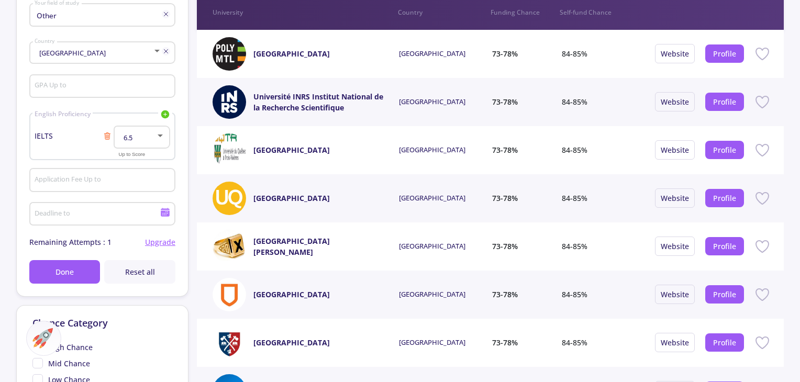
scroll to position [157, 0]
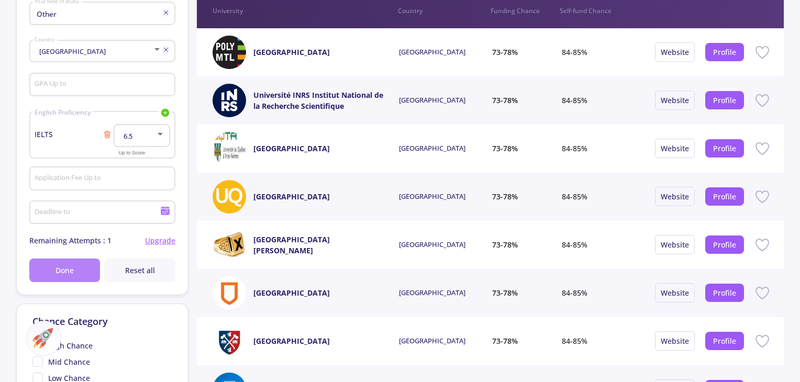
click at [63, 273] on span "Done" at bounding box center [65, 270] width 18 height 11
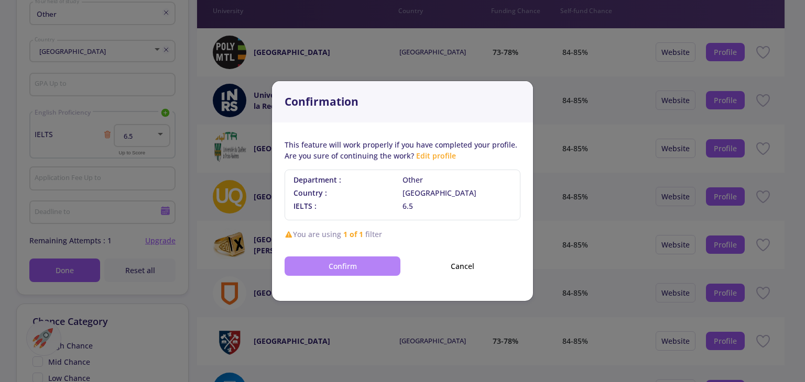
click at [325, 264] on button "Confirm" at bounding box center [342, 266] width 116 height 19
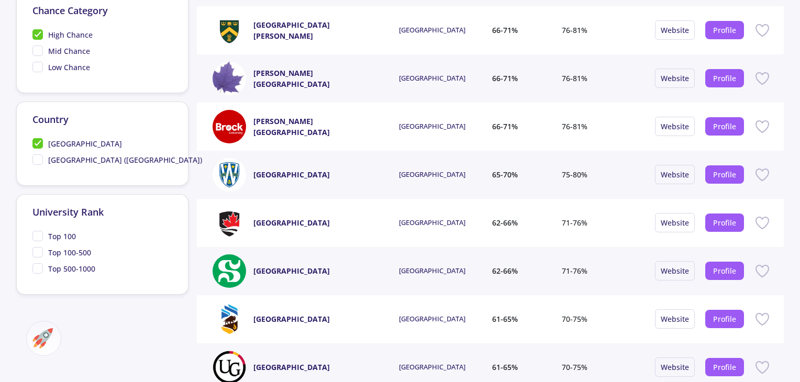
scroll to position [471, 0]
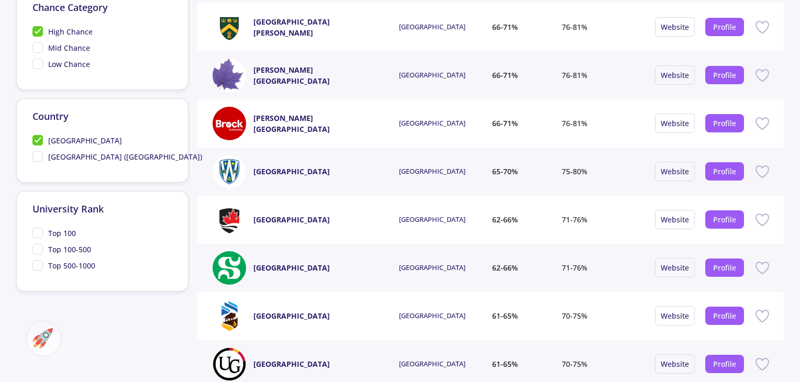
click at [38, 31] on span "High Chance" at bounding box center [62, 31] width 60 height 11
click at [38, 31] on input "High Chance" at bounding box center [35, 29] width 7 height 7
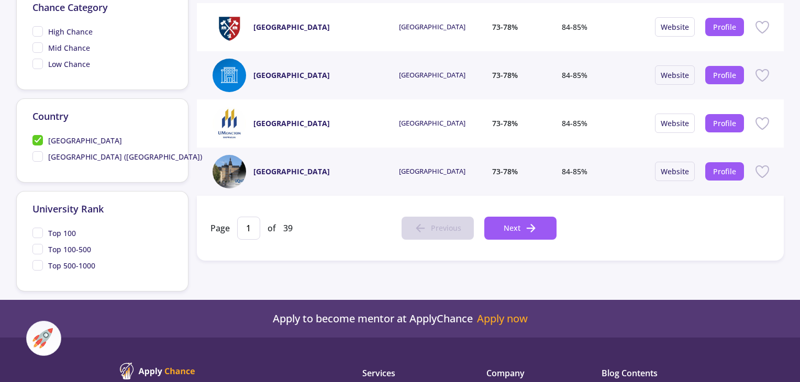
click at [40, 31] on span "High Chance" at bounding box center [62, 31] width 60 height 11
click at [39, 31] on input "High Chance" at bounding box center [35, 29] width 7 height 7
checkbox input "true"
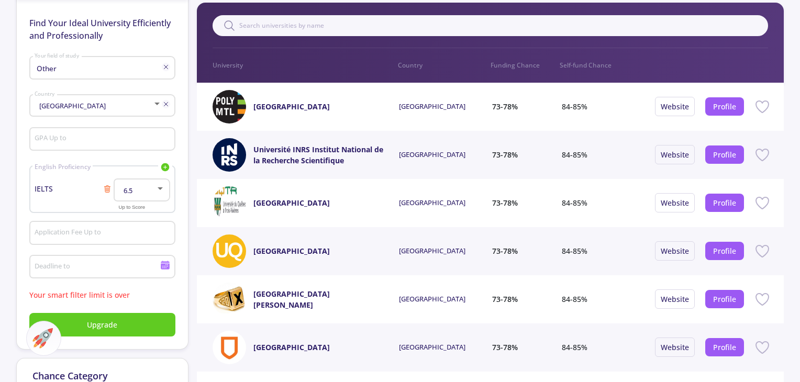
scroll to position [105, 0]
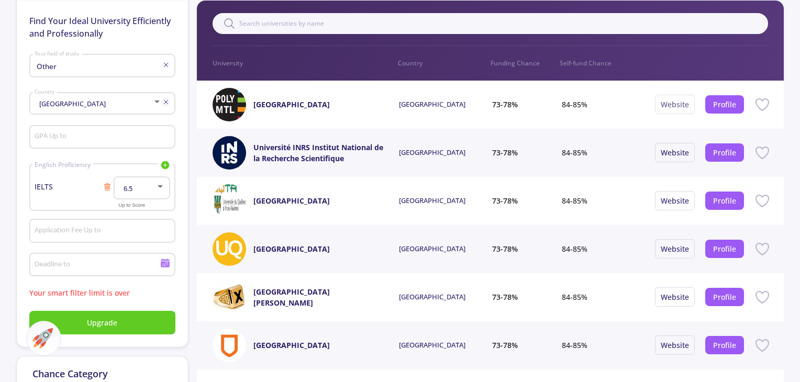
click at [679, 102] on link "Website" at bounding box center [675, 105] width 28 height 10
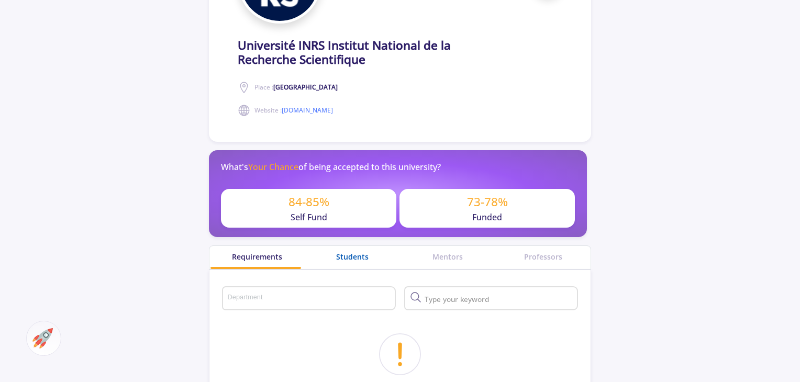
scroll to position [262, 0]
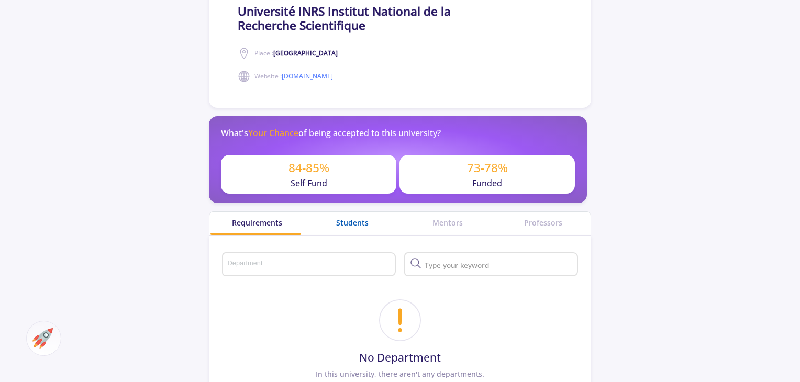
click at [353, 222] on div "Students" at bounding box center [352, 222] width 95 height 11
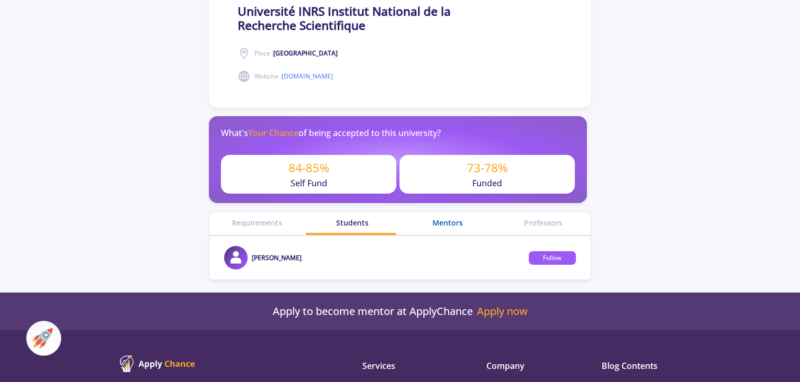
click at [452, 218] on div "Mentors" at bounding box center [447, 222] width 95 height 11
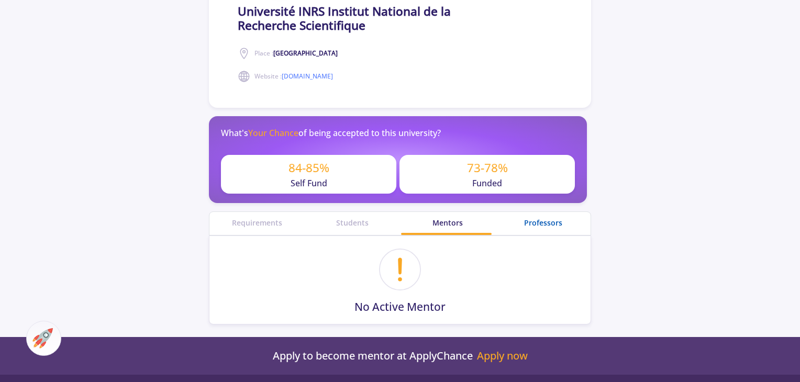
click at [533, 218] on div "Professors" at bounding box center [543, 222] width 95 height 11
click at [363, 229] on div "Students" at bounding box center [352, 223] width 95 height 23
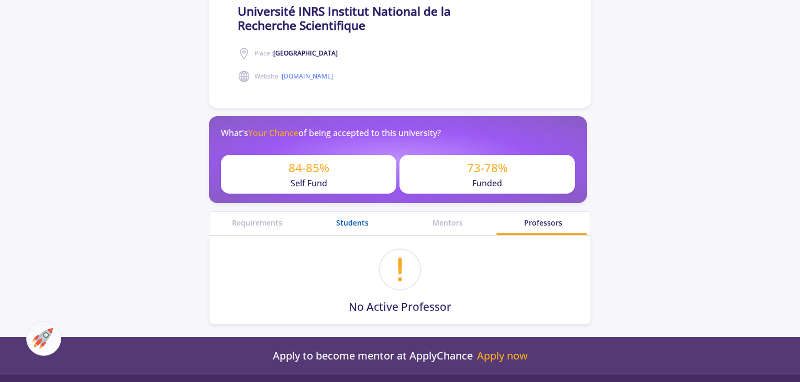
click at [359, 223] on div "Students" at bounding box center [352, 222] width 95 height 11
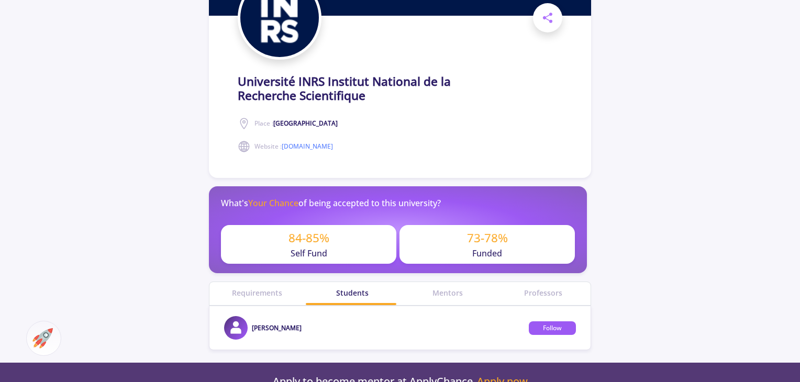
scroll to position [157, 0]
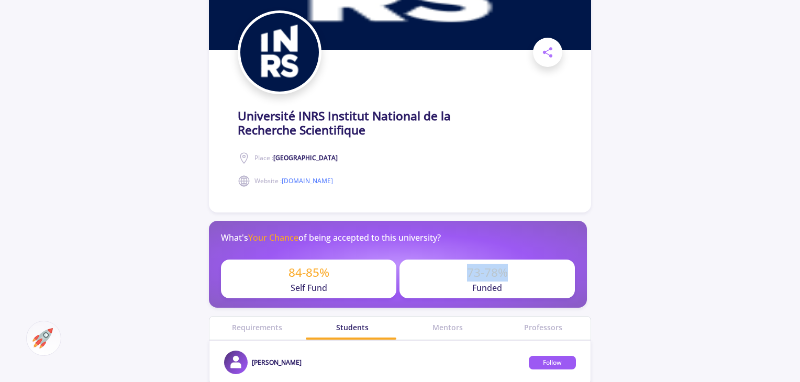
drag, startPoint x: 468, startPoint y: 271, endPoint x: 524, endPoint y: 285, distance: 57.4
click at [524, 285] on div "73-78% Funded" at bounding box center [487, 279] width 175 height 39
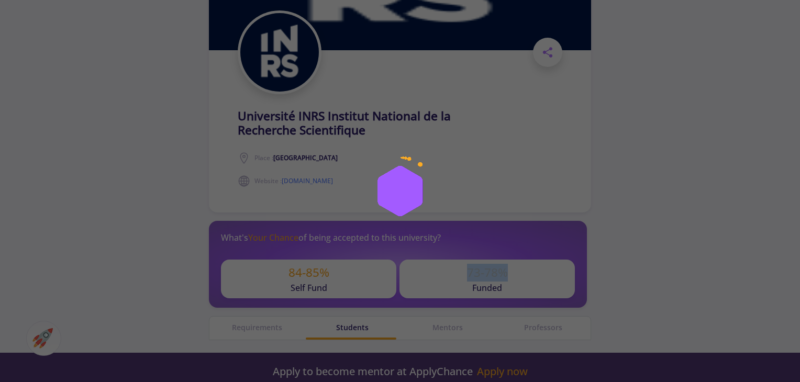
scroll to position [262, 0]
